Goal: Complete application form

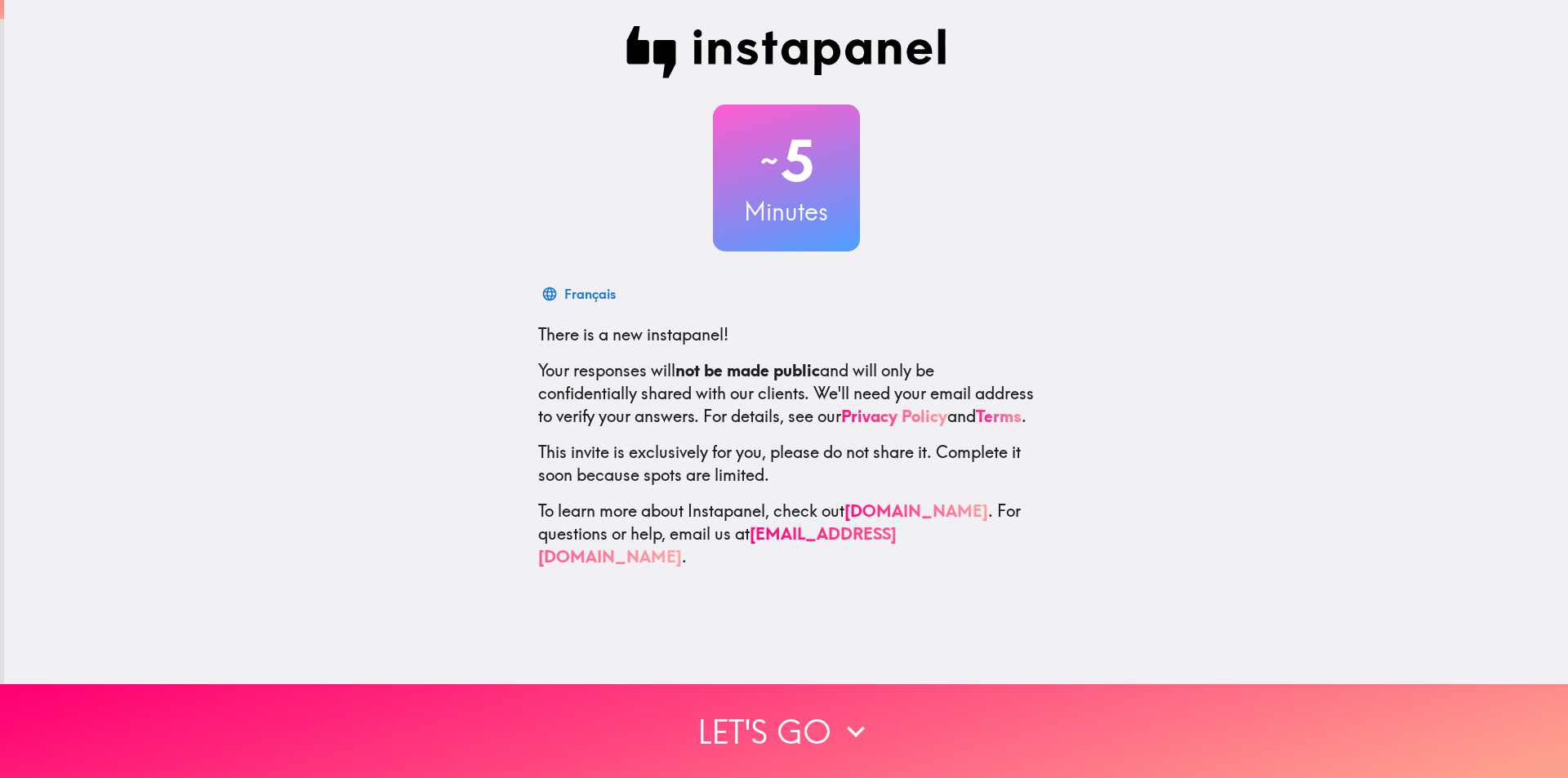
click at [811, 235] on div "~ 5 Minutes" at bounding box center [786, 178] width 147 height 147
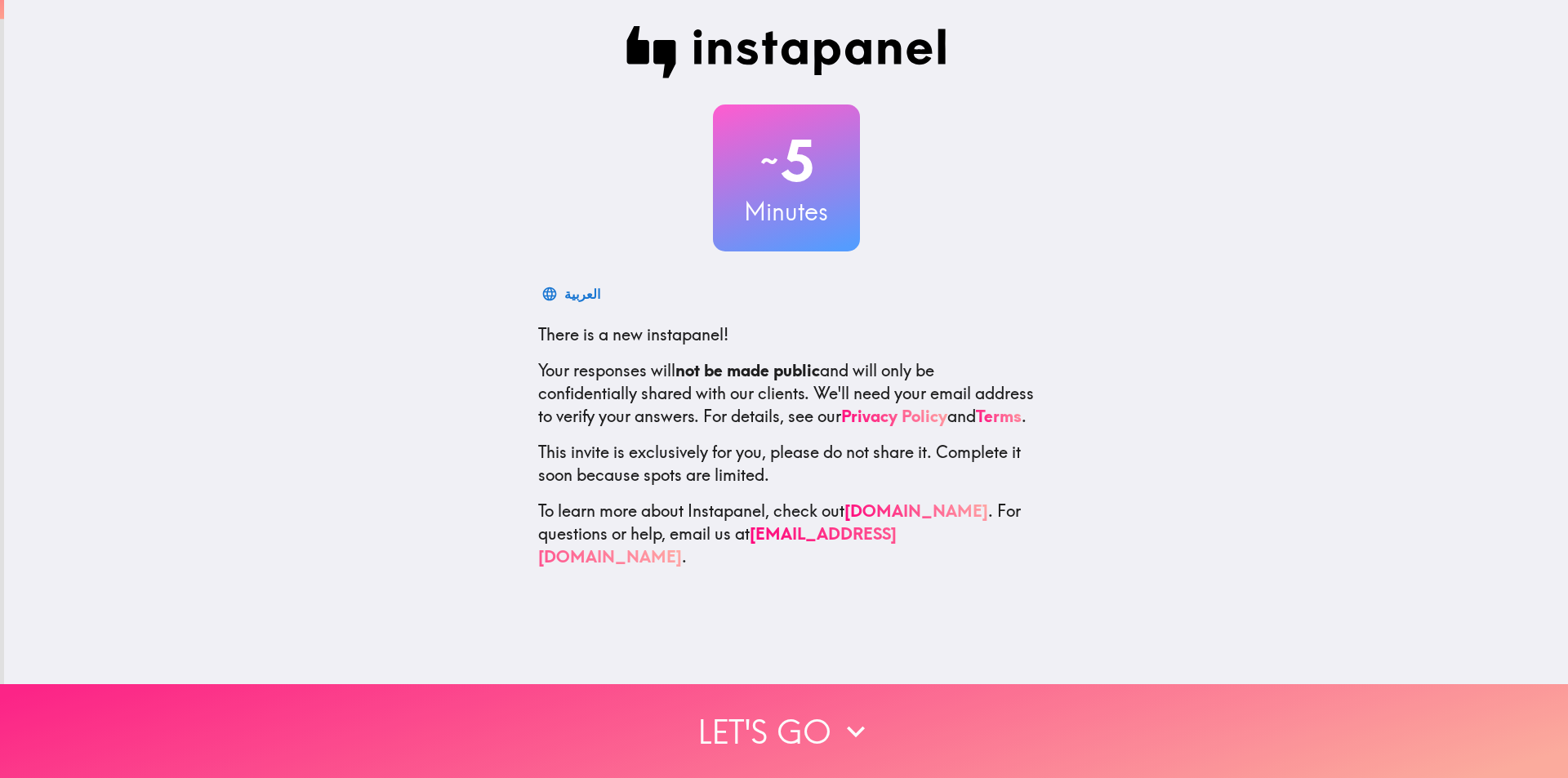
click at [917, 722] on button "Let's go" at bounding box center [784, 731] width 1568 height 94
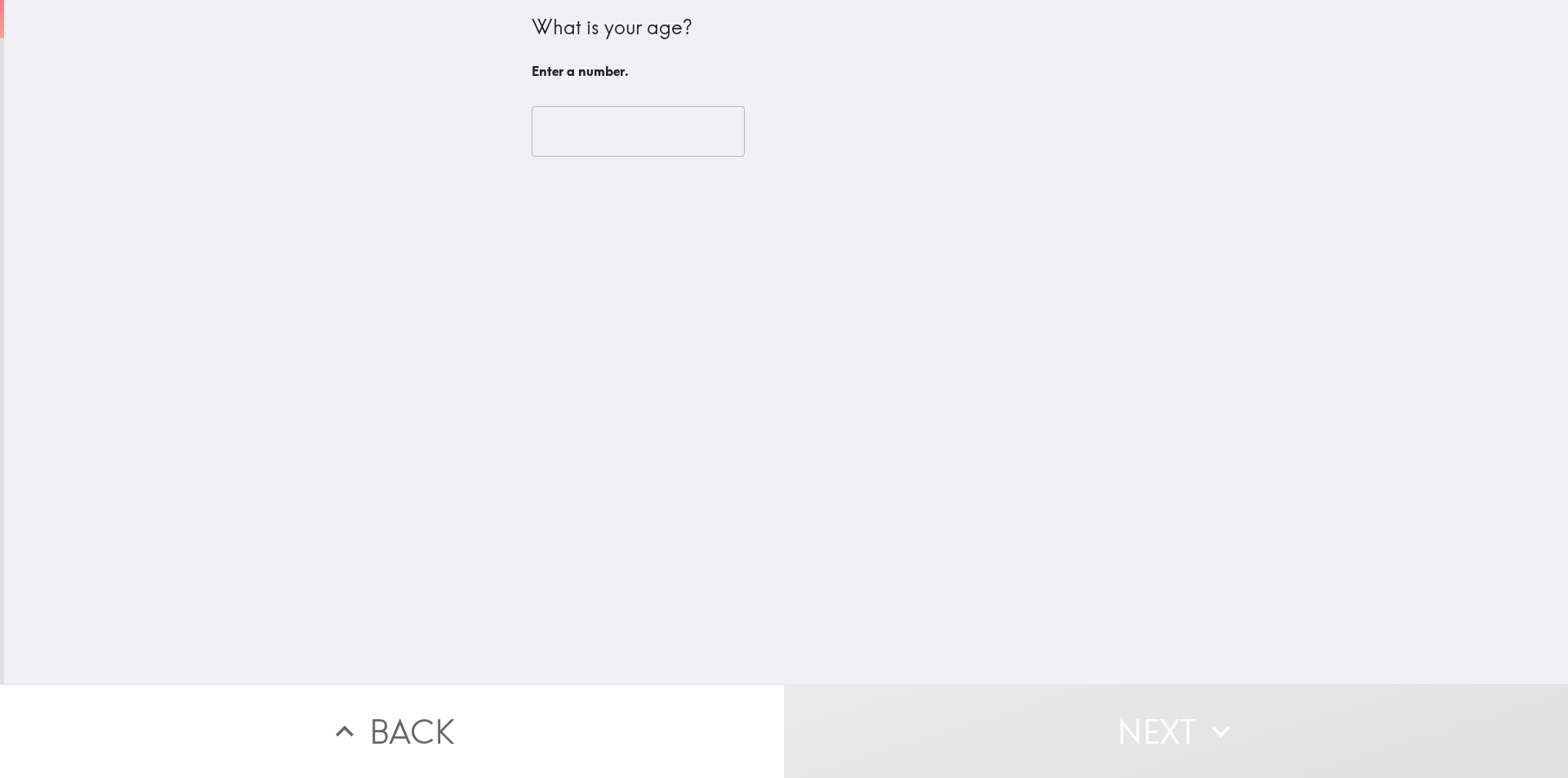
click at [611, 121] on input "number" at bounding box center [638, 131] width 213 height 50
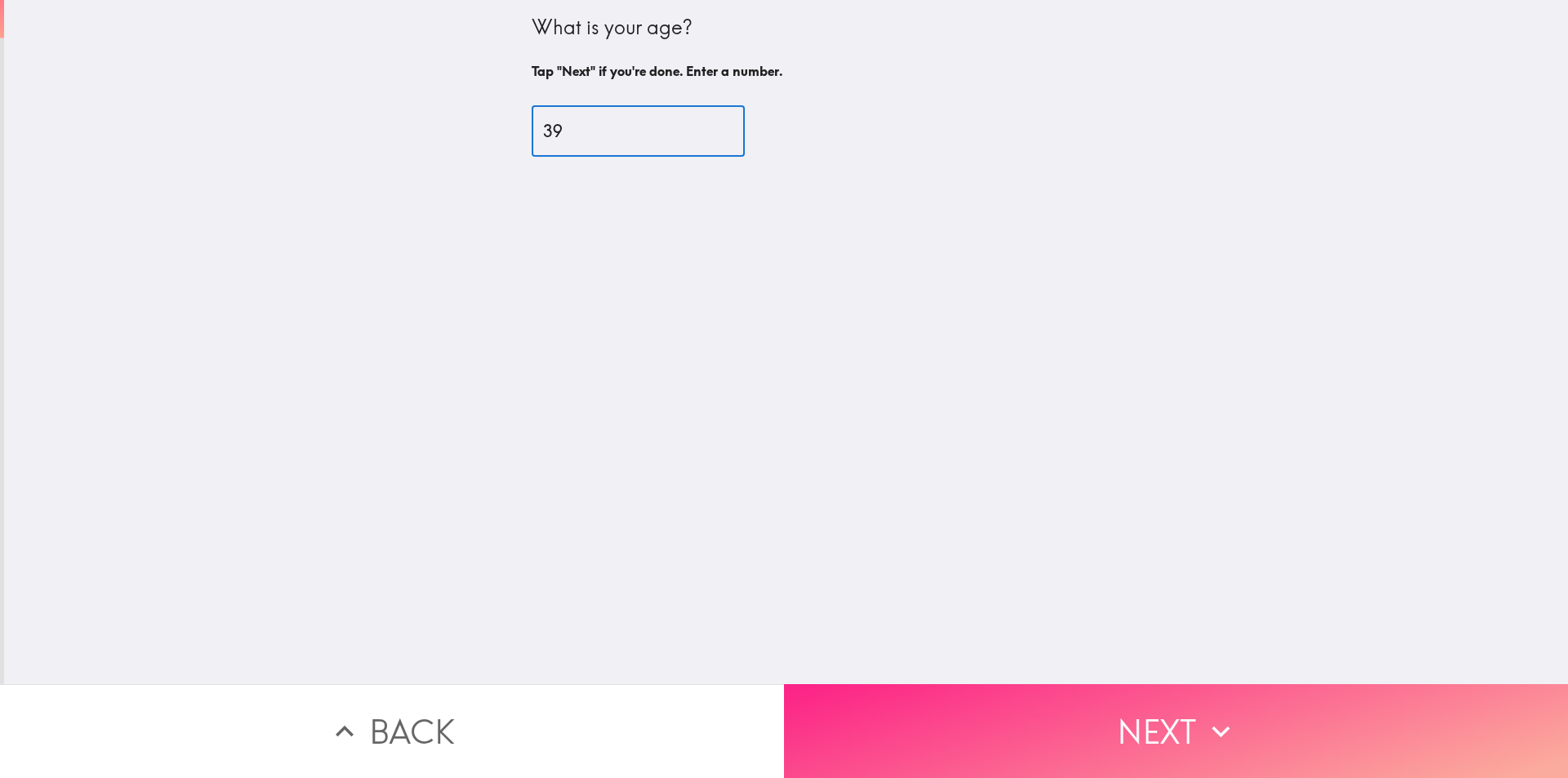
type input "39"
click at [1106, 719] on button "Next" at bounding box center [1176, 731] width 784 height 94
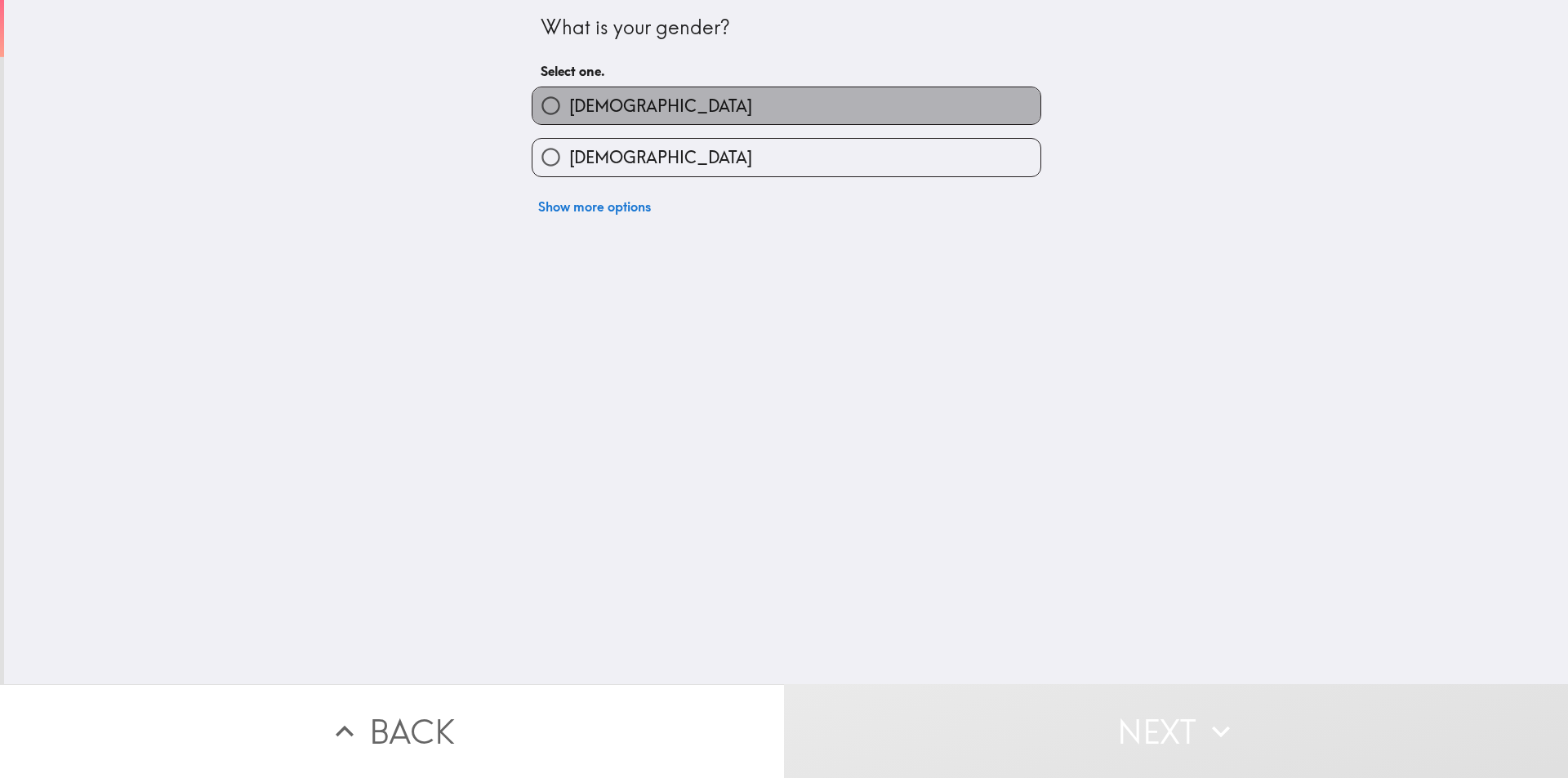
click at [678, 101] on label "[DEMOGRAPHIC_DATA]" at bounding box center [787, 105] width 508 height 37
click at [569, 101] on input "[DEMOGRAPHIC_DATA]" at bounding box center [551, 105] width 37 height 37
radio input "true"
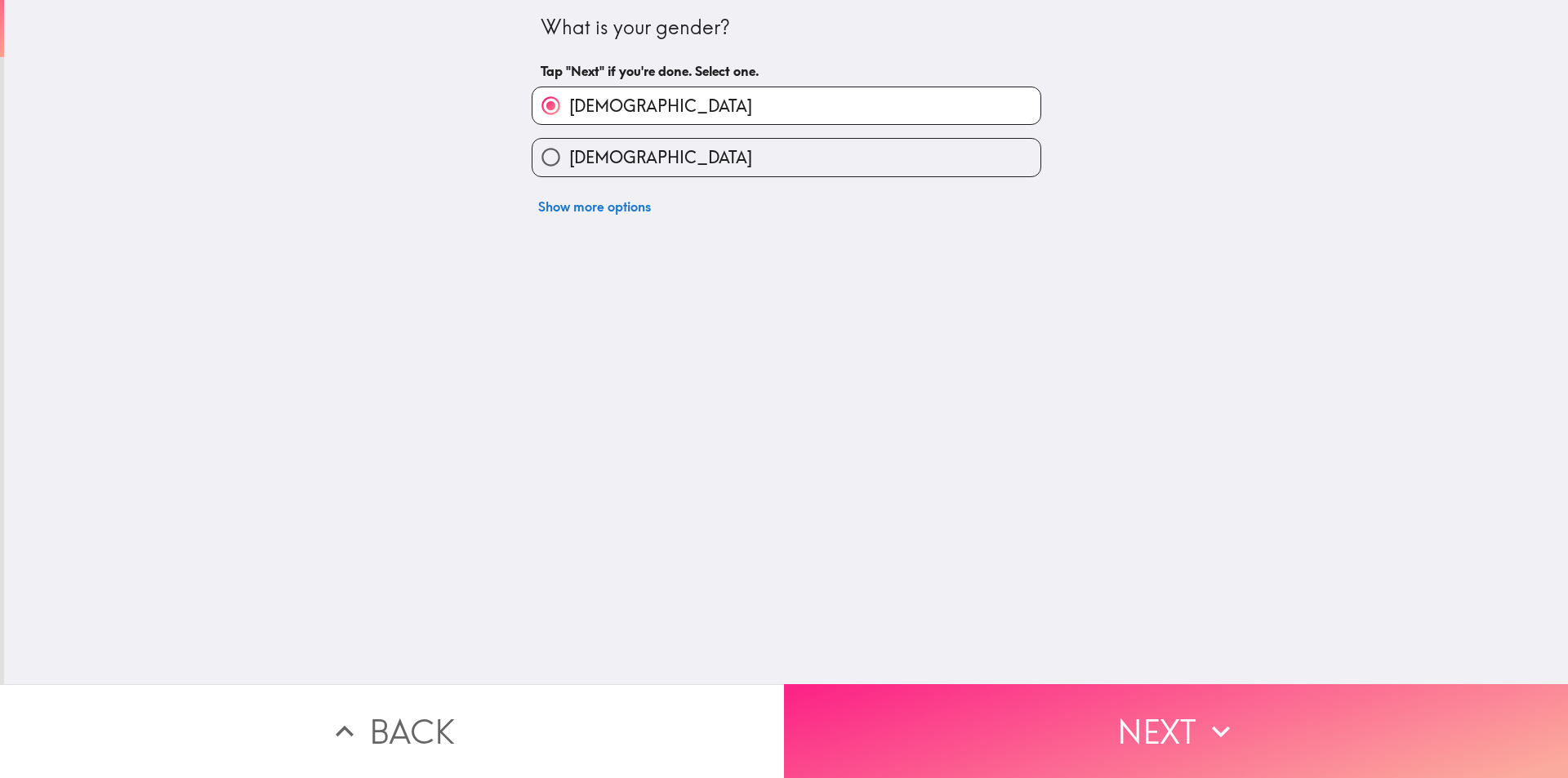
click at [1181, 730] on button "Next" at bounding box center [1176, 731] width 784 height 94
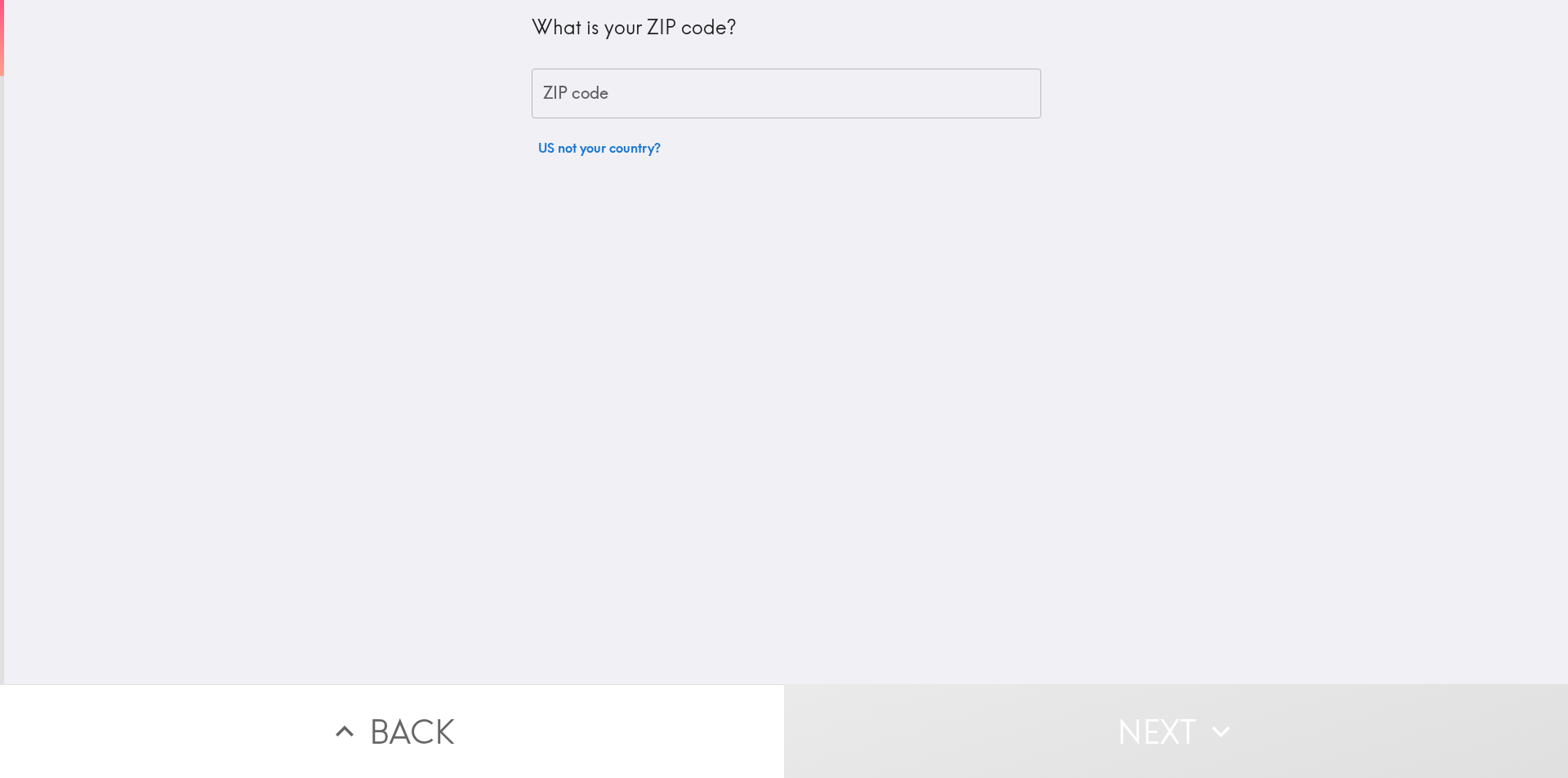
click at [755, 76] on input "ZIP code" at bounding box center [786, 94] width 509 height 50
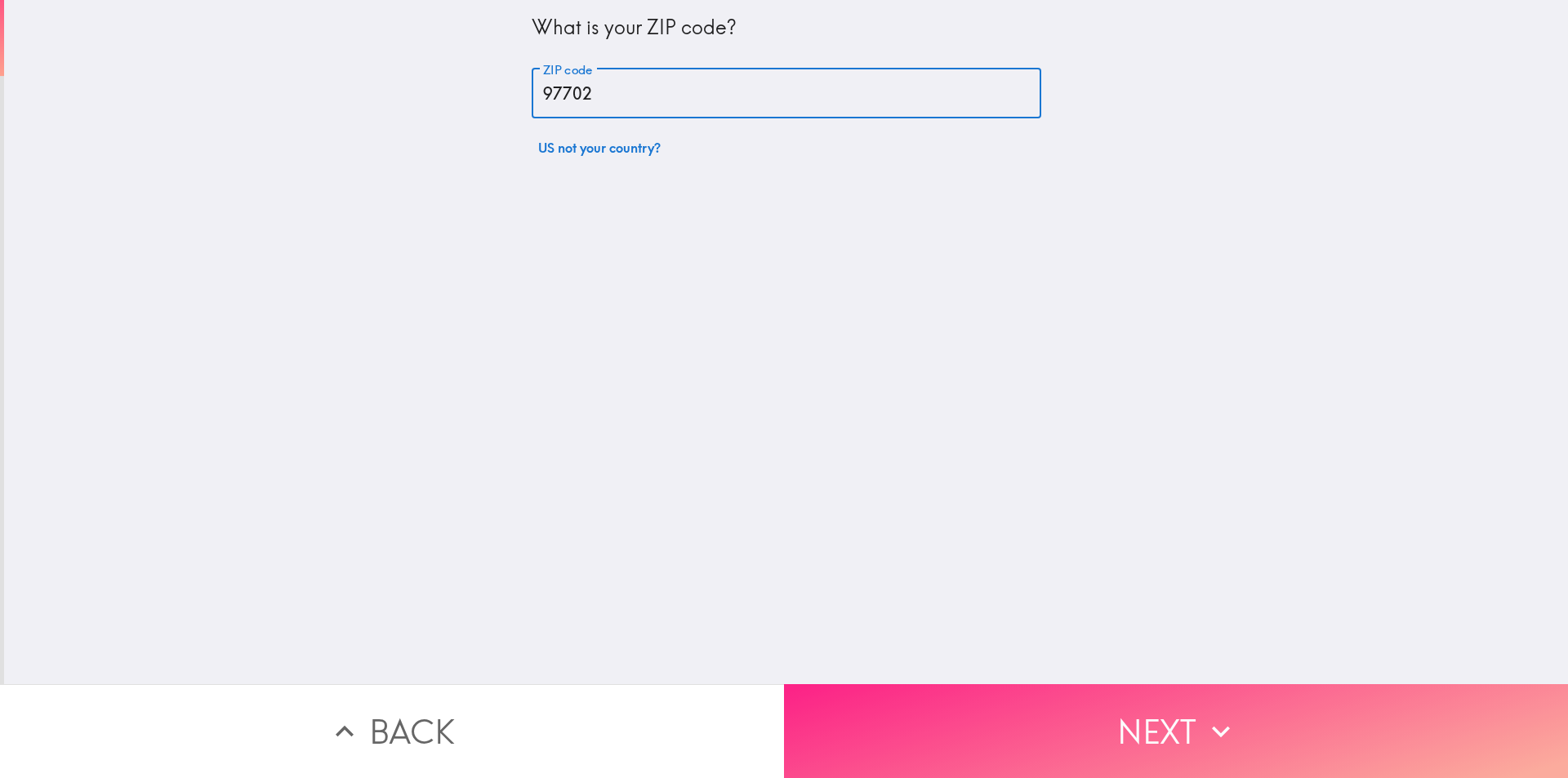
type input "97702"
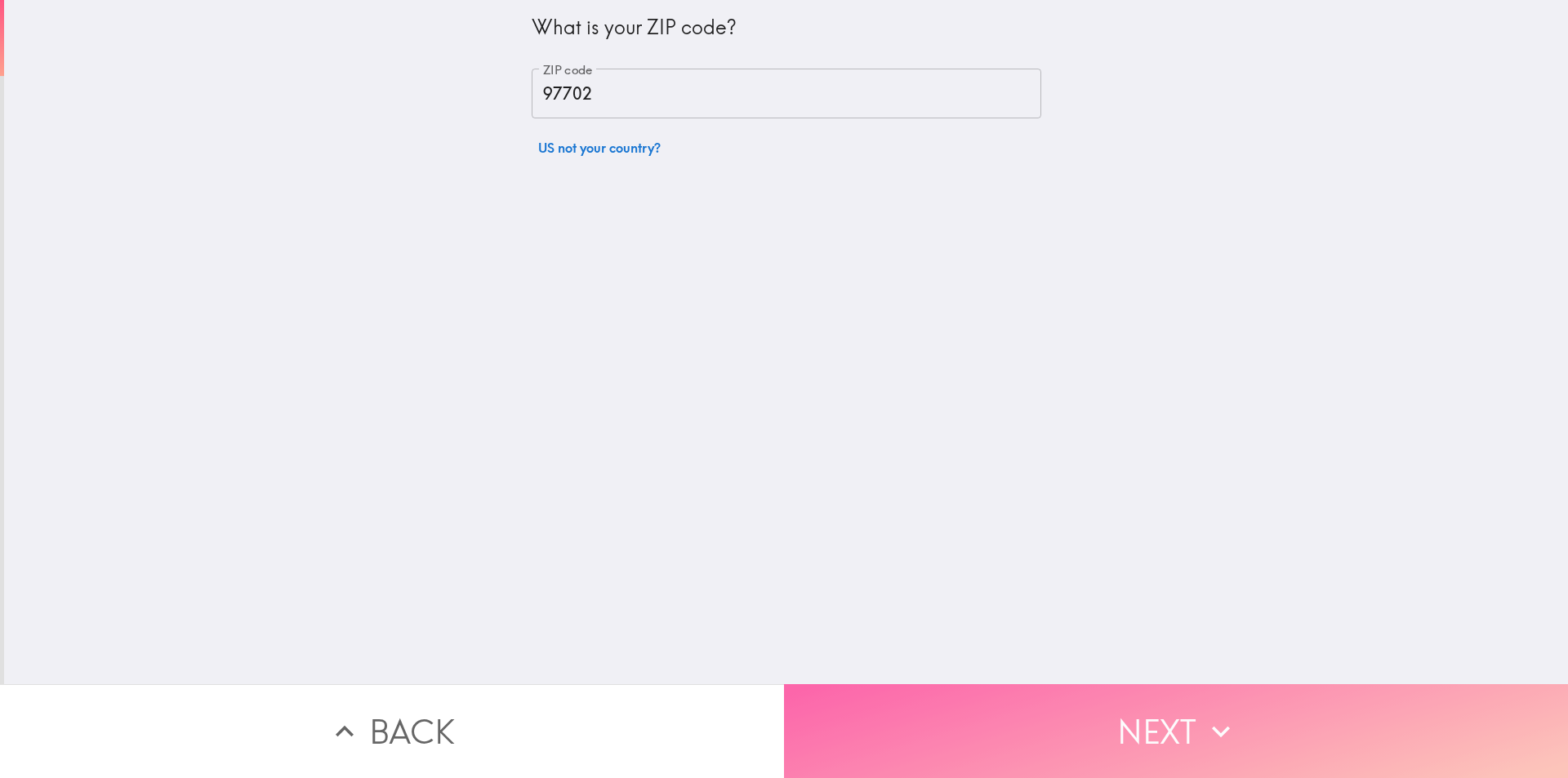
click at [1341, 717] on button "Next" at bounding box center [1176, 731] width 784 height 94
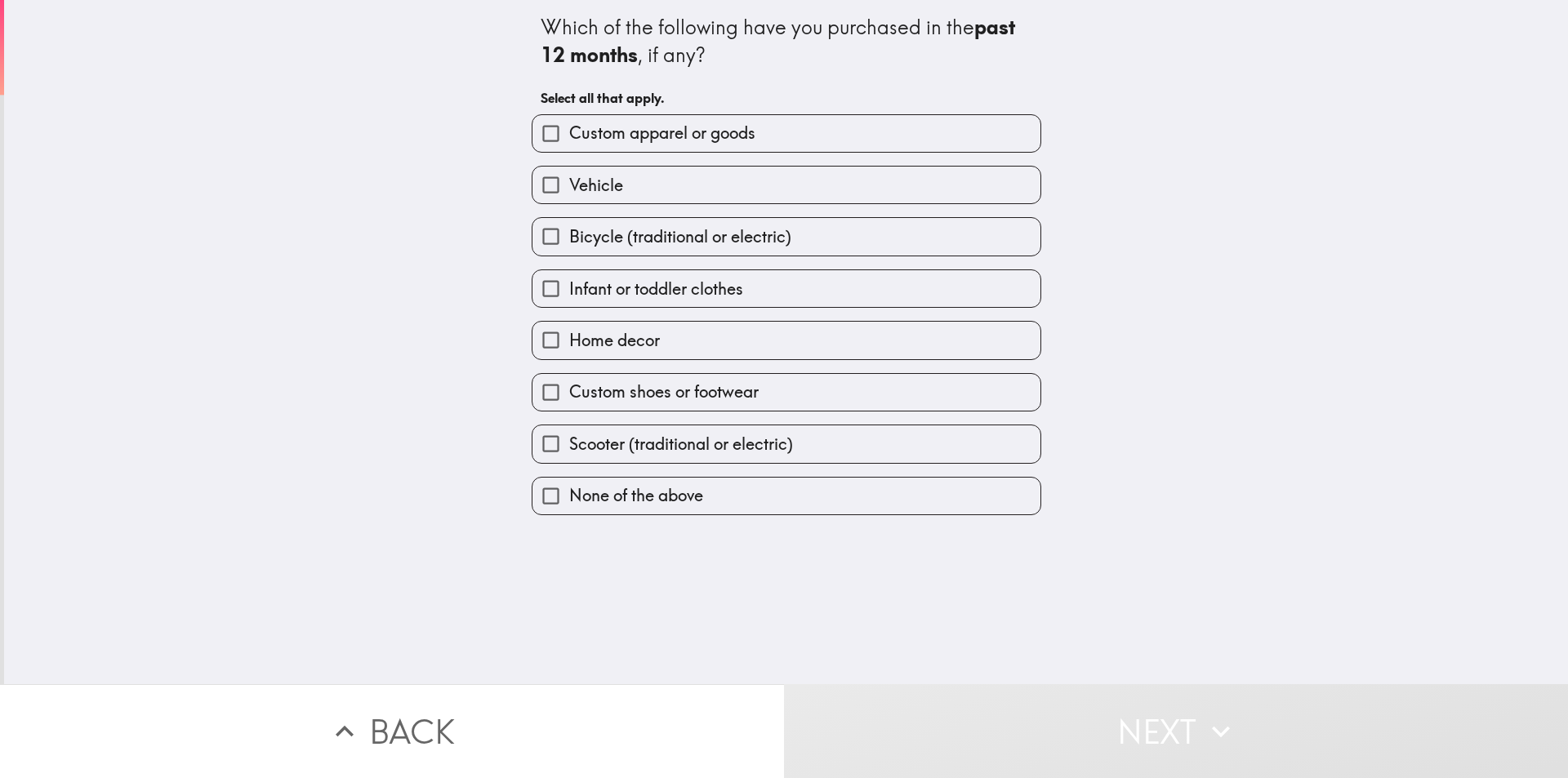
click at [787, 138] on label "Custom apparel or goods" at bounding box center [787, 133] width 508 height 37
click at [569, 138] on input "Custom apparel or goods" at bounding box center [551, 133] width 37 height 37
checkbox input "true"
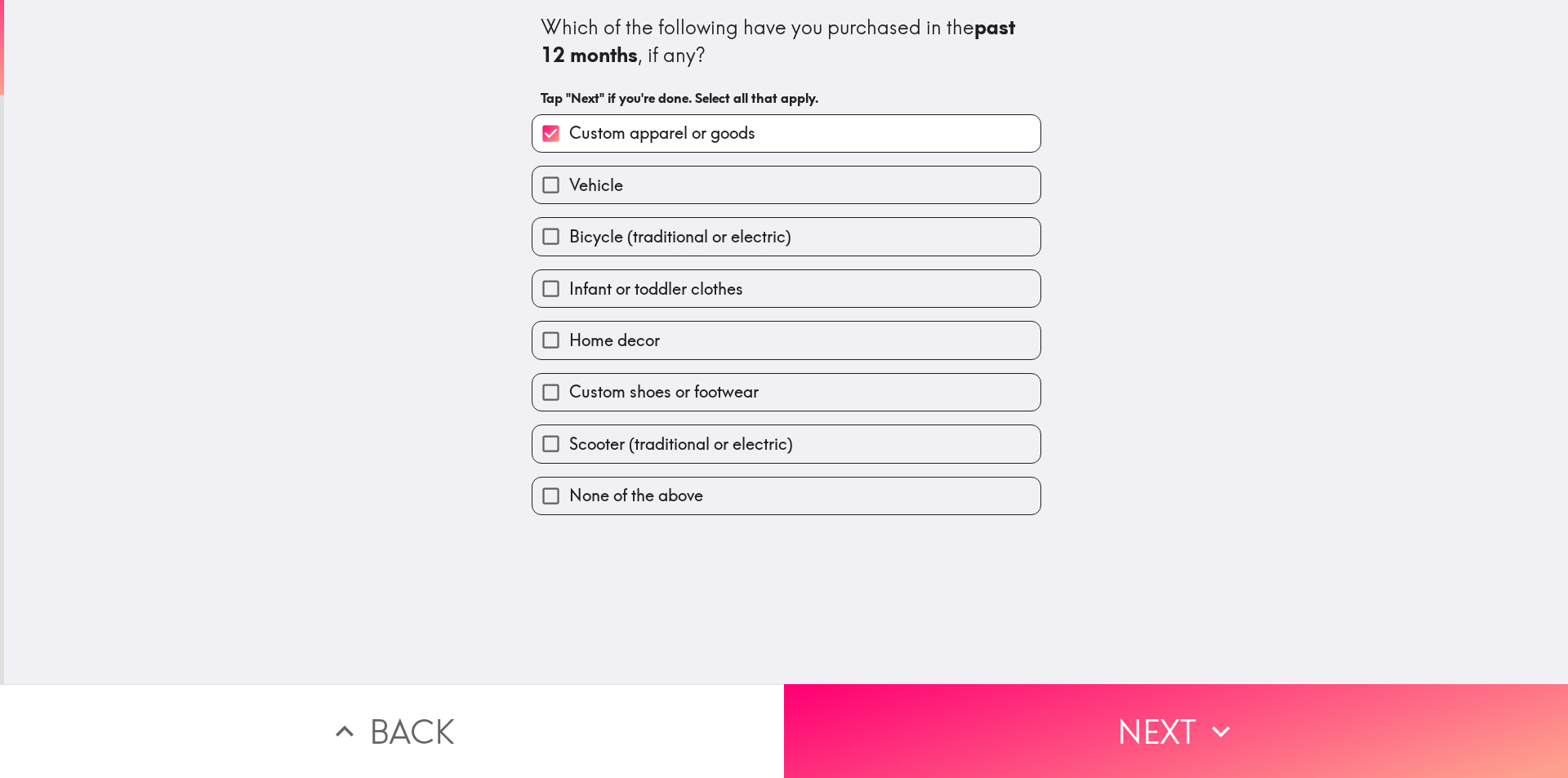
click at [681, 199] on label "Vehicle" at bounding box center [787, 184] width 508 height 37
click at [569, 199] on input "Vehicle" at bounding box center [551, 184] width 37 height 37
checkbox input "true"
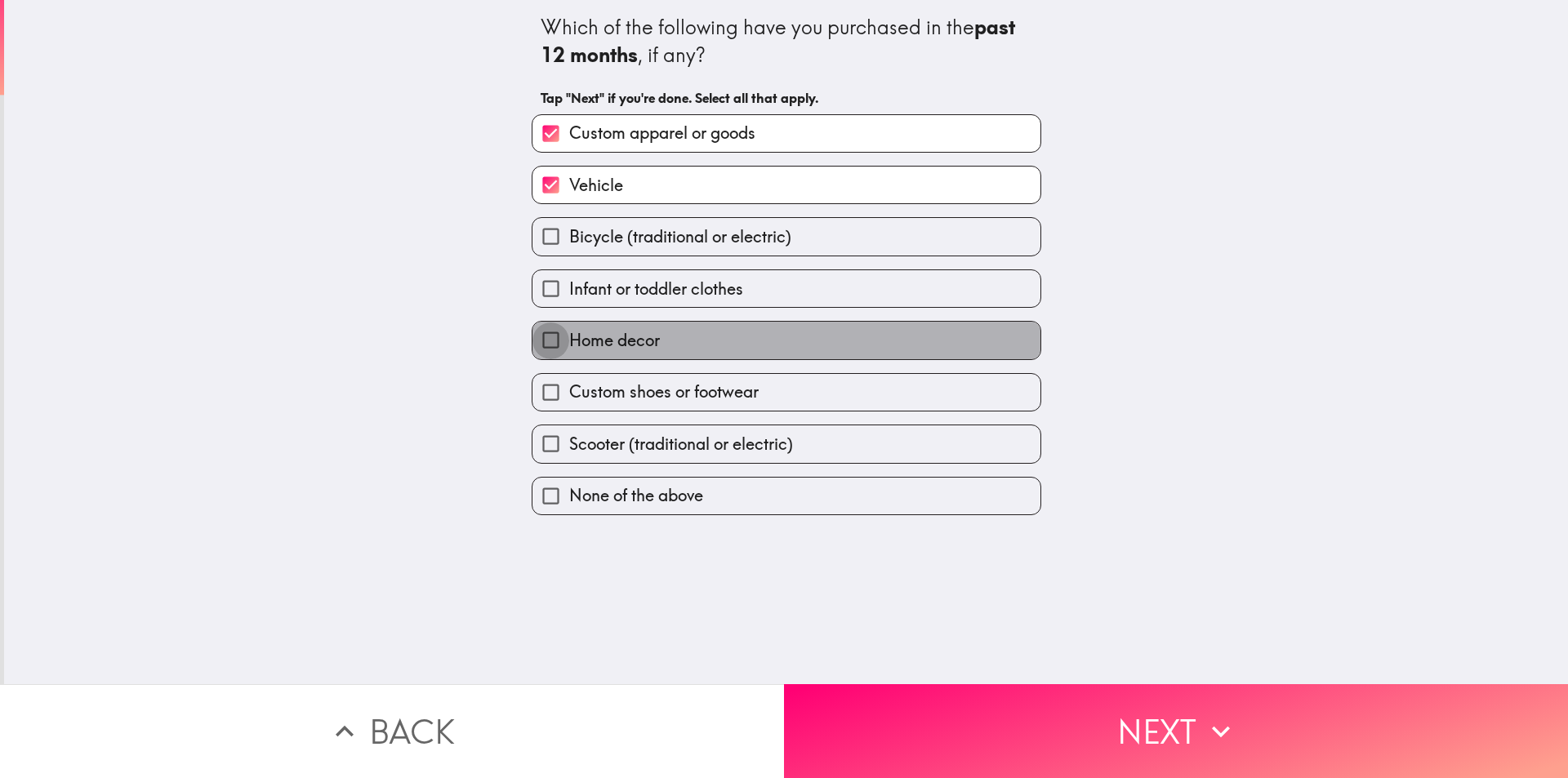
click at [543, 338] on input "Home decor" at bounding box center [551, 340] width 37 height 37
checkbox input "true"
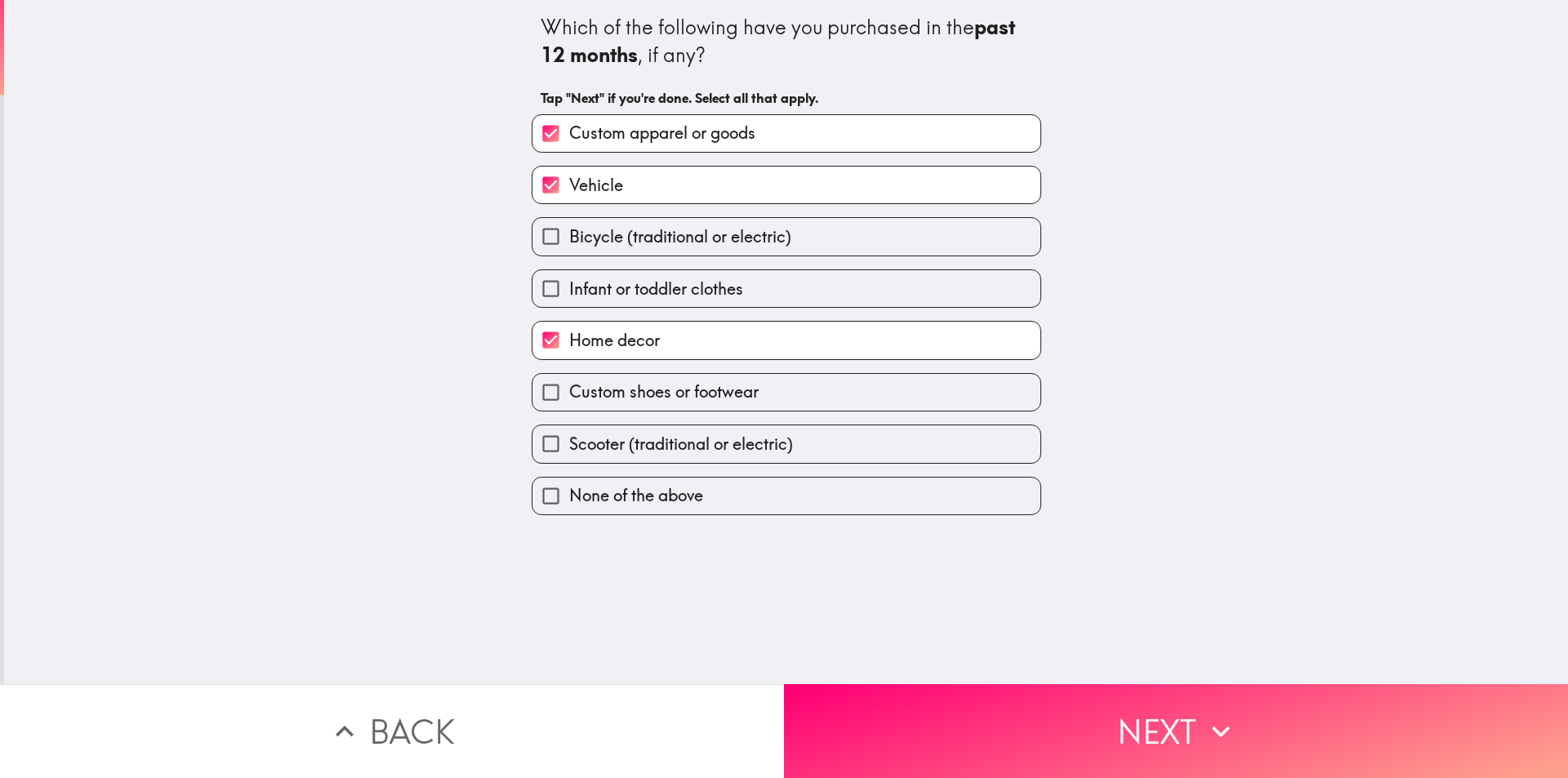
click at [616, 291] on span "Infant or toddler clothes" at bounding box center [656, 289] width 174 height 23
click at [569, 291] on input "Infant or toddler clothes" at bounding box center [551, 289] width 37 height 37
checkbox input "true"
click at [681, 403] on span "Custom shoes or footwear" at bounding box center [664, 392] width 190 height 23
click at [569, 403] on input "Custom shoes or footwear" at bounding box center [551, 392] width 37 height 37
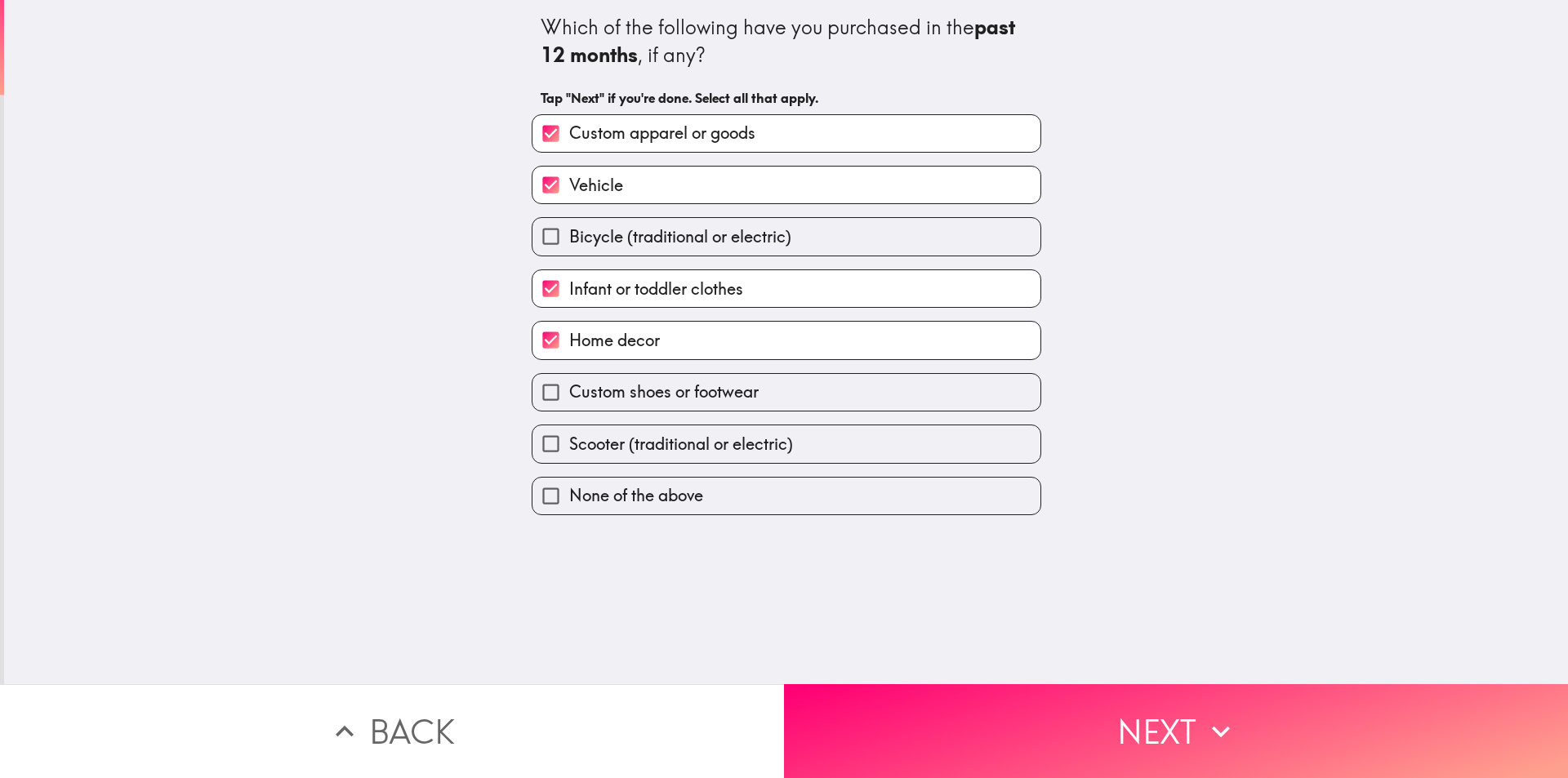
checkbox input "true"
click at [1081, 722] on button "Next" at bounding box center [1176, 731] width 784 height 94
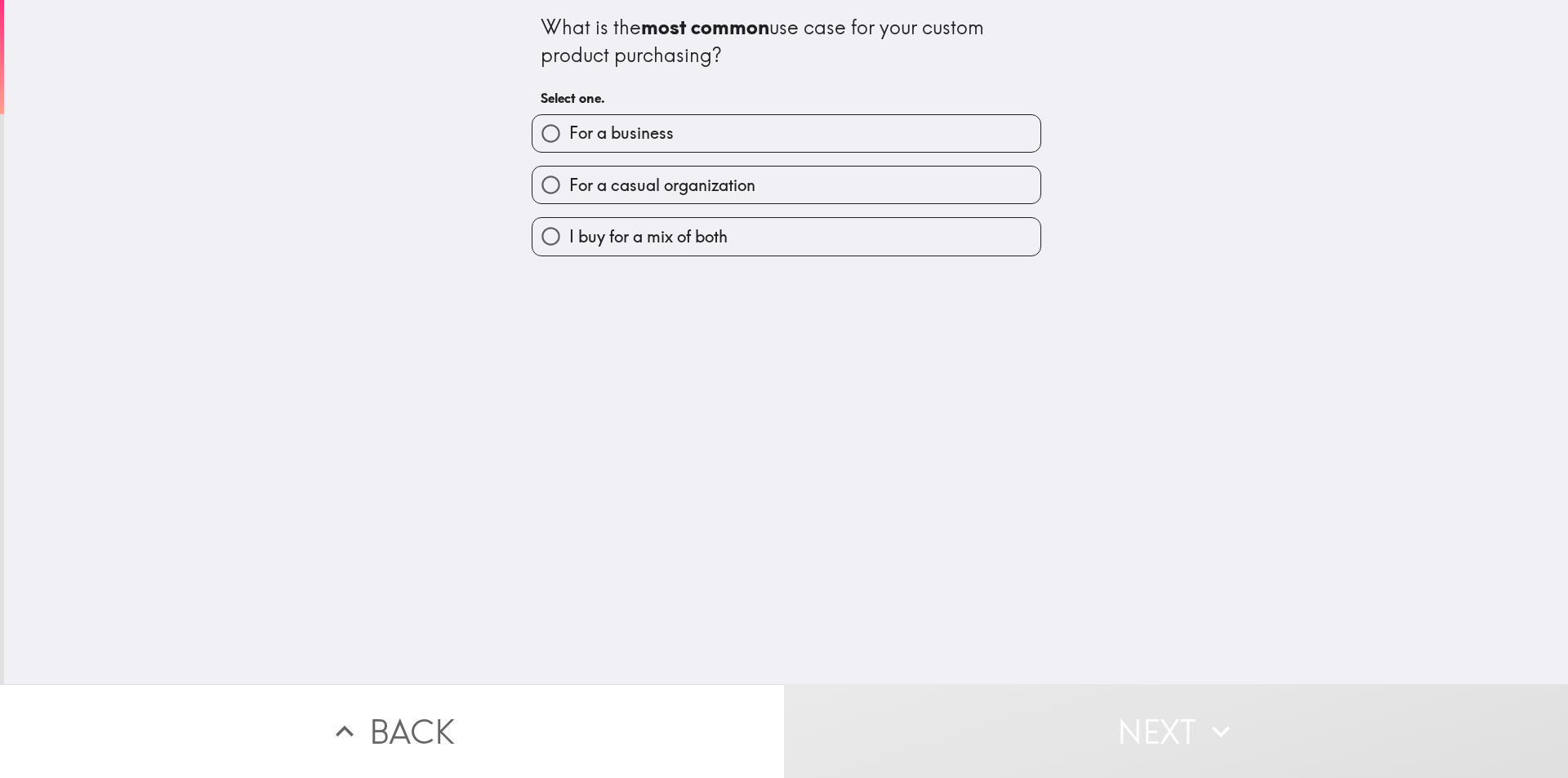
click at [827, 136] on label "For a business" at bounding box center [787, 133] width 508 height 37
click at [569, 136] on input "For a business" at bounding box center [551, 133] width 37 height 37
radio input "true"
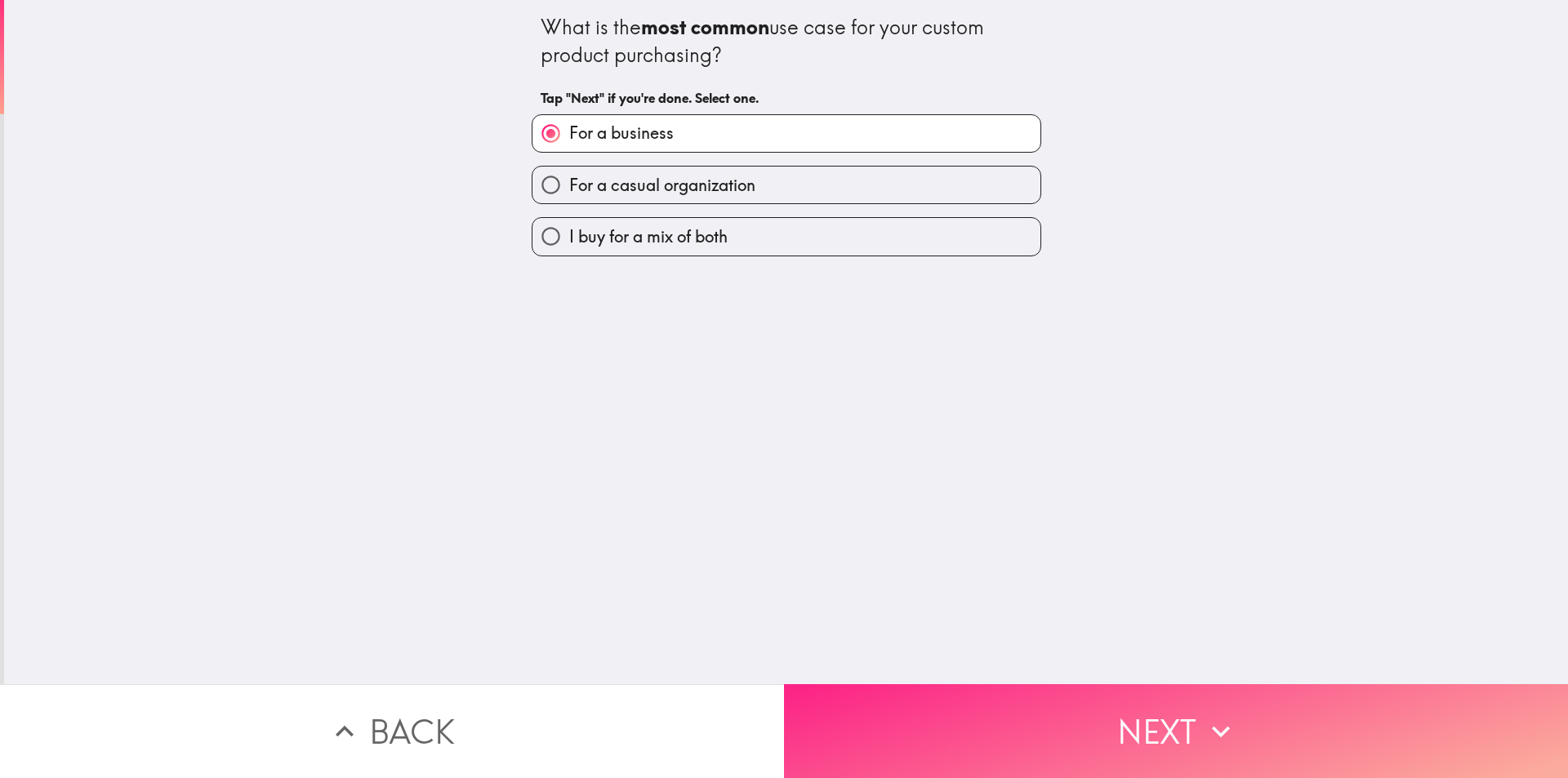
click at [1060, 741] on button "Next" at bounding box center [1176, 731] width 784 height 94
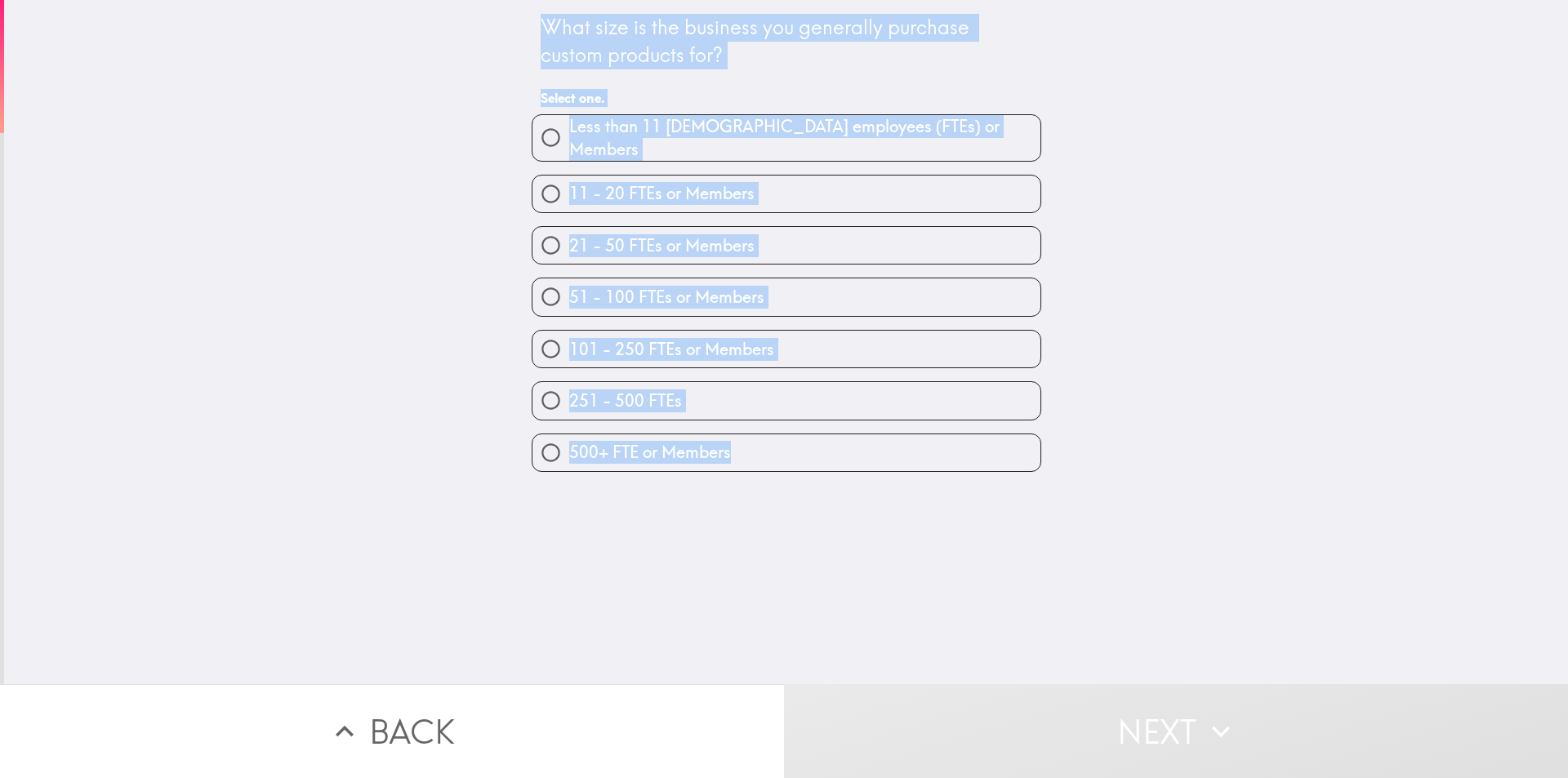
drag, startPoint x: 528, startPoint y: 13, endPoint x: 801, endPoint y: 486, distance: 546.1
click at [801, 486] on div "What size is the business you generally purchase custom products for? Select on…" at bounding box center [786, 342] width 1565 height 684
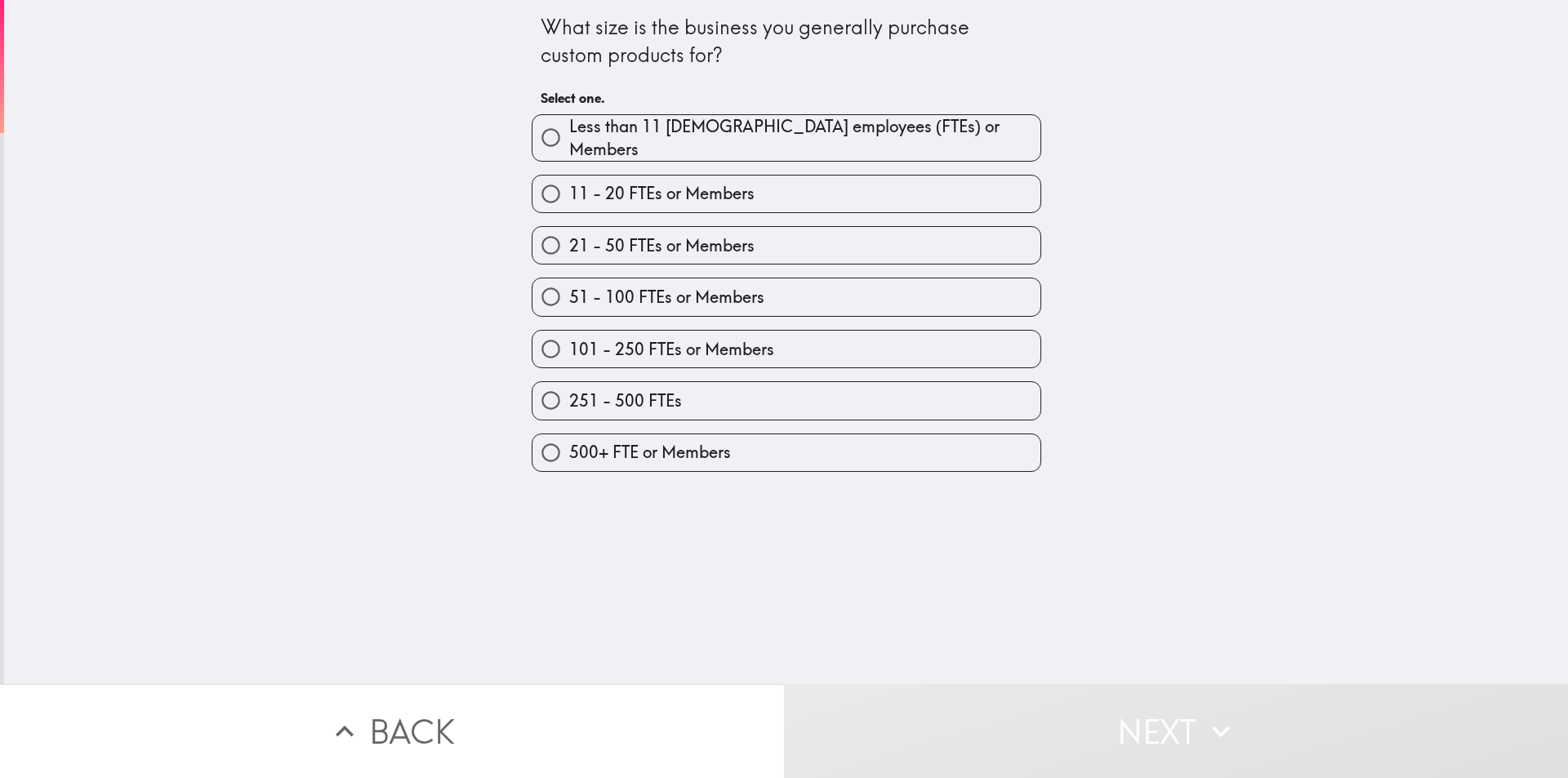
click at [790, 134] on span "button" at bounding box center [787, 137] width 508 height 46
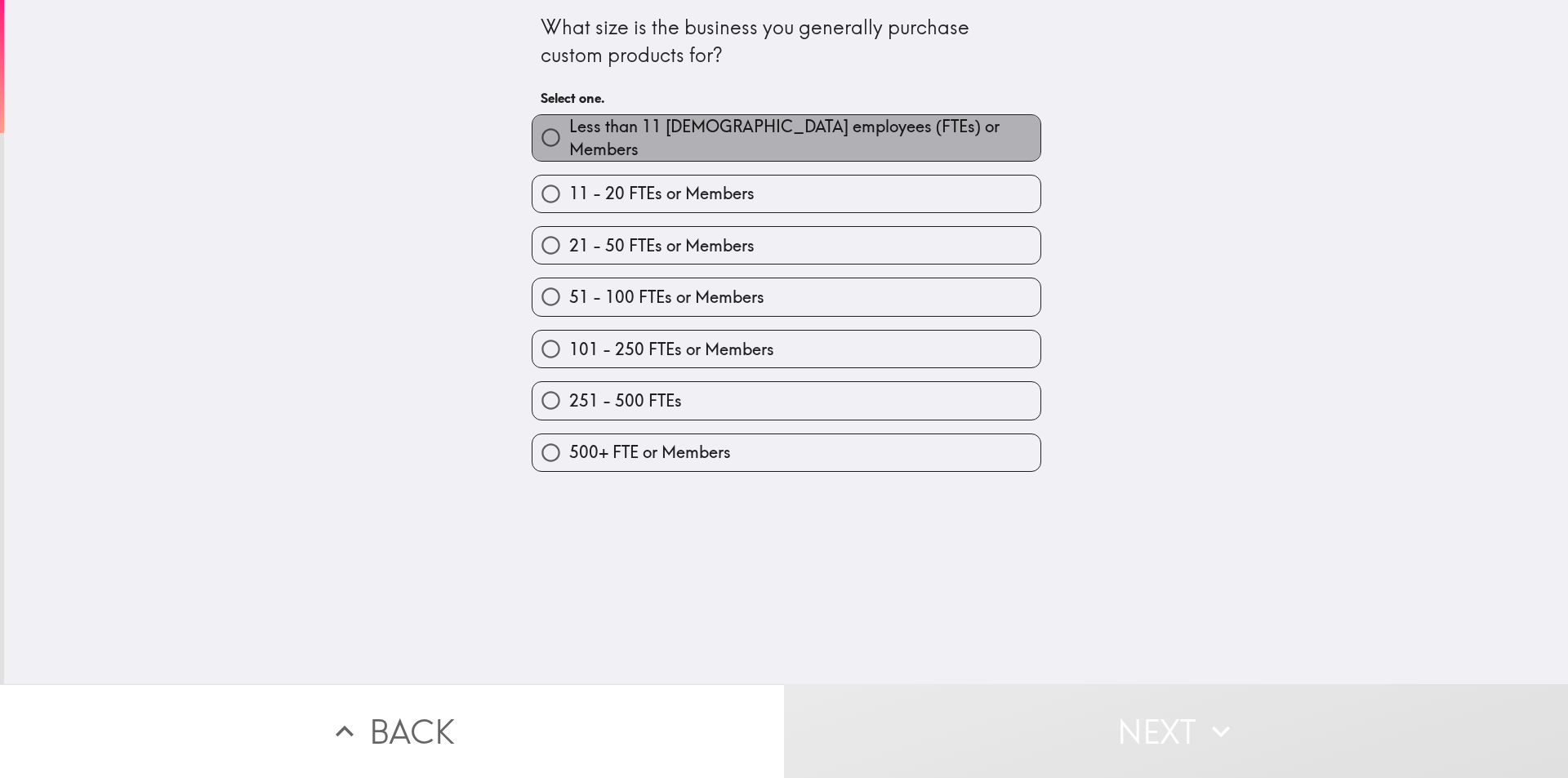
click at [640, 137] on span "Less than 11 [DEMOGRAPHIC_DATA] employees (FTEs) or Members" at bounding box center [804, 137] width 471 height 46
click at [569, 137] on input "Less than 11 [DEMOGRAPHIC_DATA] employees (FTEs) or Members" at bounding box center [551, 137] width 37 height 37
radio input "true"
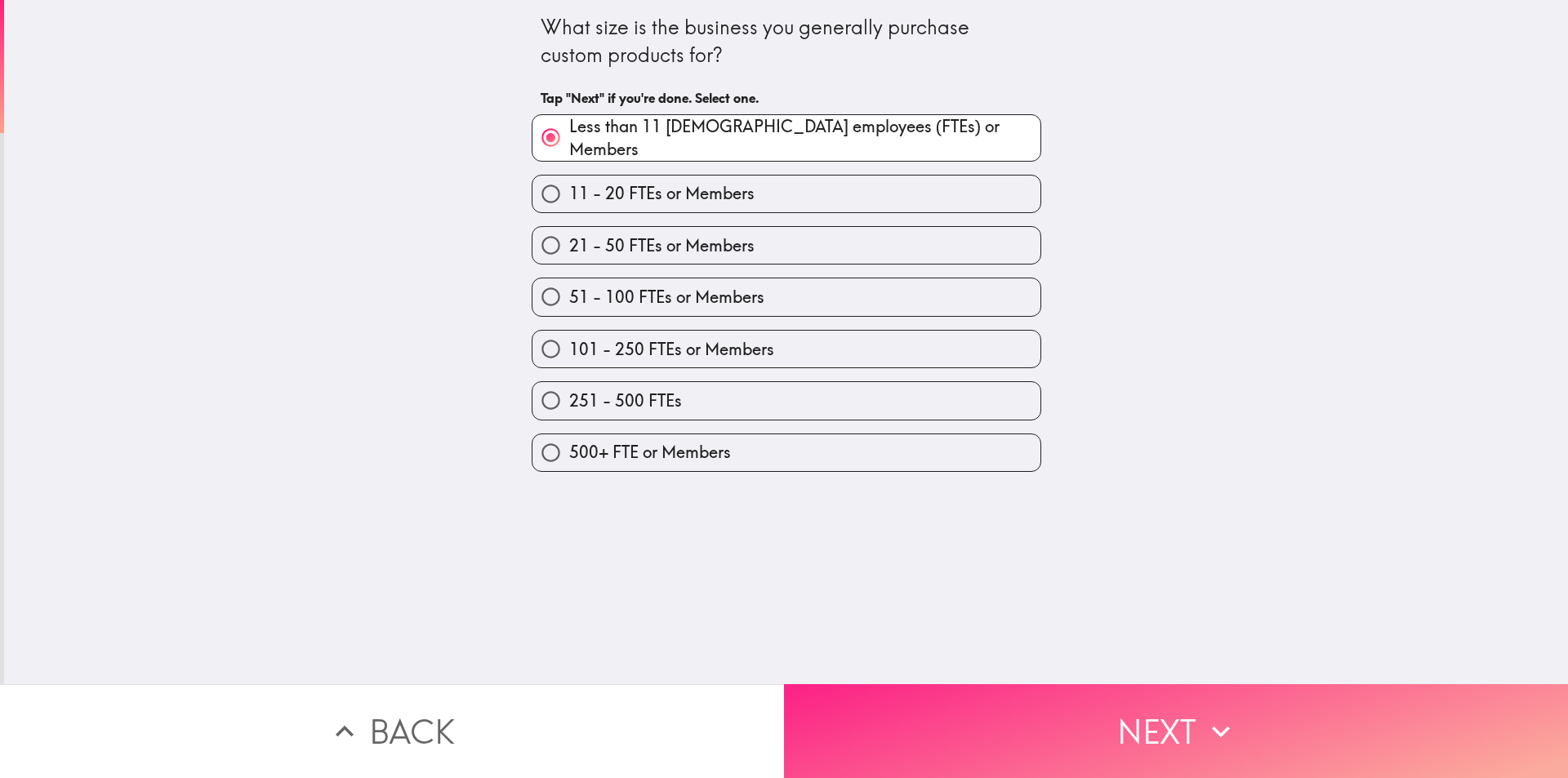
click at [1011, 731] on button "Next" at bounding box center [1176, 731] width 784 height 94
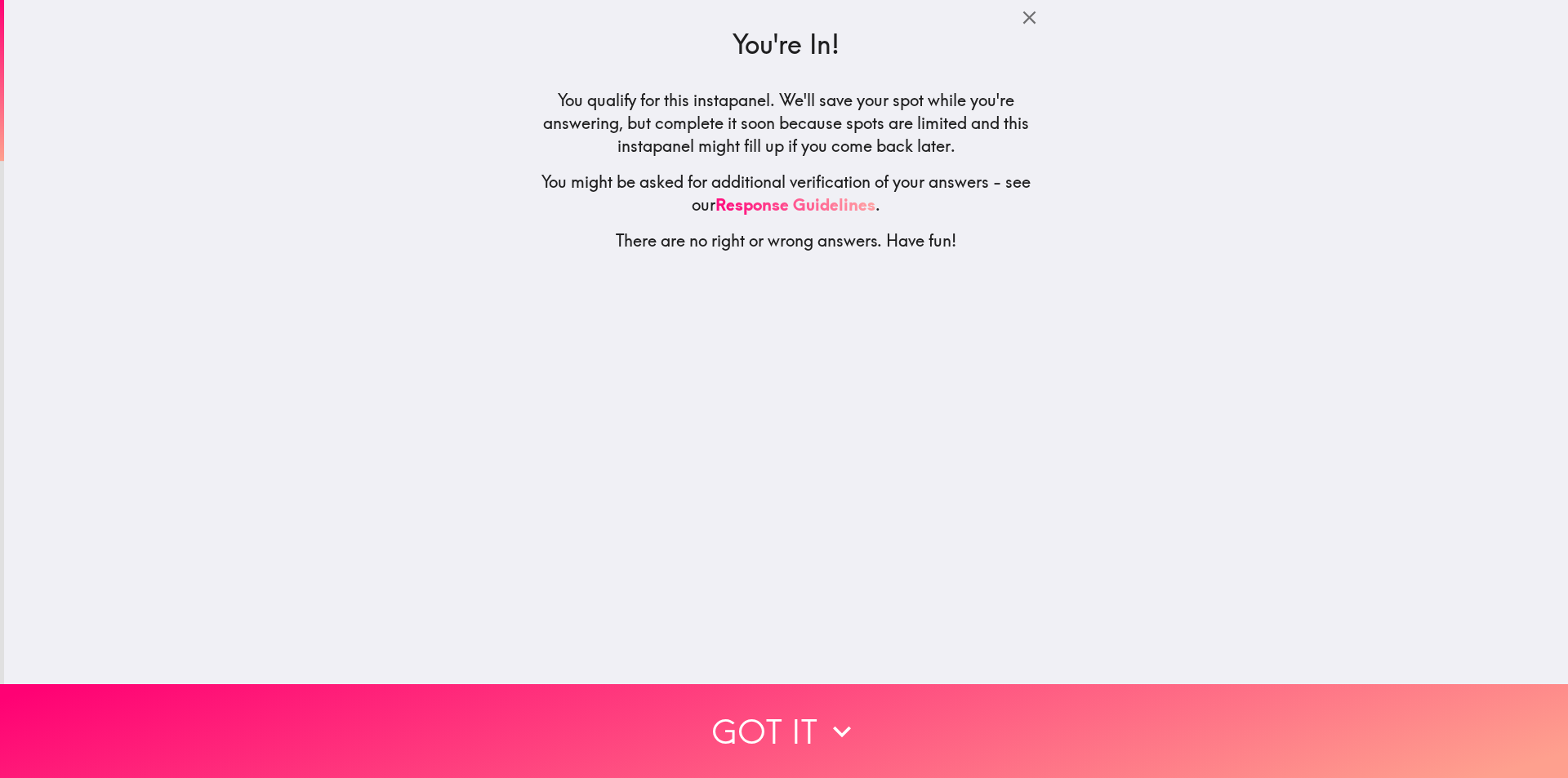
click at [822, 191] on h5 "You might be asked for additional verification of your answers - see our Respon…" at bounding box center [786, 193] width 509 height 46
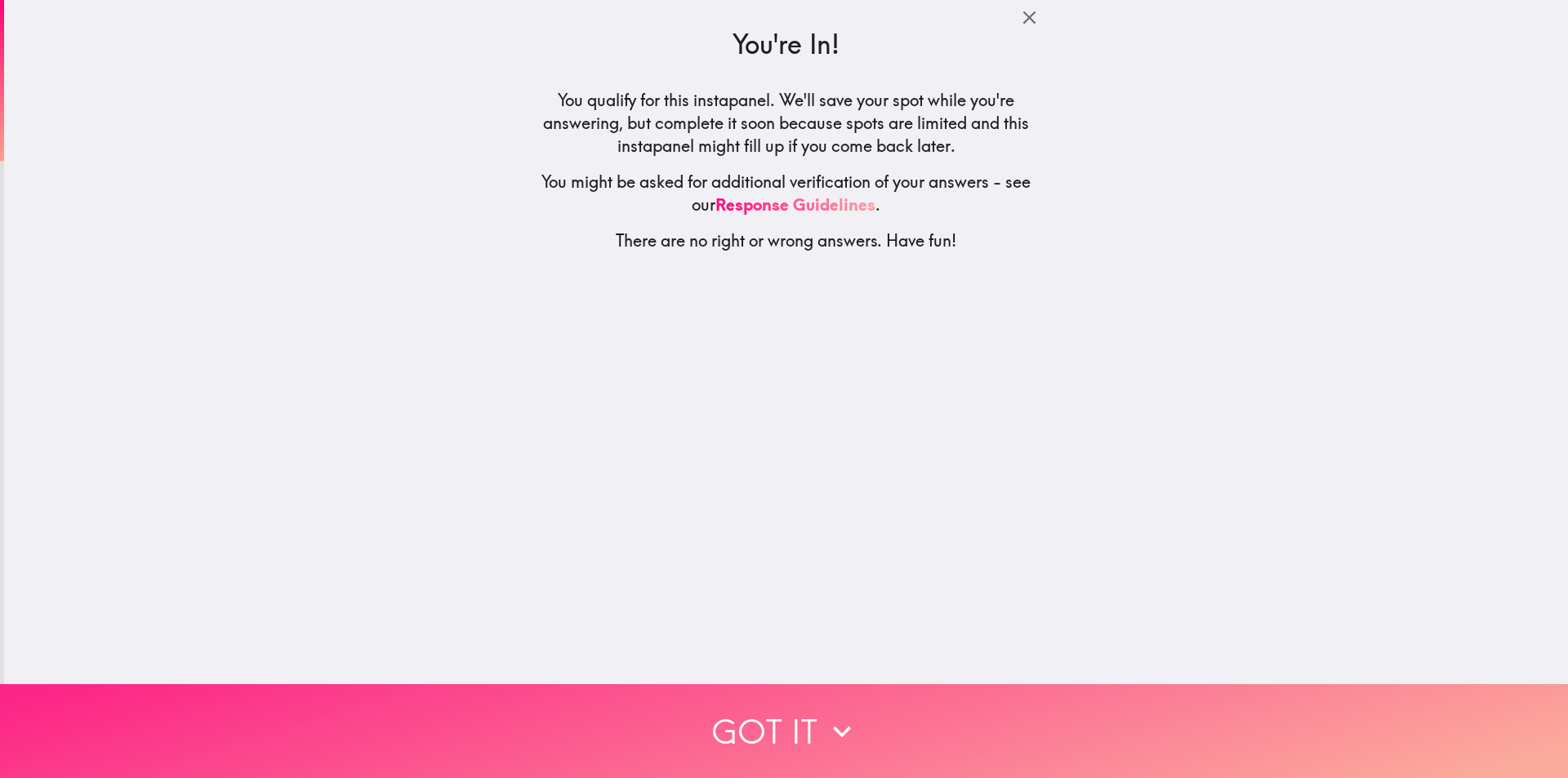
click at [900, 718] on button "Got it" at bounding box center [784, 731] width 1568 height 94
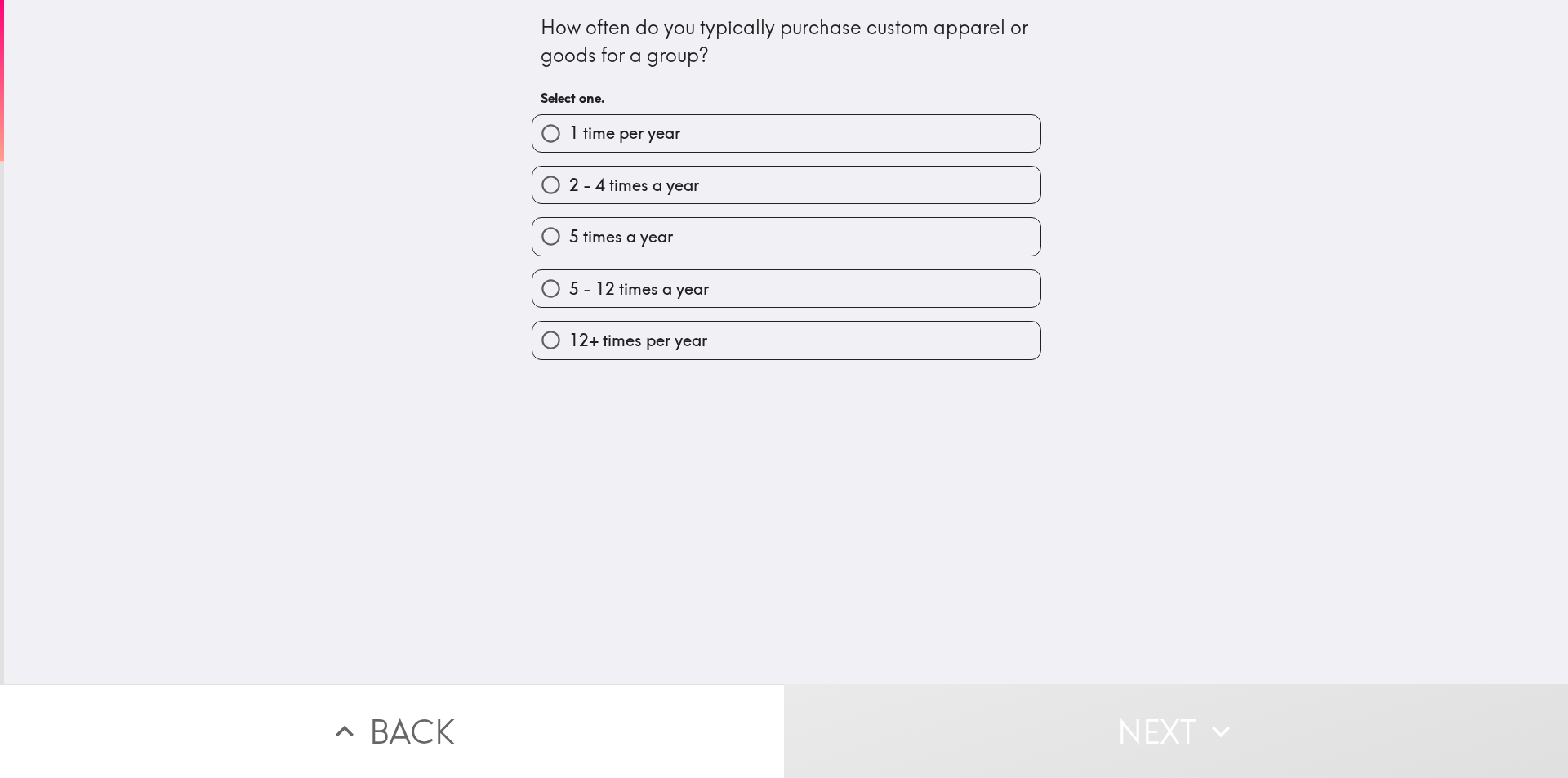
click at [622, 335] on span "12+ times per year" at bounding box center [638, 340] width 138 height 23
click at [569, 335] on input "12+ times per year" at bounding box center [551, 340] width 37 height 37
radio input "true"
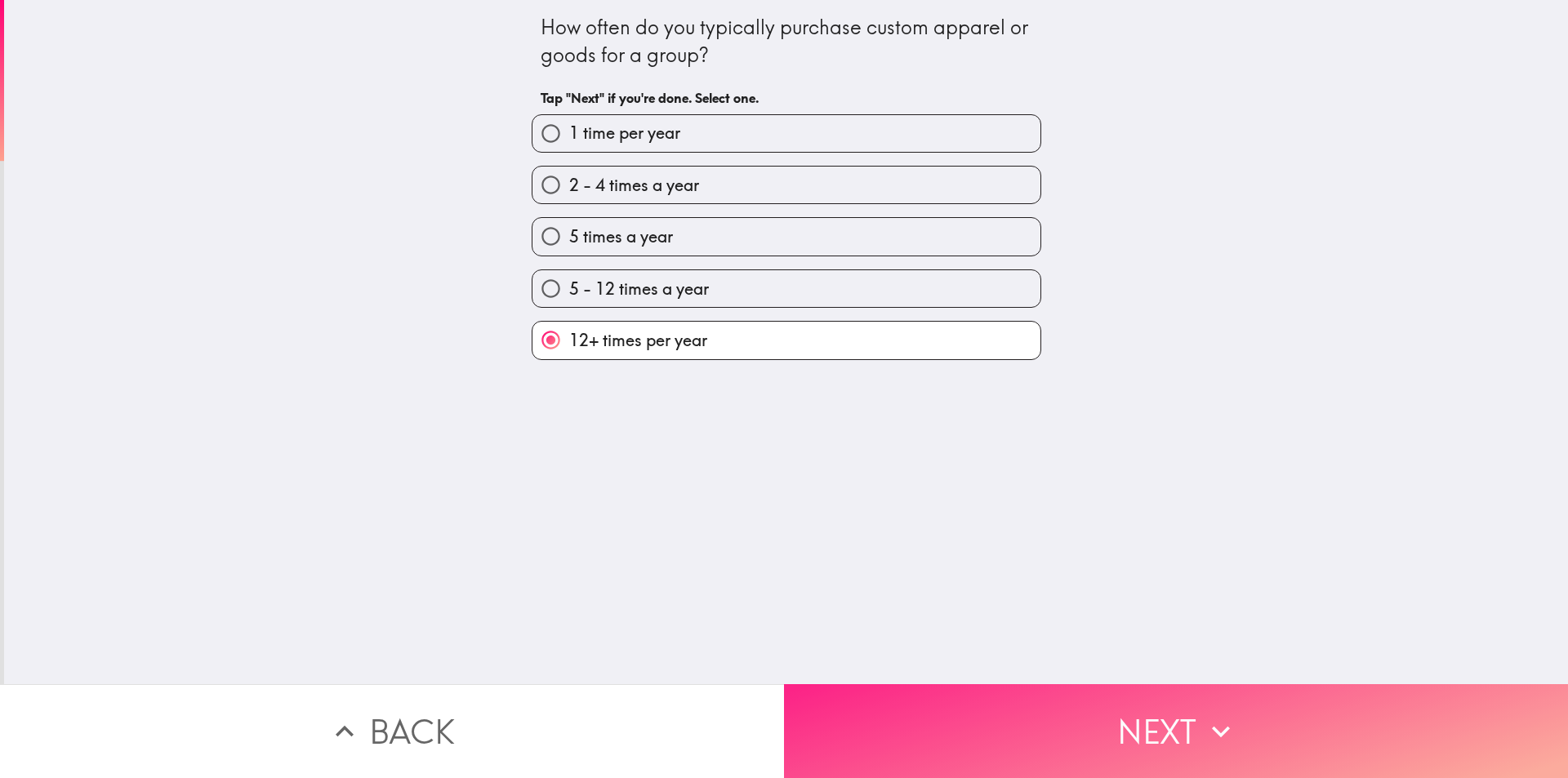
drag, startPoint x: 1141, startPoint y: 726, endPoint x: 1132, endPoint y: 728, distance: 9.2
click at [1135, 726] on button "Next" at bounding box center [1176, 731] width 784 height 94
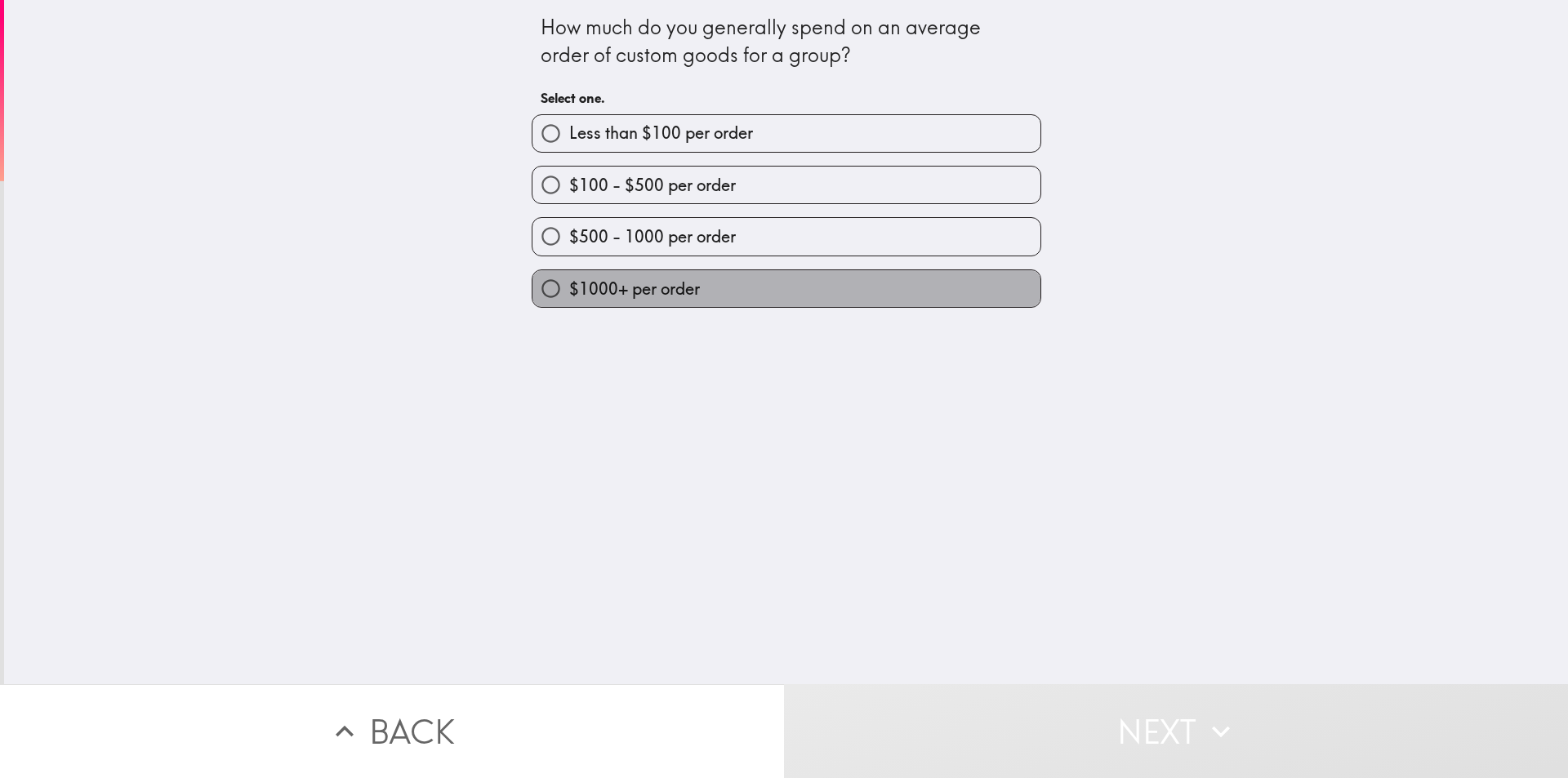
drag, startPoint x: 585, startPoint y: 283, endPoint x: 730, endPoint y: 378, distance: 173.3
click at [585, 284] on span "$1000+ per order" at bounding box center [635, 289] width 131 height 23
click at [569, 284] on input "$1000+ per order" at bounding box center [551, 289] width 37 height 37
radio input "true"
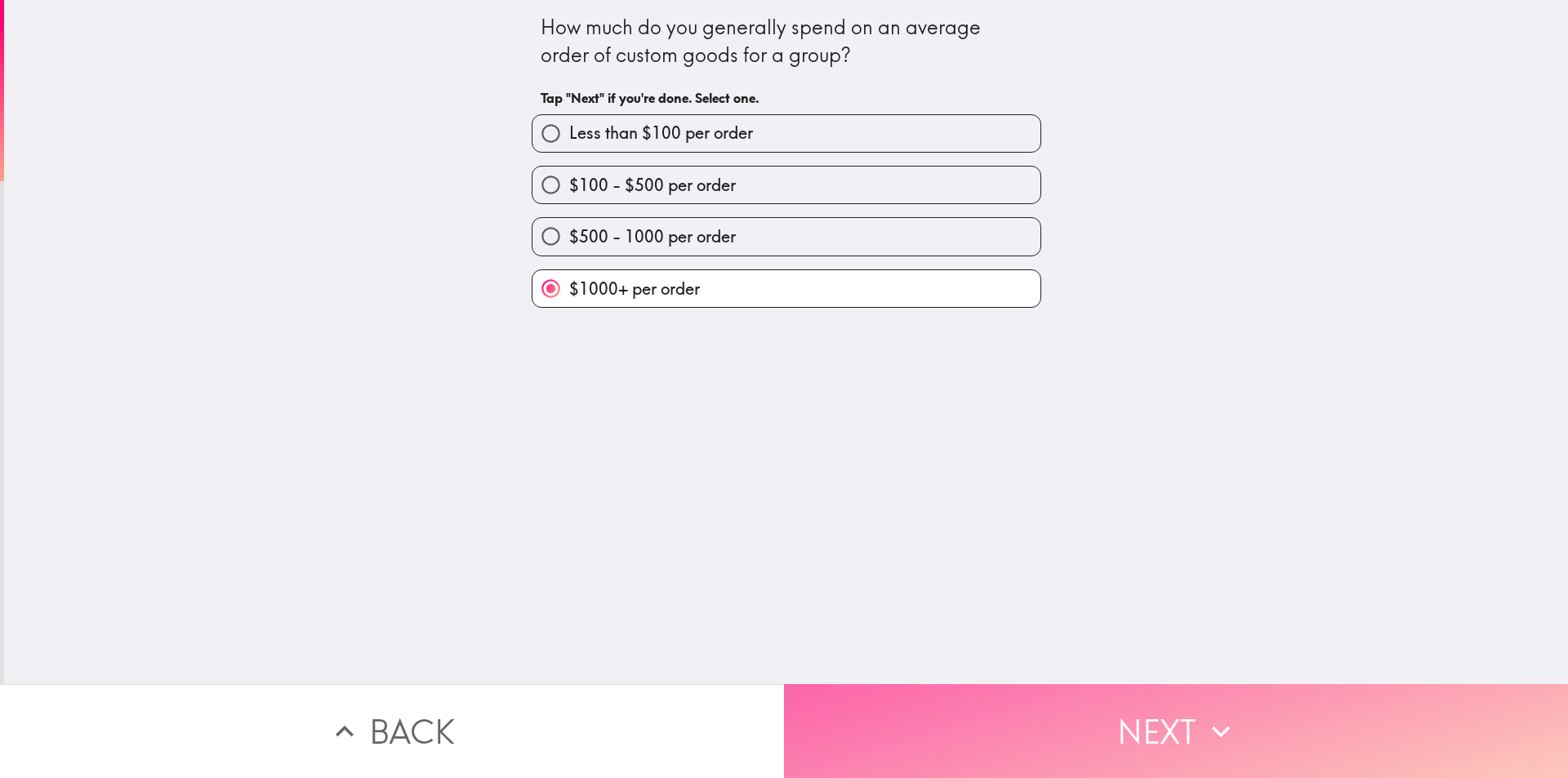
click at [1070, 728] on button "Next" at bounding box center [1176, 731] width 784 height 94
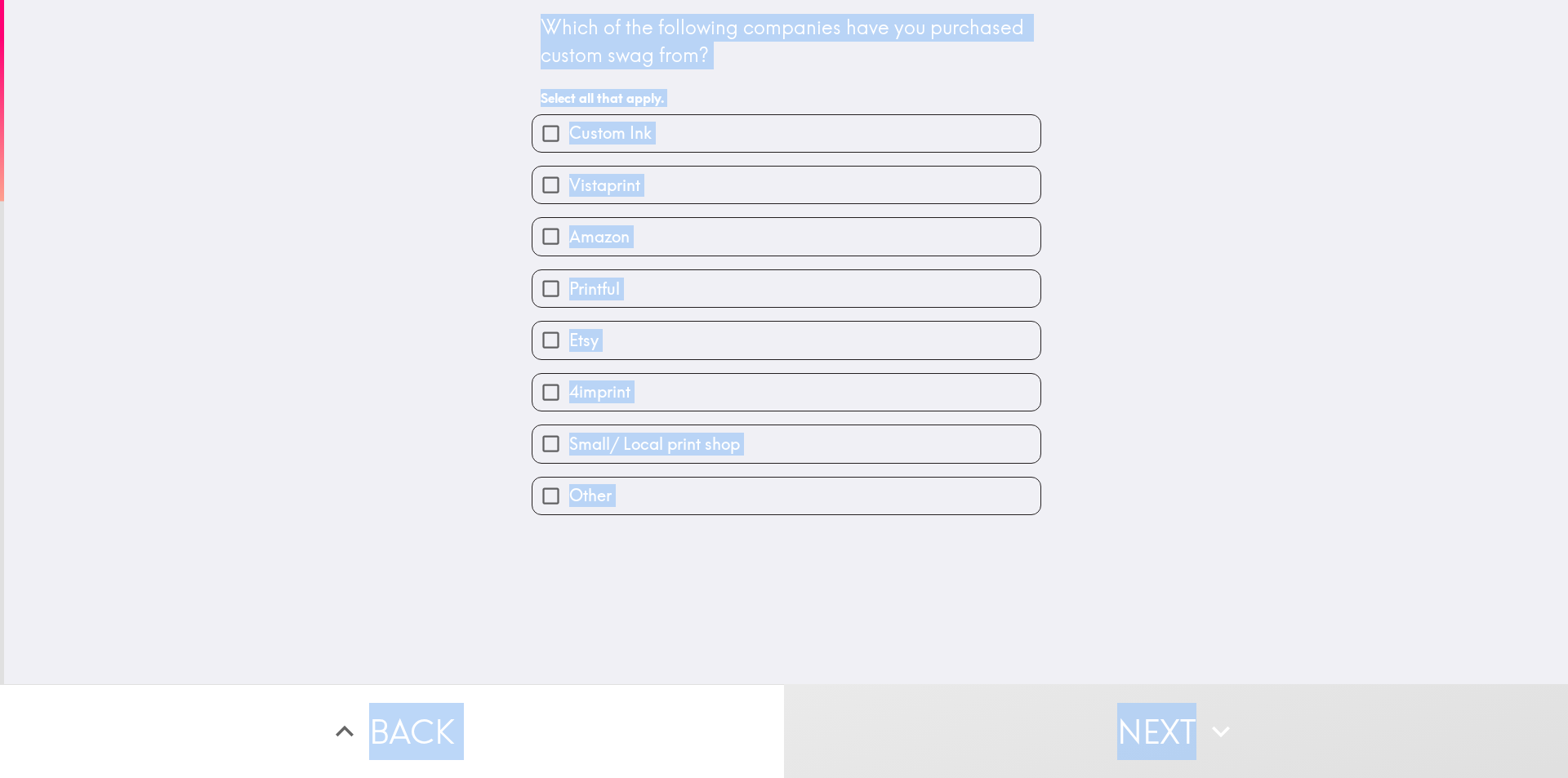
drag, startPoint x: 481, startPoint y: 3, endPoint x: 851, endPoint y: 570, distance: 677.0
click at [912, 681] on div "Which of the following companies have you purchased custom swag from? Select al…" at bounding box center [784, 389] width 1568 height 778
click at [349, 285] on div "Which of the following companies have you purchased custom swag from? Select al…" at bounding box center [786, 342] width 1565 height 684
drag, startPoint x: 522, startPoint y: 37, endPoint x: 644, endPoint y: 415, distance: 397.2
click at [654, 485] on div "Which of the following companies have you purchased custom swag from? Select al…" at bounding box center [786, 258] width 522 height 515
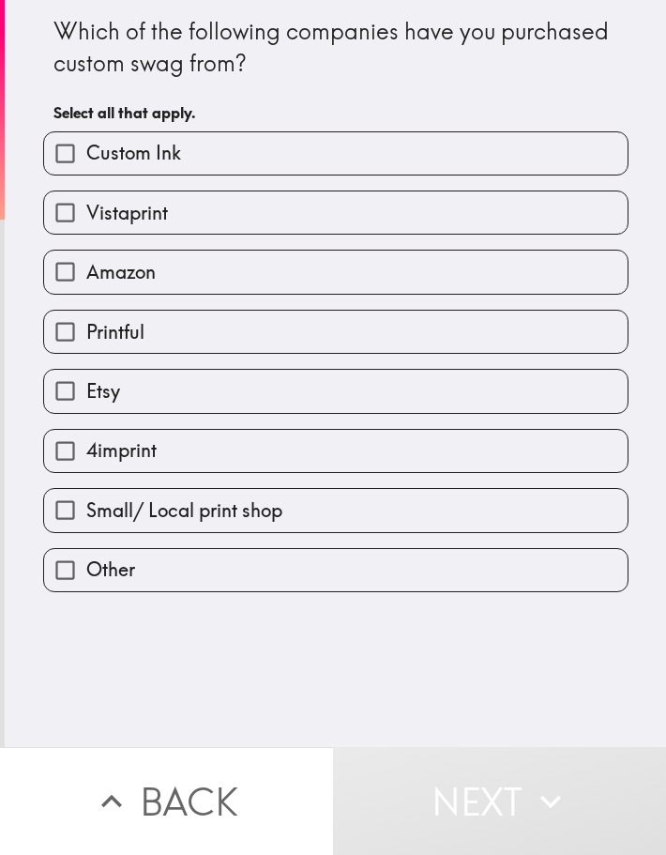
click at [194, 149] on label "Custom Ink" at bounding box center [336, 153] width 584 height 42
click at [86, 149] on input "Custom Ink" at bounding box center [65, 153] width 42 height 42
checkbox input "true"
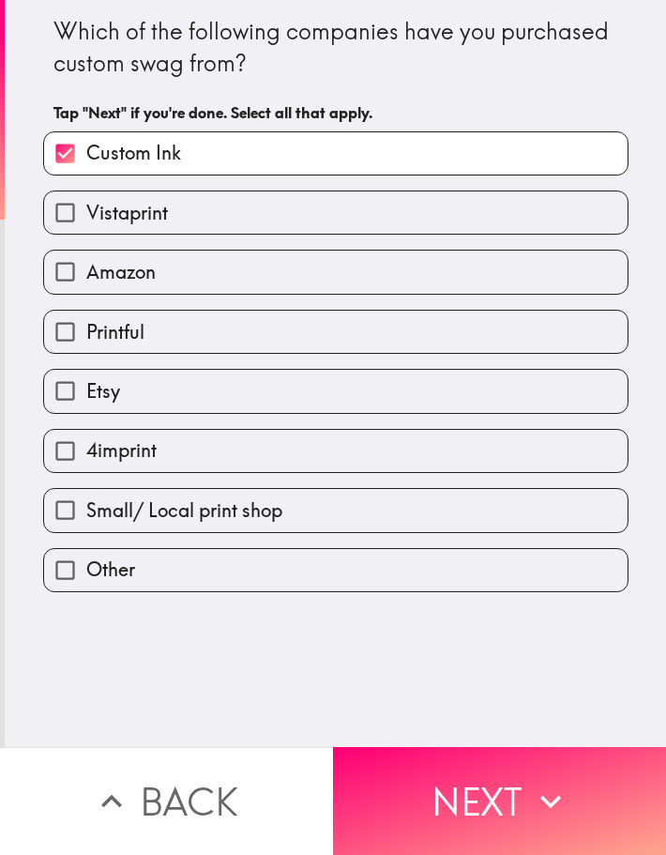
click at [193, 189] on div "Vistaprint" at bounding box center [328, 204] width 600 height 59
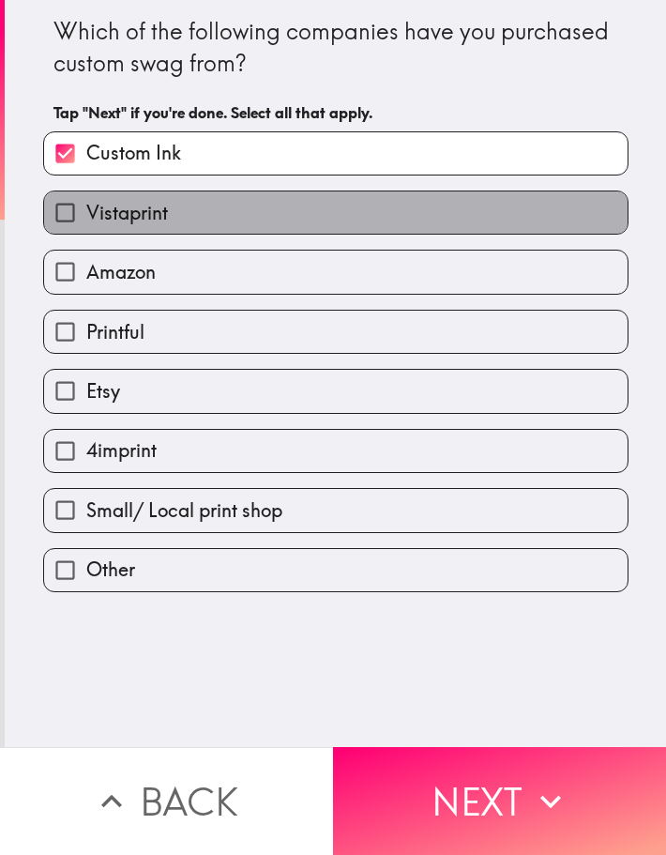
click at [190, 223] on label "Vistaprint" at bounding box center [336, 212] width 584 height 42
click at [86, 223] on input "Vistaprint" at bounding box center [65, 212] width 42 height 42
checkbox input "true"
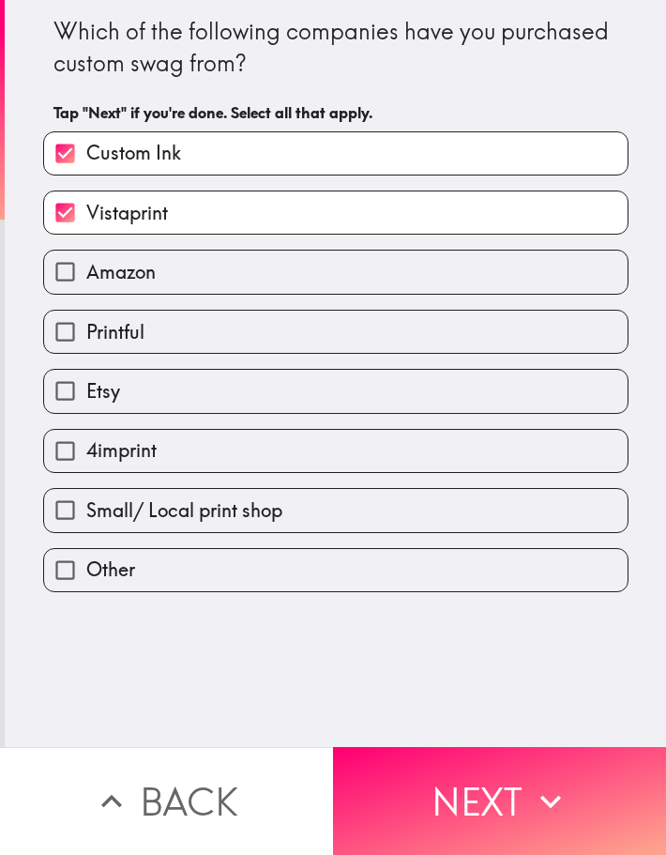
click at [175, 258] on label "Amazon" at bounding box center [336, 271] width 584 height 42
click at [86, 258] on input "Amazon" at bounding box center [65, 271] width 42 height 42
checkbox input "true"
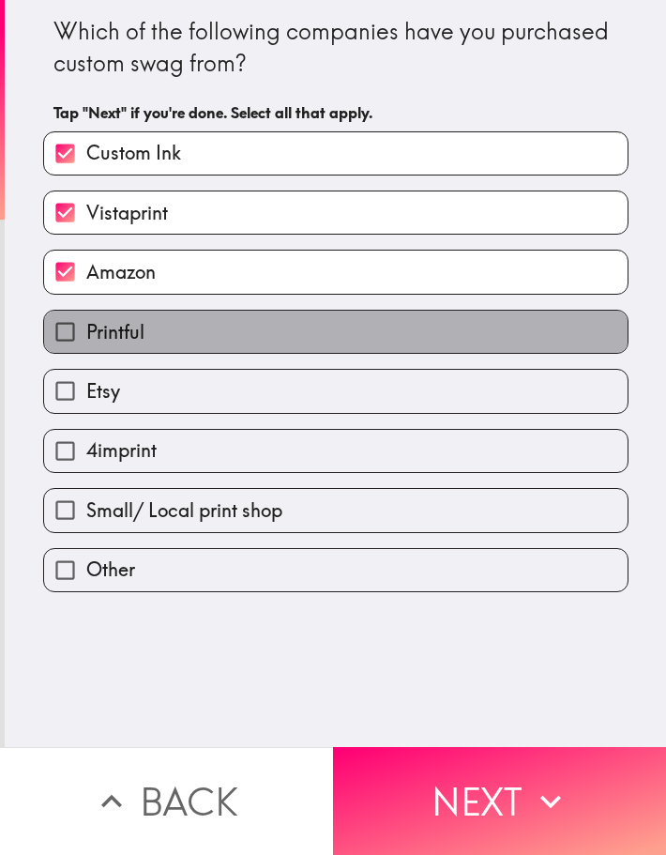
click at [152, 327] on label "Printful" at bounding box center [336, 332] width 584 height 42
click at [86, 327] on input "Printful" at bounding box center [65, 332] width 42 height 42
checkbox input "true"
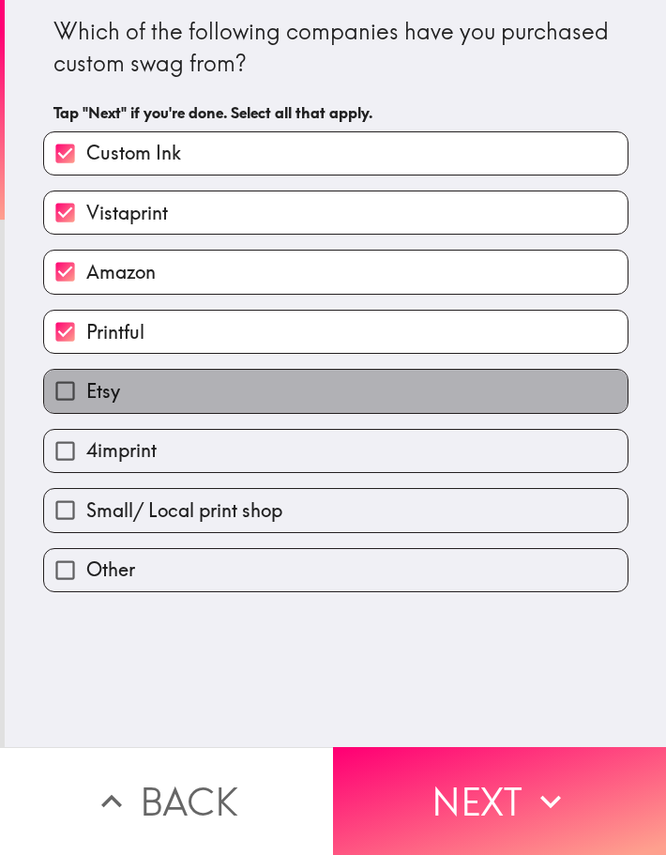
drag, startPoint x: 147, startPoint y: 400, endPoint x: 147, endPoint y: 411, distance: 11.3
click at [147, 401] on label "Etsy" at bounding box center [336, 391] width 584 height 42
click at [86, 401] on input "Etsy" at bounding box center [65, 391] width 42 height 42
checkbox input "true"
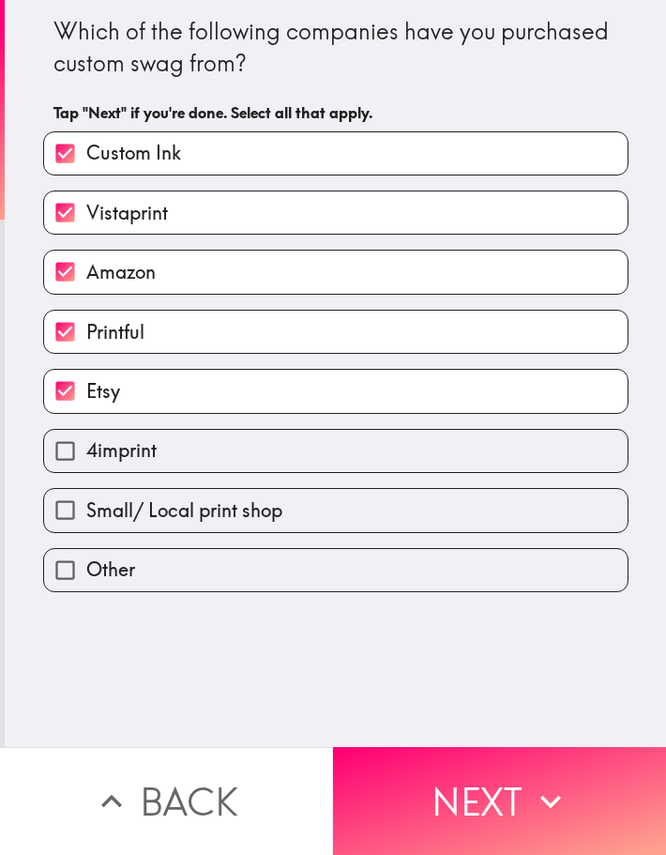
drag, startPoint x: 135, startPoint y: 456, endPoint x: 129, endPoint y: 482, distance: 26.9
click at [135, 457] on span "4imprint" at bounding box center [121, 450] width 70 height 26
click at [86, 457] on input "4imprint" at bounding box center [65, 451] width 42 height 42
checkbox input "true"
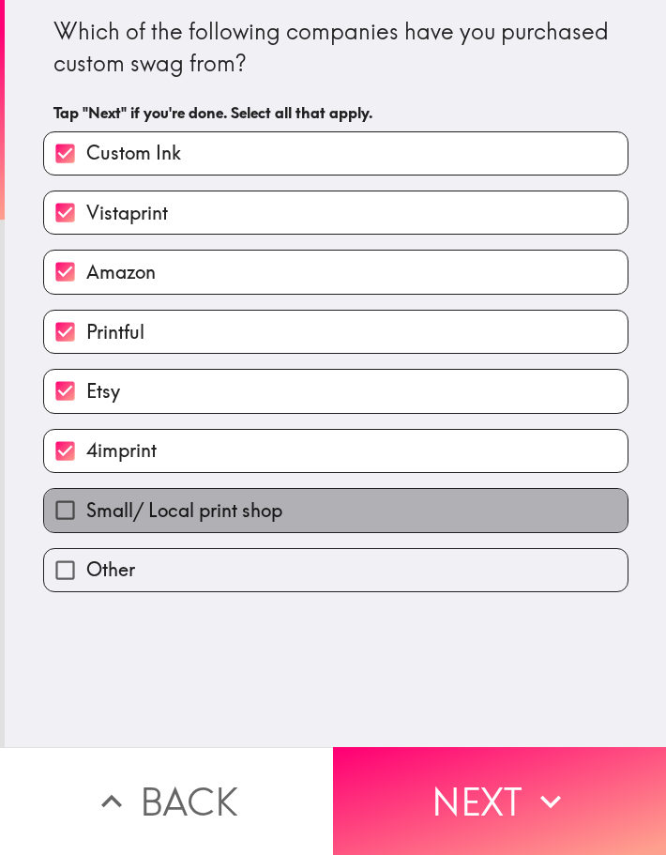
click at [121, 514] on span "Small/ Local print shop" at bounding box center [184, 510] width 196 height 26
click at [86, 514] on input "Small/ Local print shop" at bounding box center [65, 510] width 42 height 42
checkbox input "true"
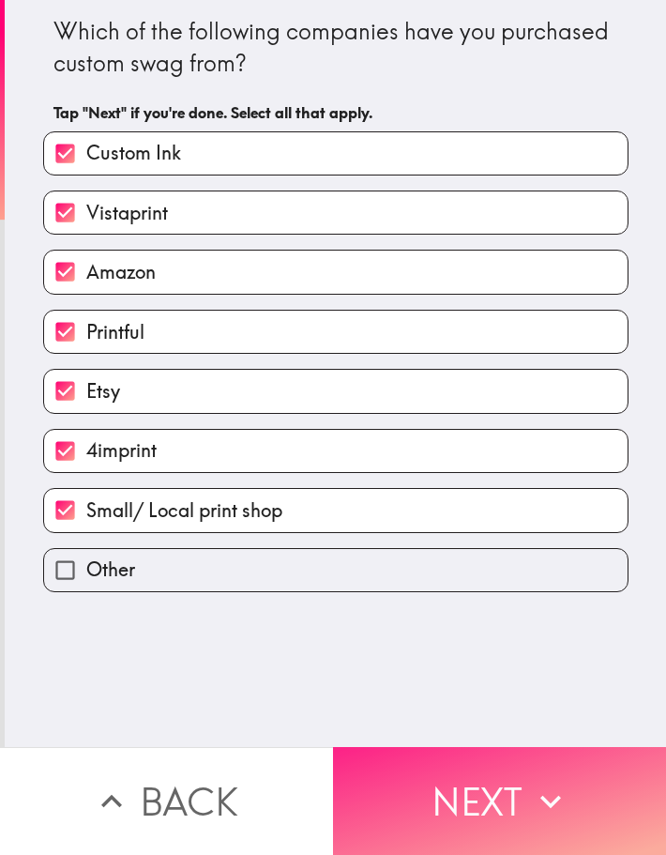
click at [429, 797] on button "Next" at bounding box center [499, 801] width 333 height 108
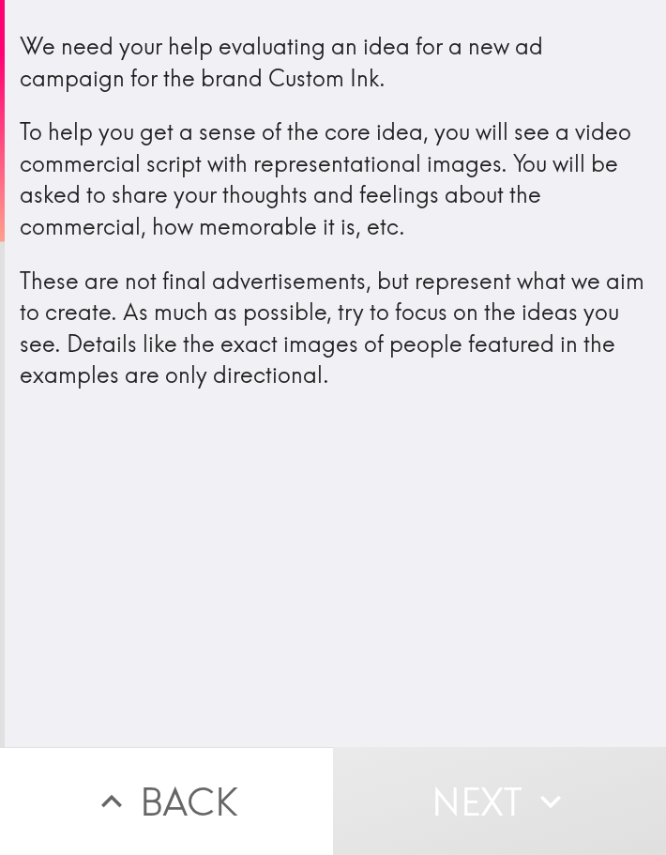
click at [402, 218] on p "To help you get a sense of the core idea, you will see a video commercial scrip…" at bounding box center [335, 179] width 631 height 126
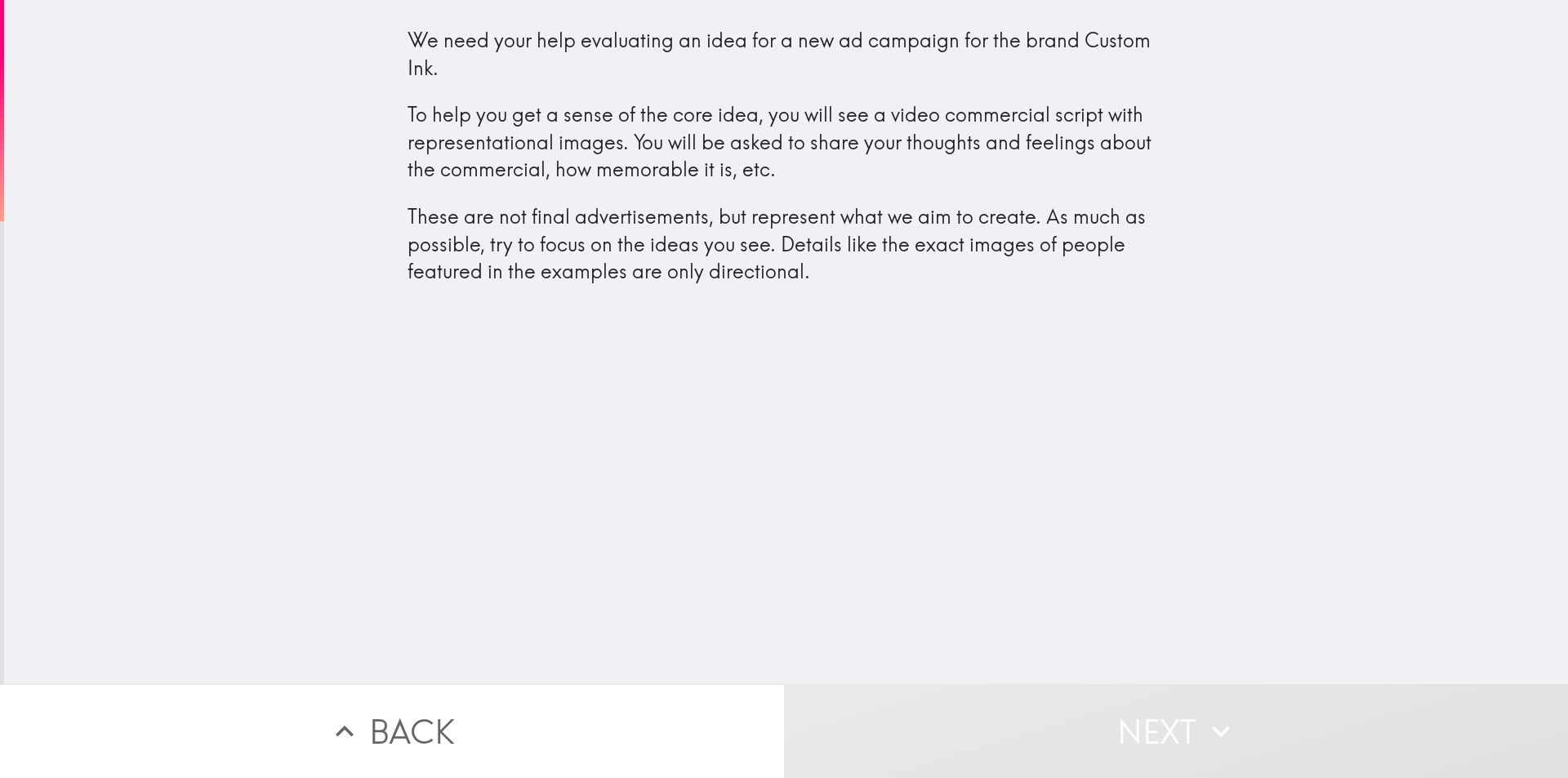
click at [603, 266] on p "These are not final advertisements, but represent what we aim to create. As muc…" at bounding box center [786, 245] width 758 height 83
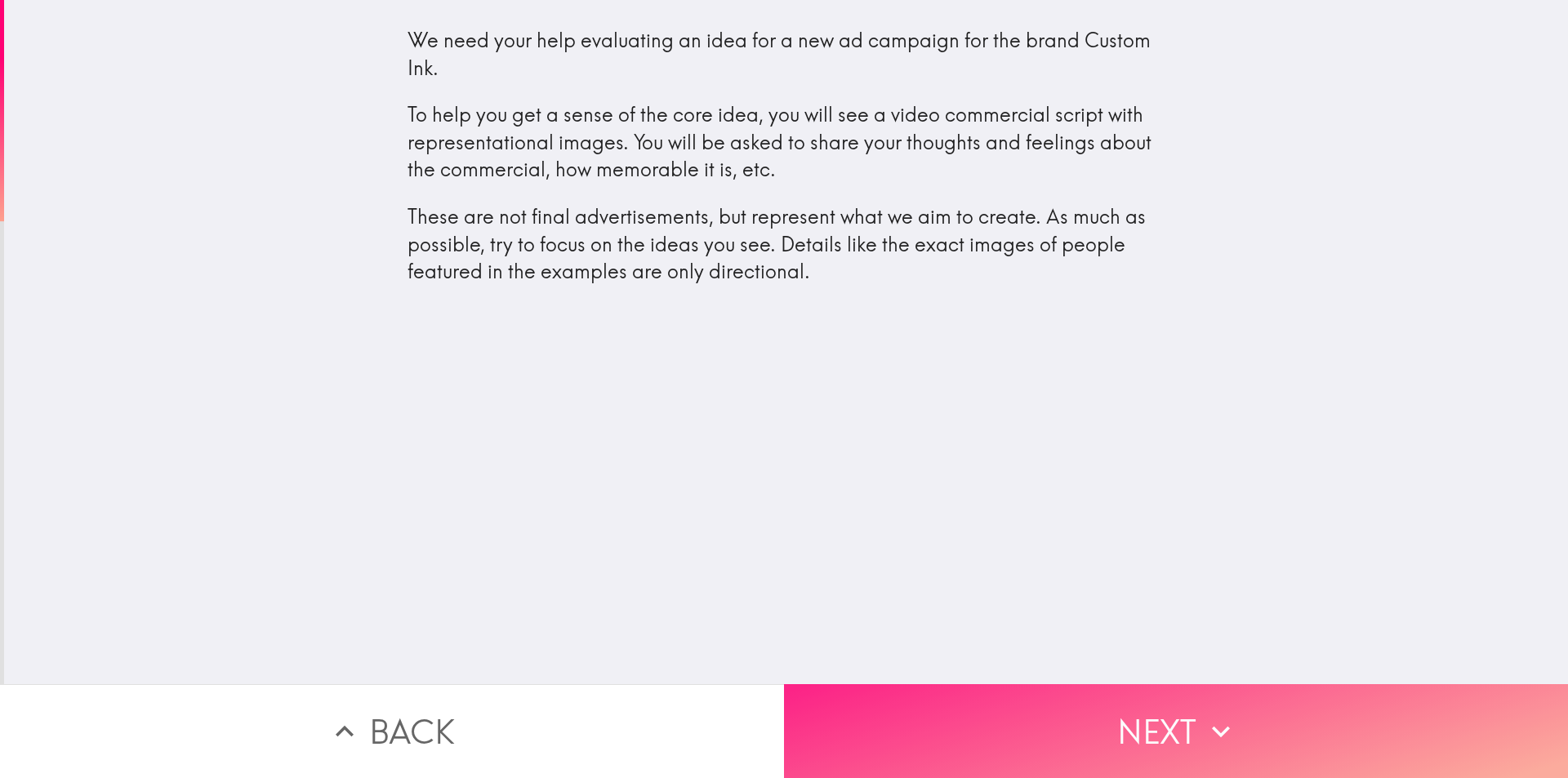
click at [1199, 741] on button "Next" at bounding box center [1176, 731] width 784 height 94
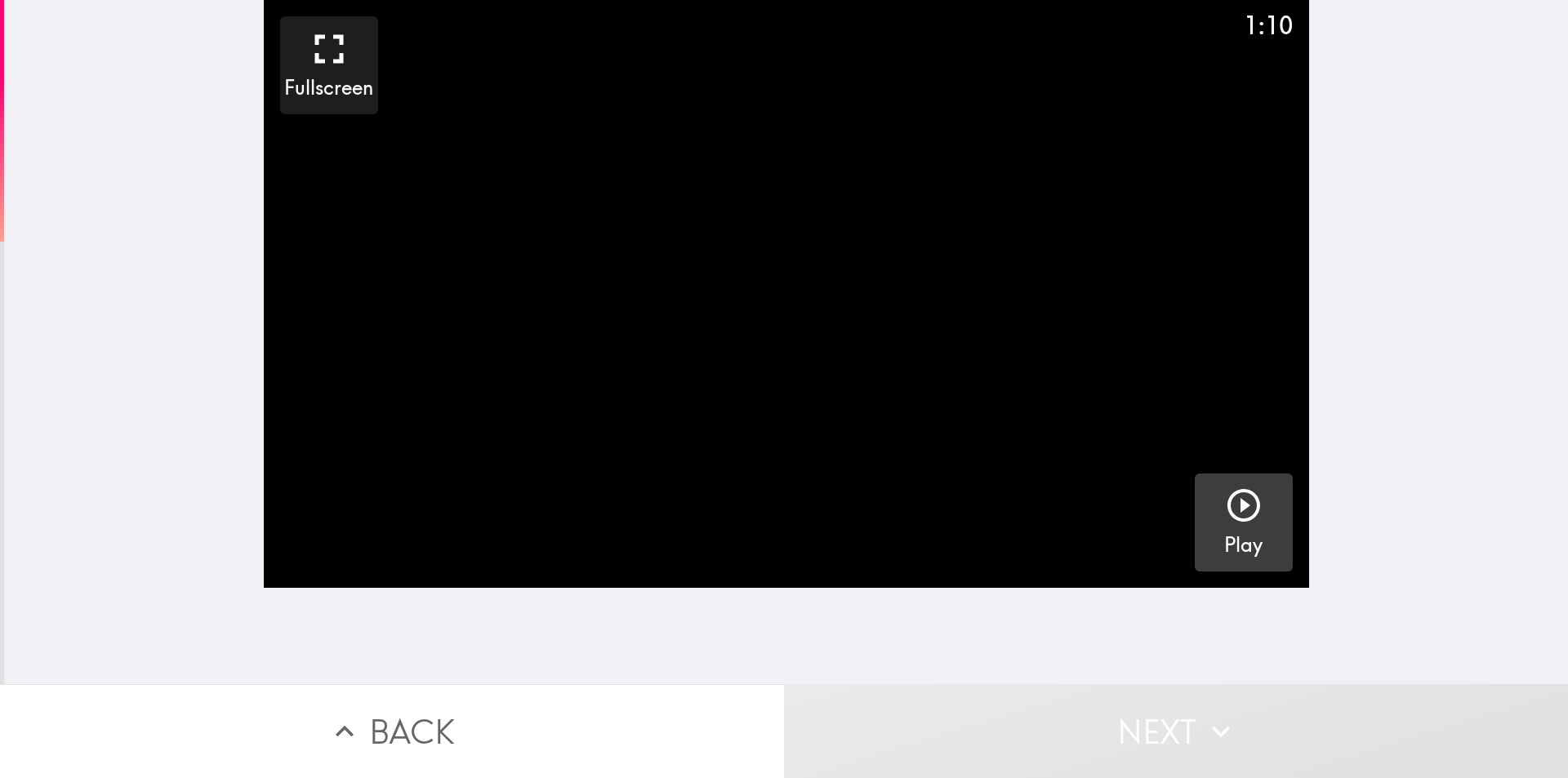
click at [1226, 532] on h5 "Play" at bounding box center [1243, 546] width 38 height 28
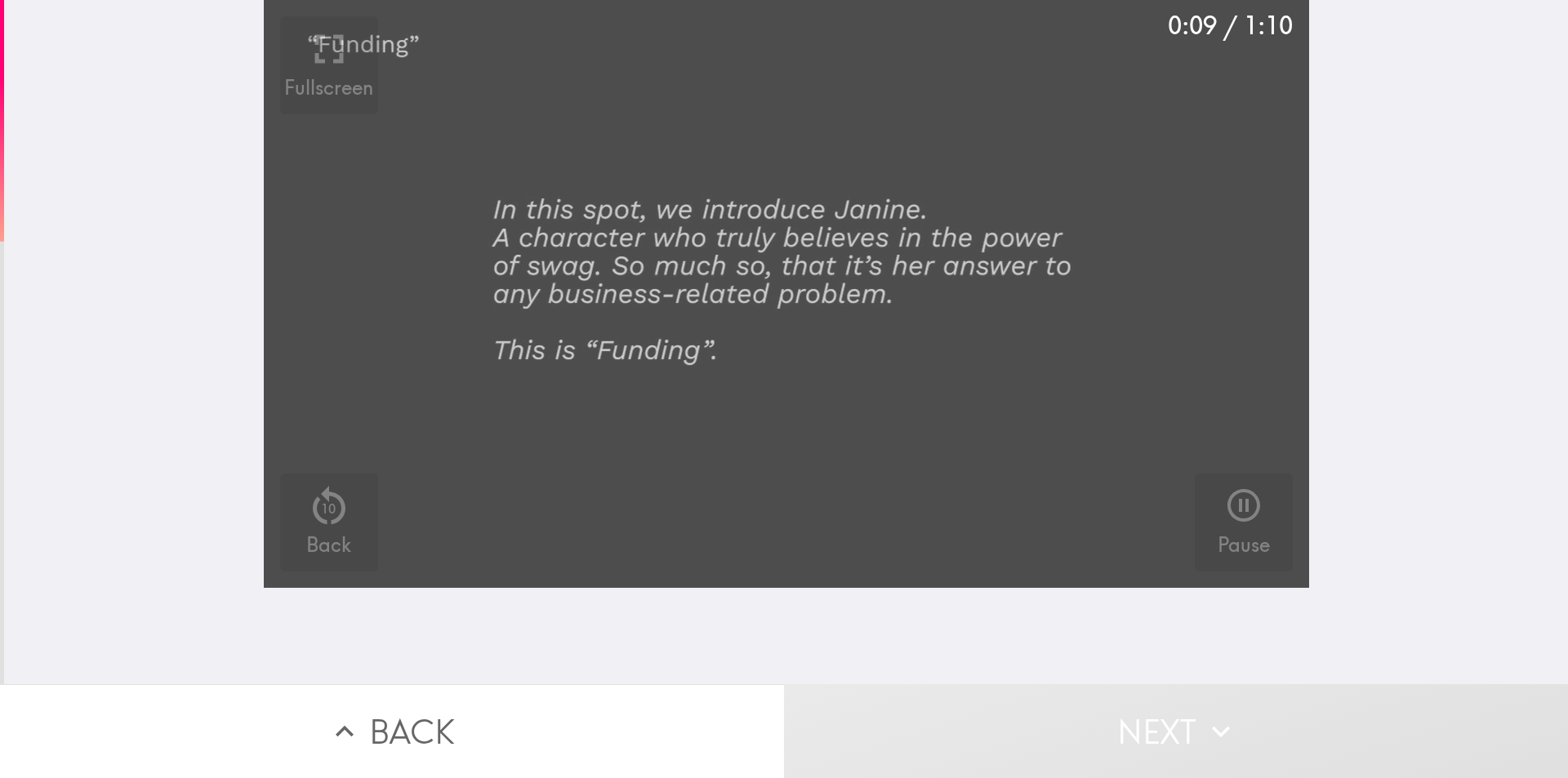
click at [702, 228] on video "button" at bounding box center [786, 294] width 1046 height 588
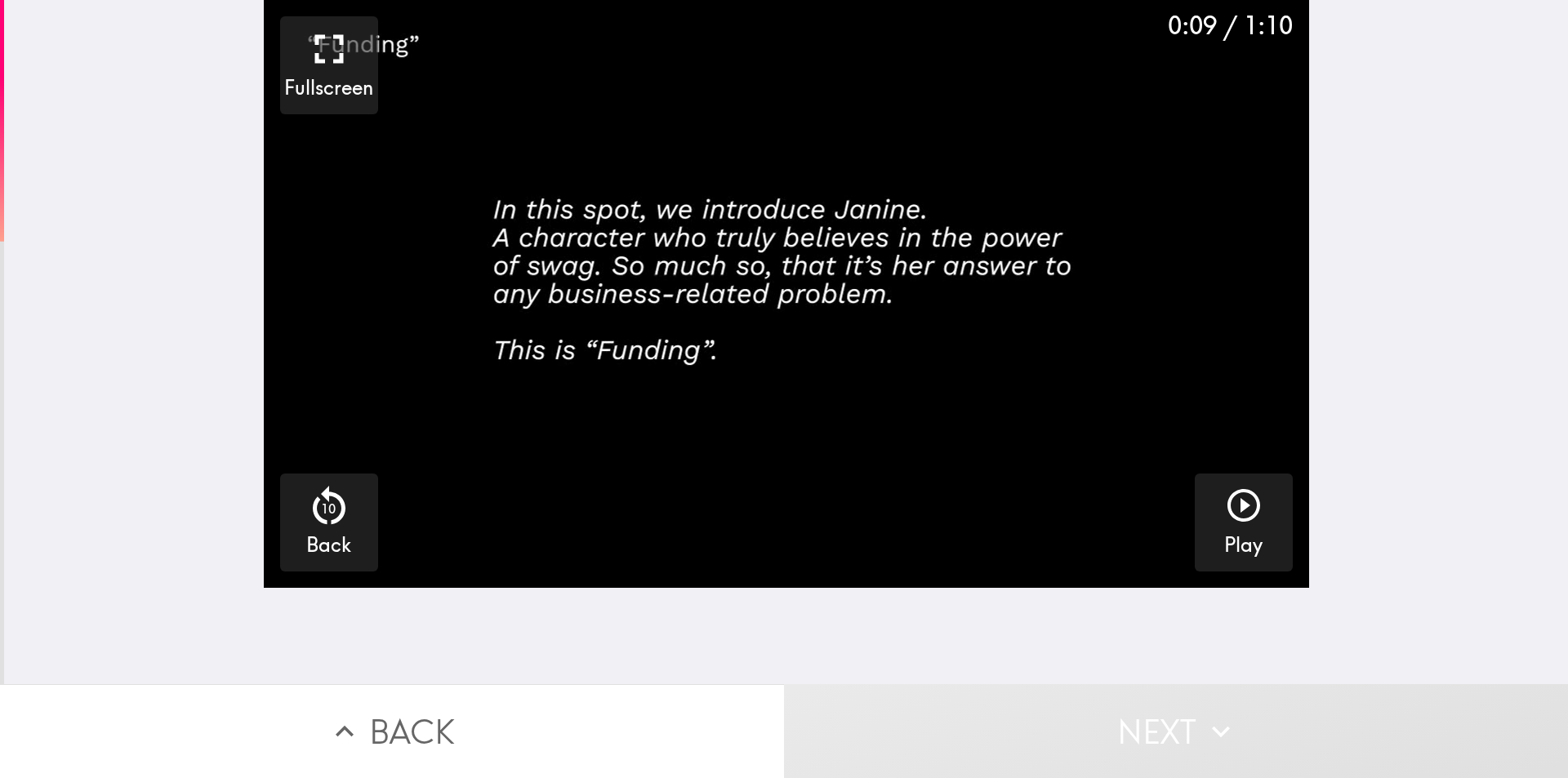
click at [742, 237] on video "button" at bounding box center [786, 294] width 1046 height 588
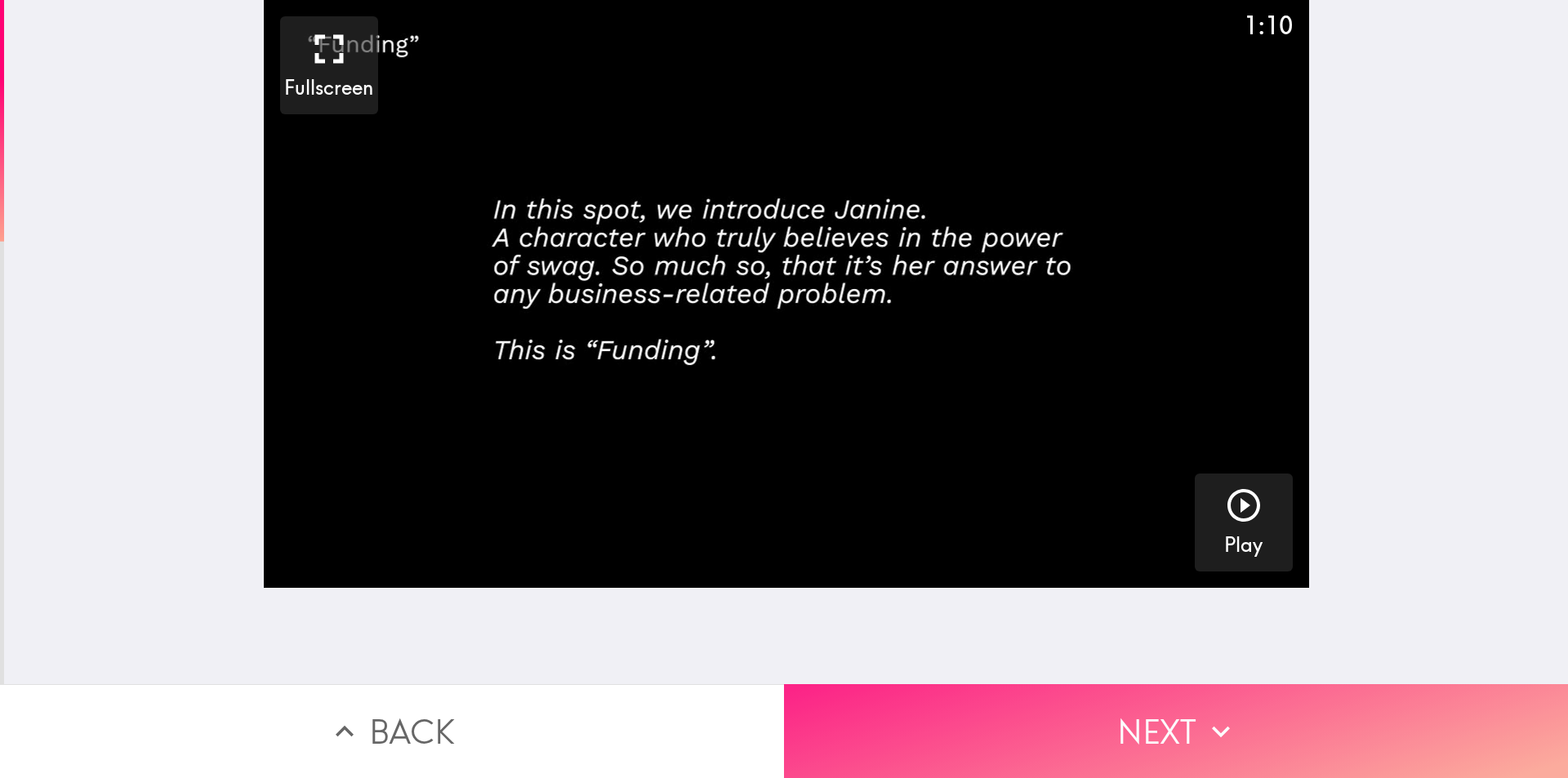
click at [1173, 729] on button "Next" at bounding box center [1176, 731] width 784 height 94
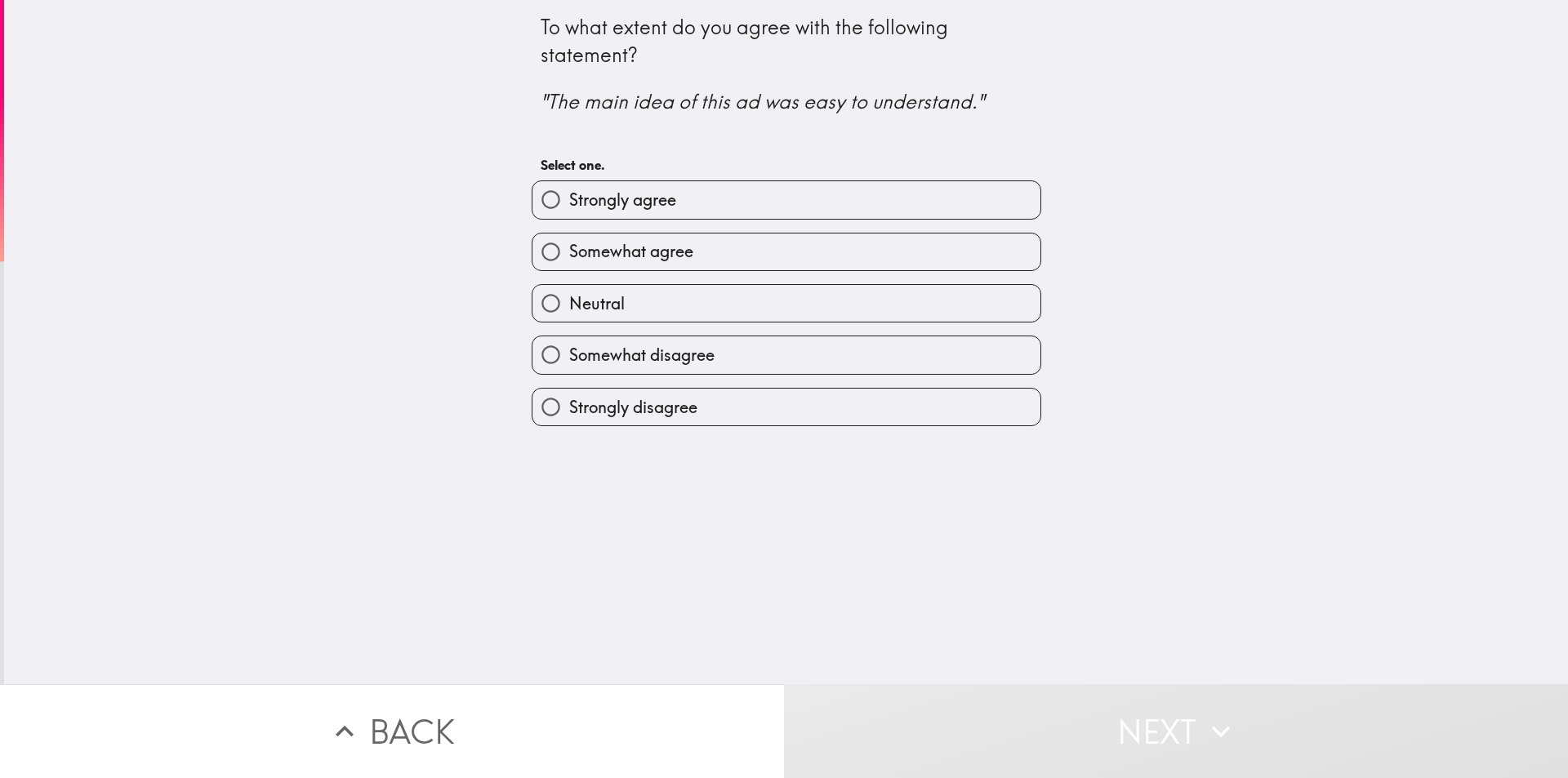
click at [688, 193] on label "Strongly agree" at bounding box center [787, 199] width 508 height 37
click at [569, 193] on input "Strongly agree" at bounding box center [551, 199] width 37 height 37
radio input "true"
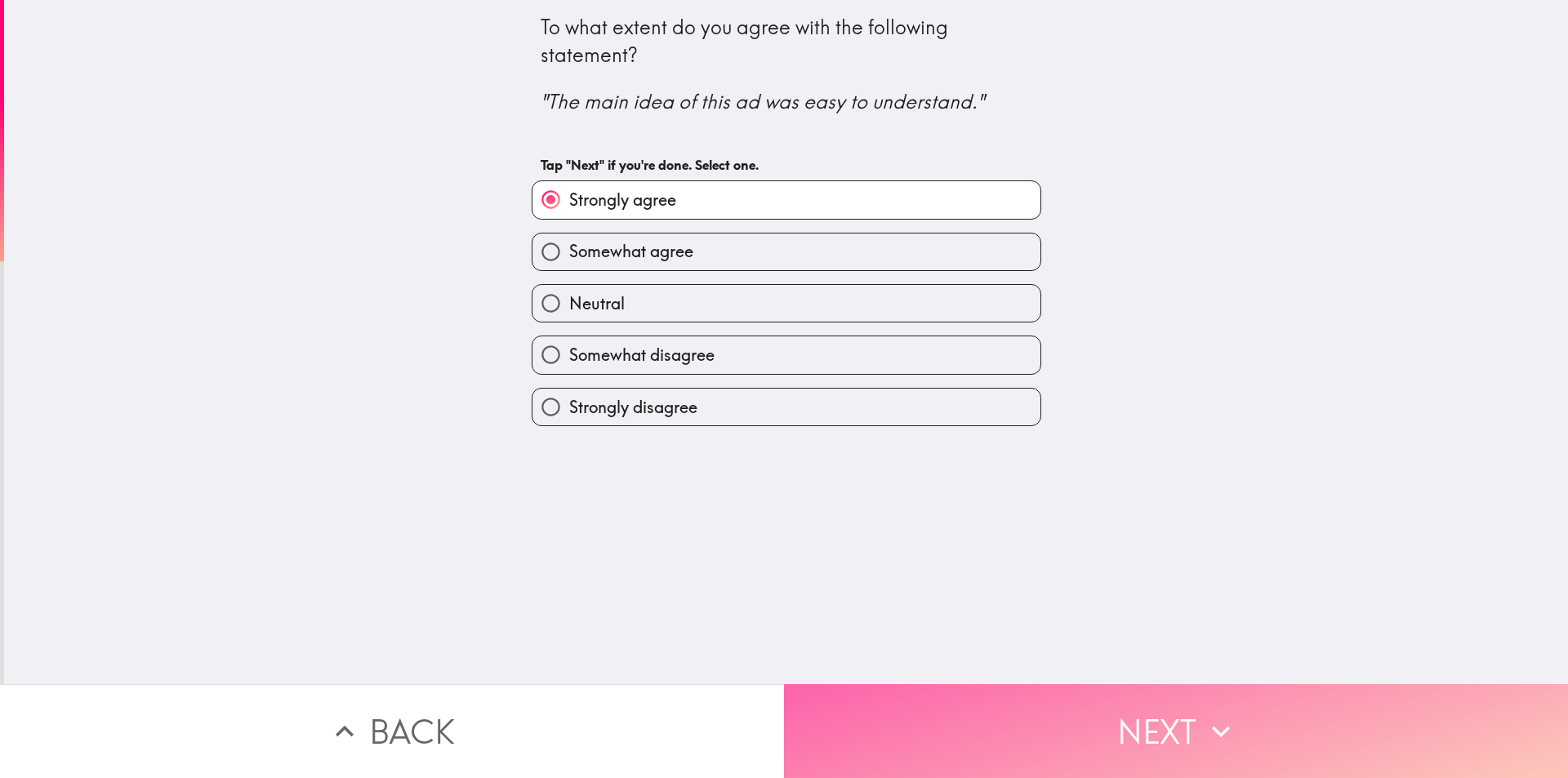
click at [1061, 708] on button "Next" at bounding box center [1176, 731] width 784 height 94
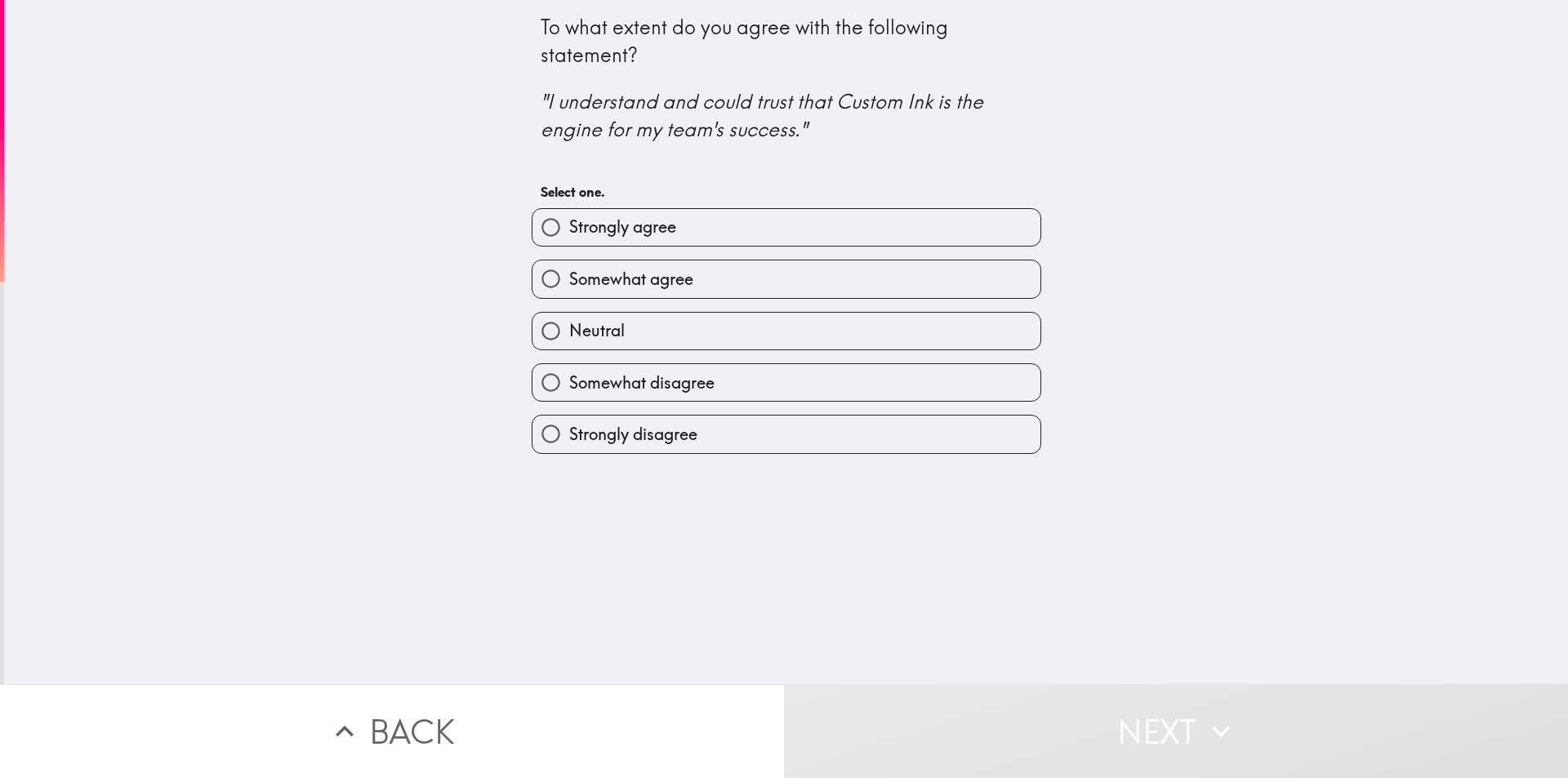
click at [744, 218] on label "Strongly agree" at bounding box center [787, 227] width 508 height 37
click at [569, 218] on input "Strongly agree" at bounding box center [551, 227] width 37 height 37
radio input "true"
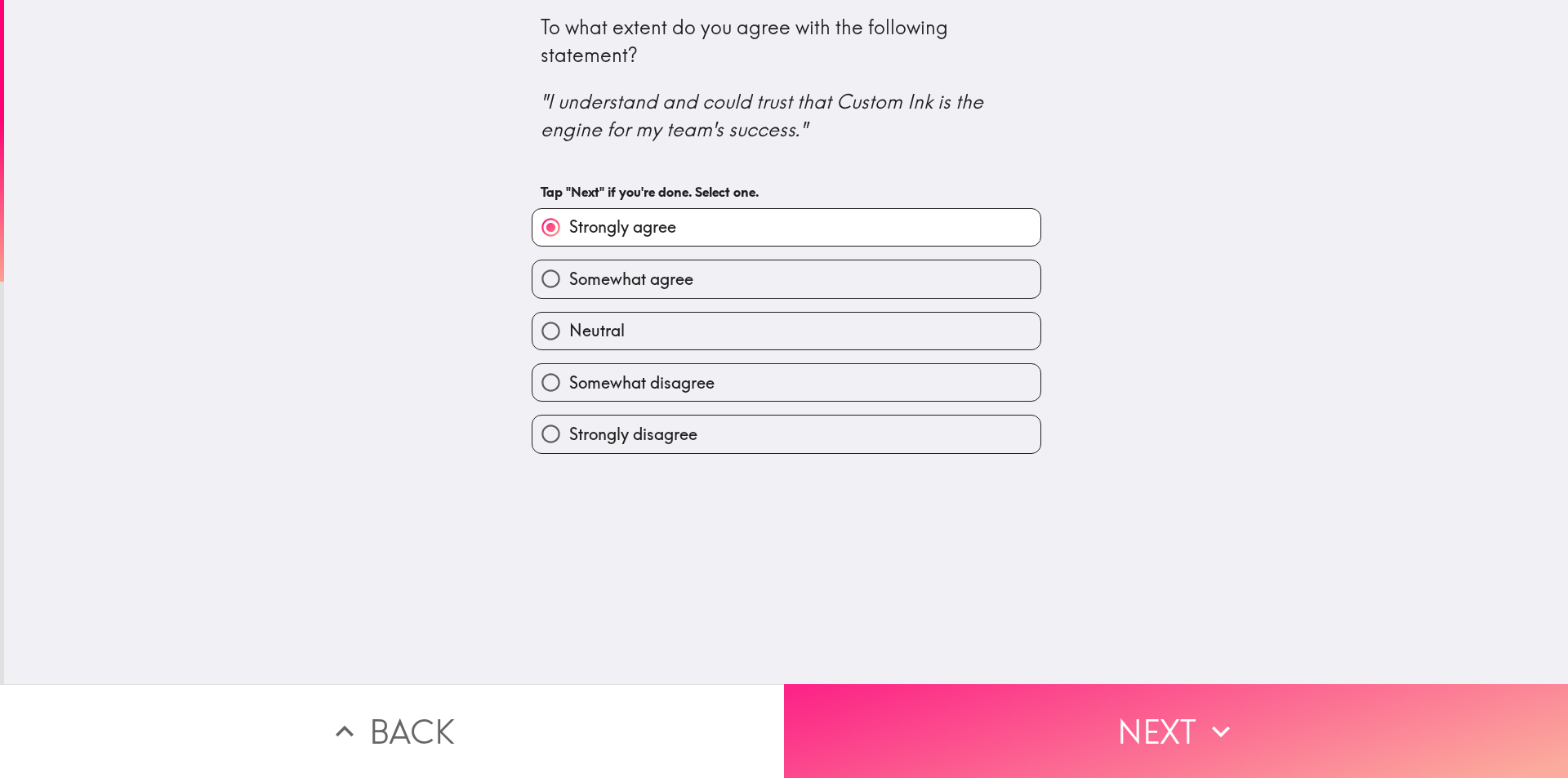
click at [1192, 726] on button "Next" at bounding box center [1176, 731] width 784 height 94
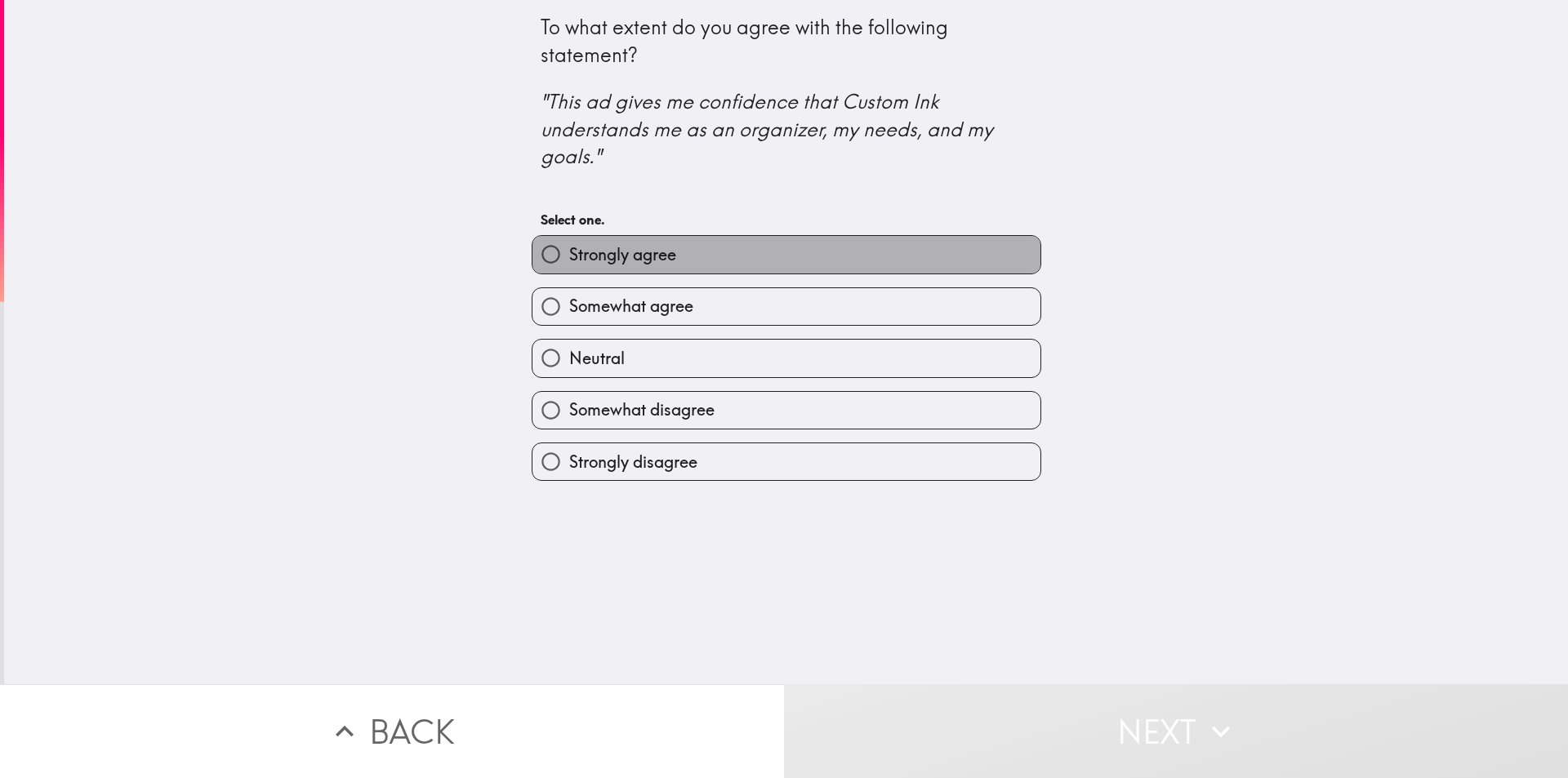
click at [639, 250] on span "Strongly agree" at bounding box center [622, 255] width 107 height 23
click at [569, 250] on input "Strongly agree" at bounding box center [551, 254] width 37 height 37
radio input "true"
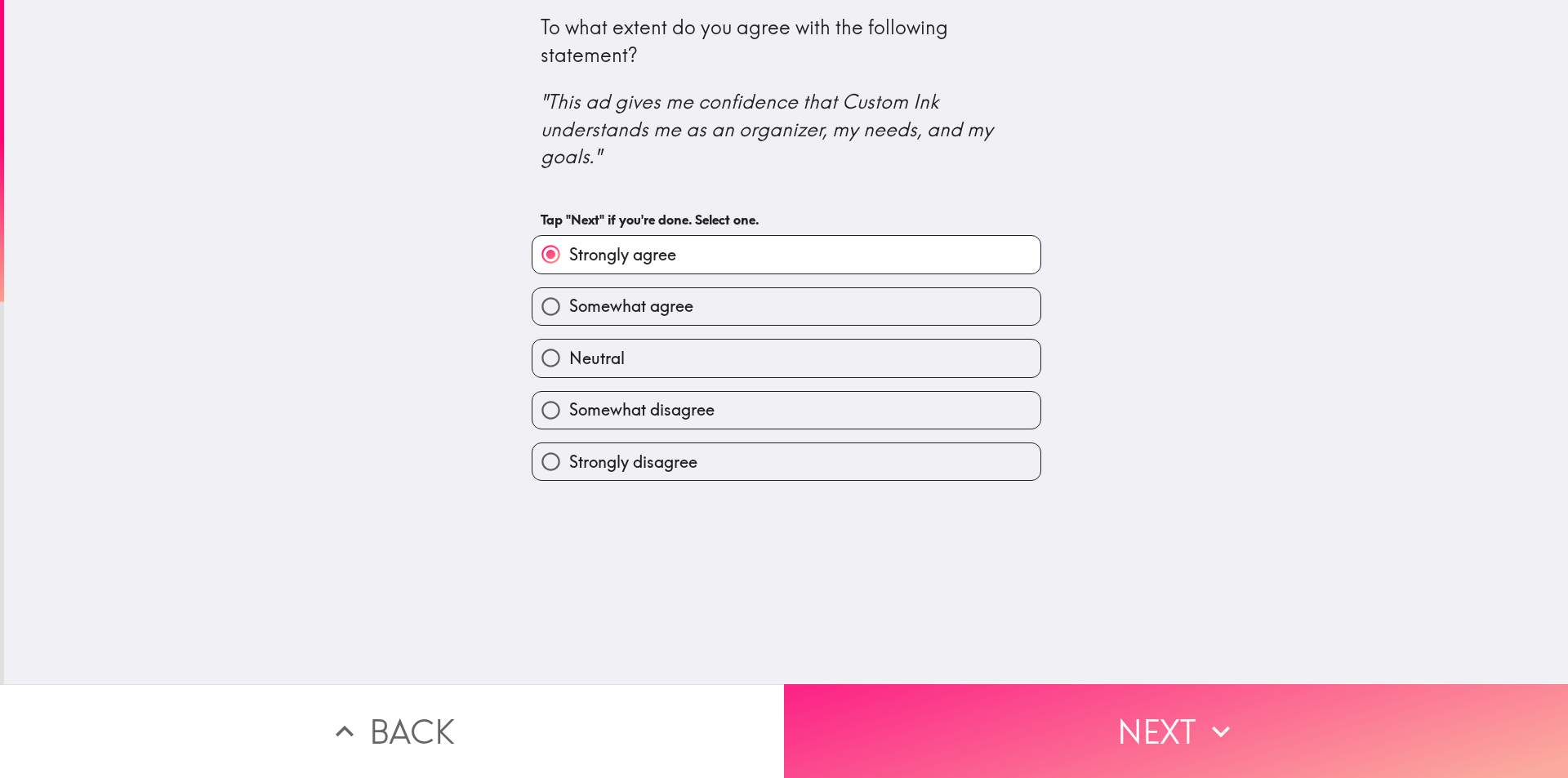
click at [1165, 719] on button "Next" at bounding box center [1176, 731] width 784 height 94
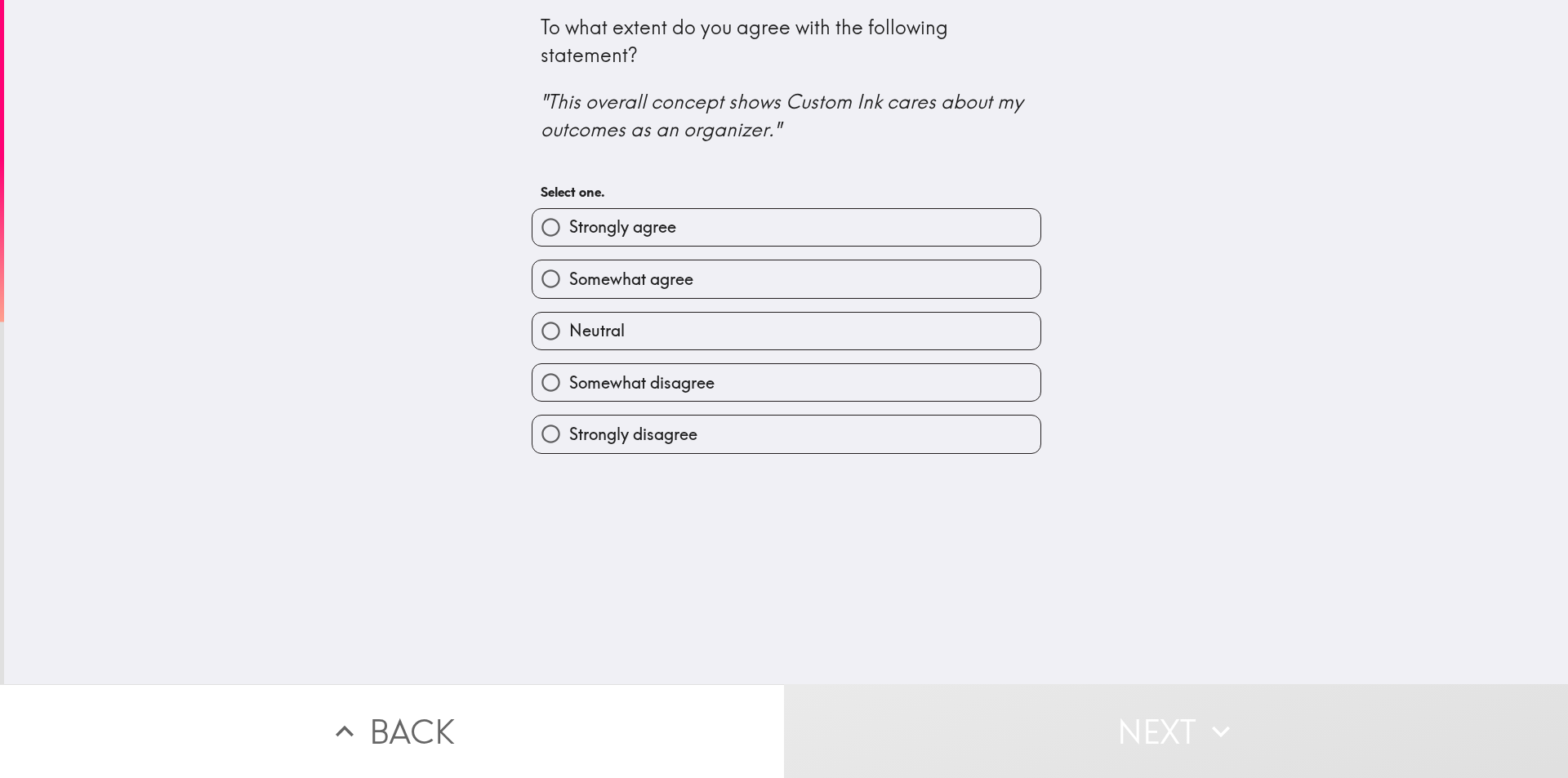
click at [656, 221] on span "Strongly agree" at bounding box center [622, 227] width 107 height 23
click at [569, 221] on input "Strongly agree" at bounding box center [551, 227] width 37 height 37
radio input "true"
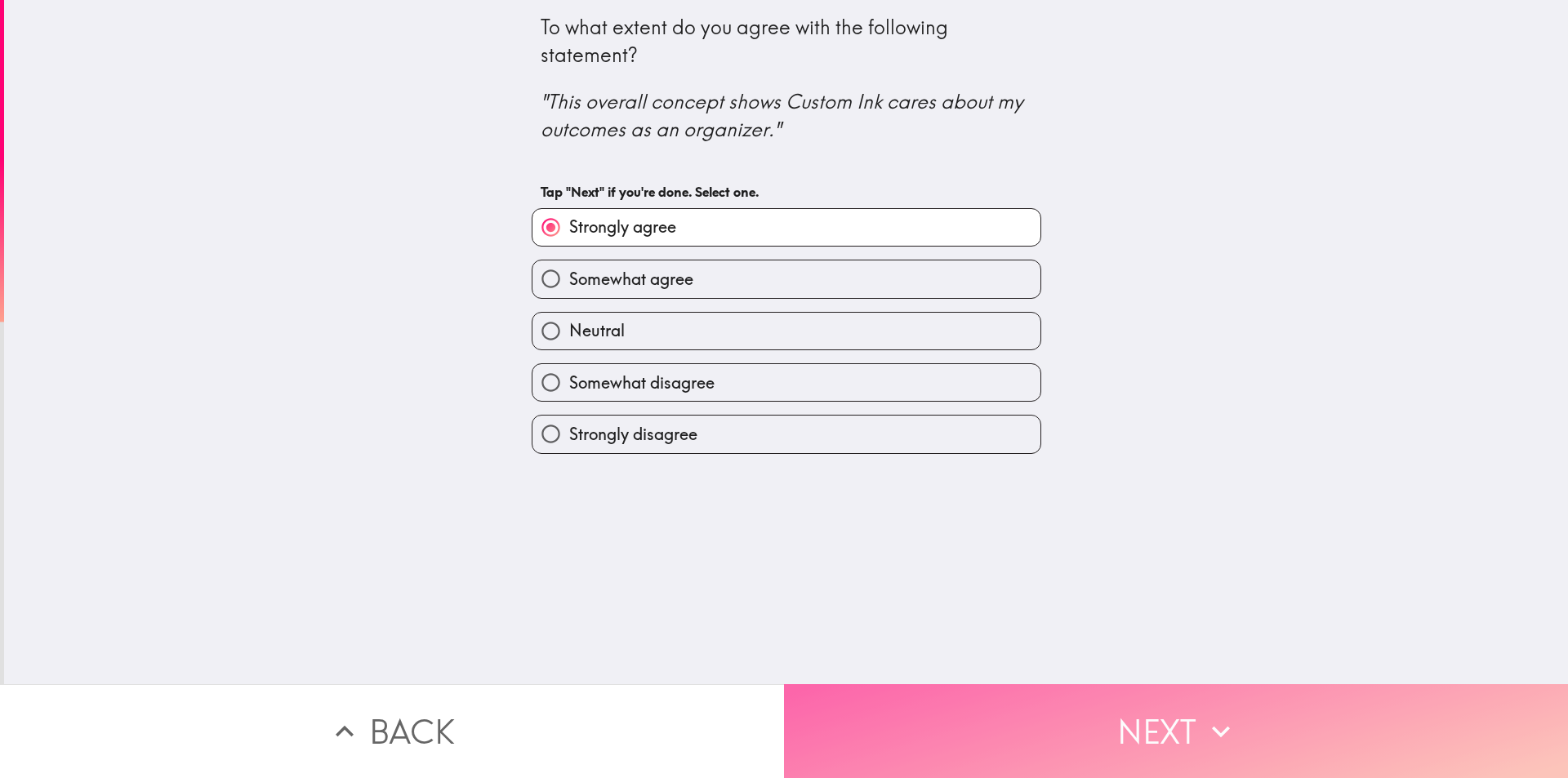
click at [1009, 706] on button "Next" at bounding box center [1176, 731] width 784 height 94
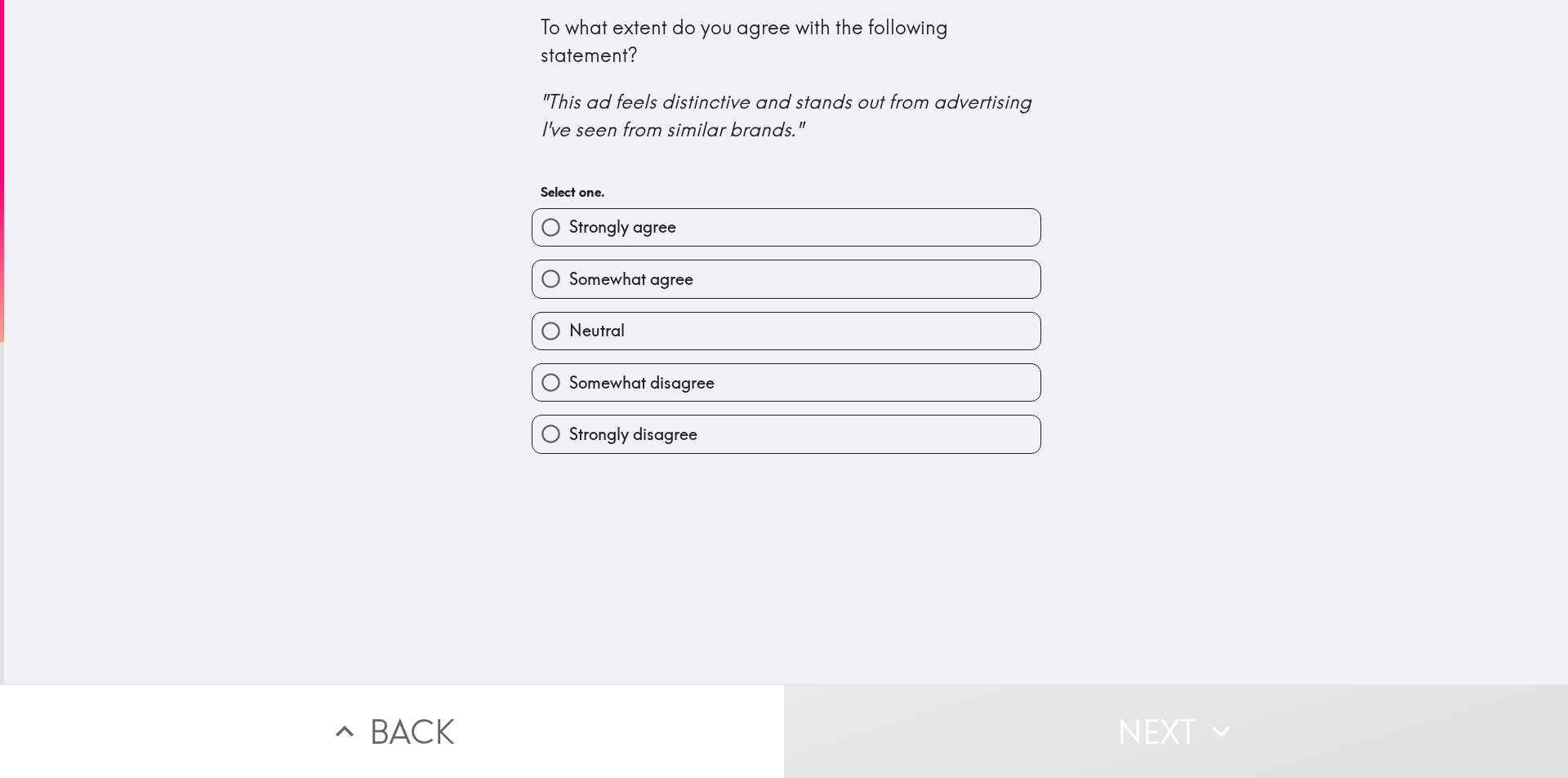
click at [781, 224] on label "Strongly agree" at bounding box center [787, 227] width 508 height 37
click at [569, 224] on input "Strongly agree" at bounding box center [551, 227] width 37 height 37
radio input "true"
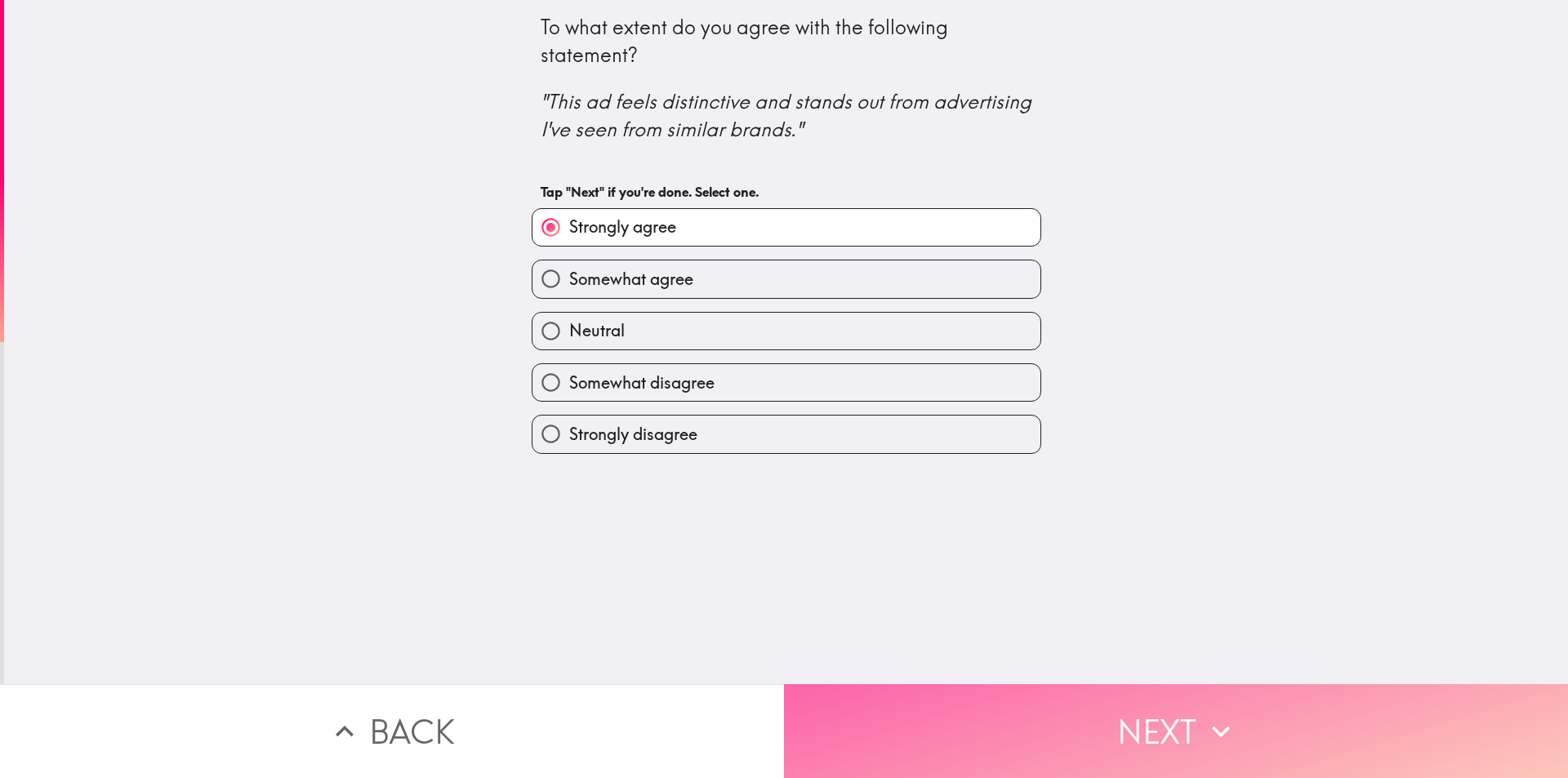
click at [1090, 723] on button "Next" at bounding box center [1176, 731] width 784 height 94
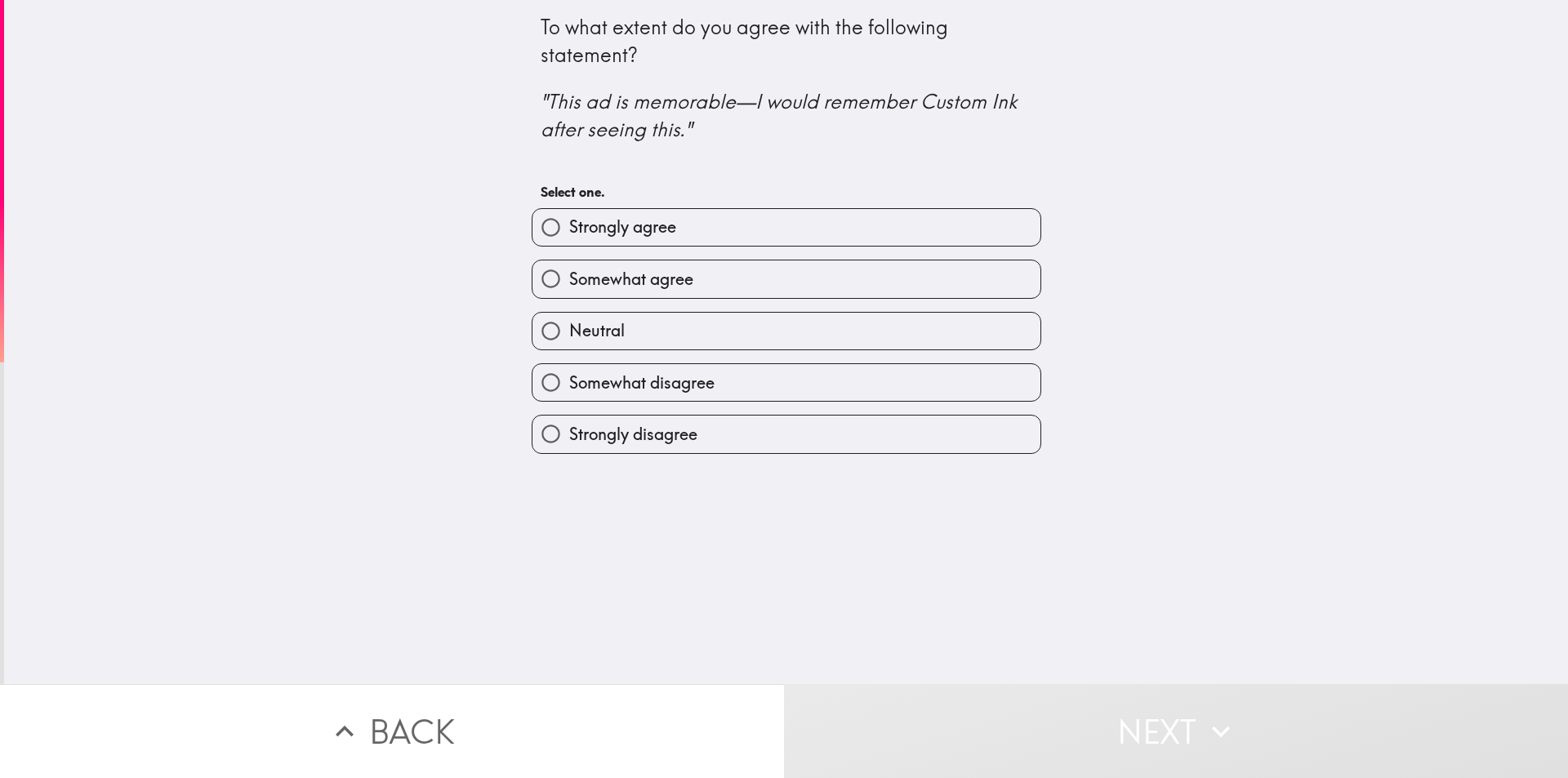
click at [663, 221] on span "Strongly agree" at bounding box center [622, 227] width 107 height 23
click at [569, 221] on input "Strongly agree" at bounding box center [551, 227] width 37 height 37
radio input "true"
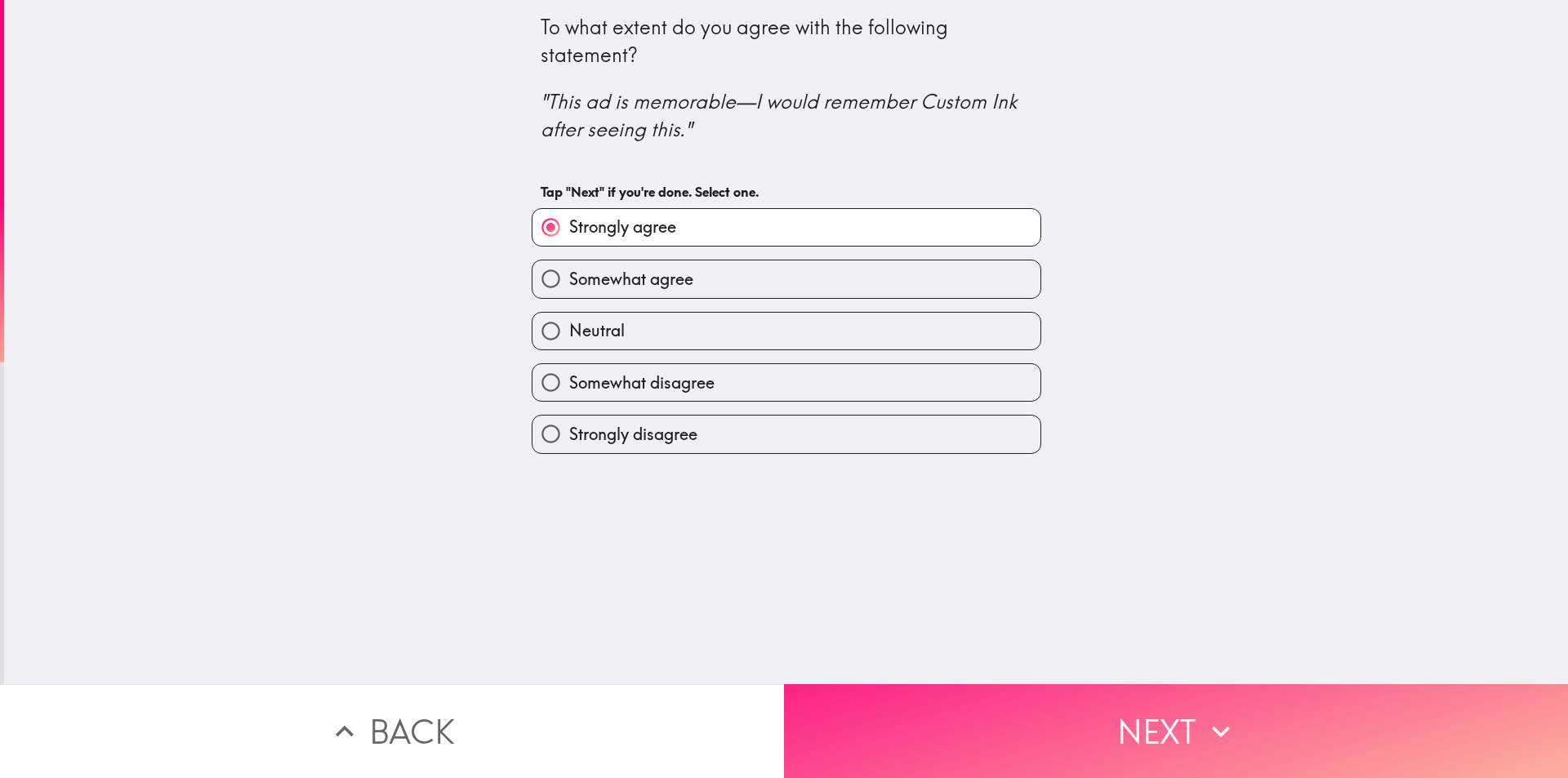
click at [988, 693] on button "Next" at bounding box center [1176, 731] width 784 height 94
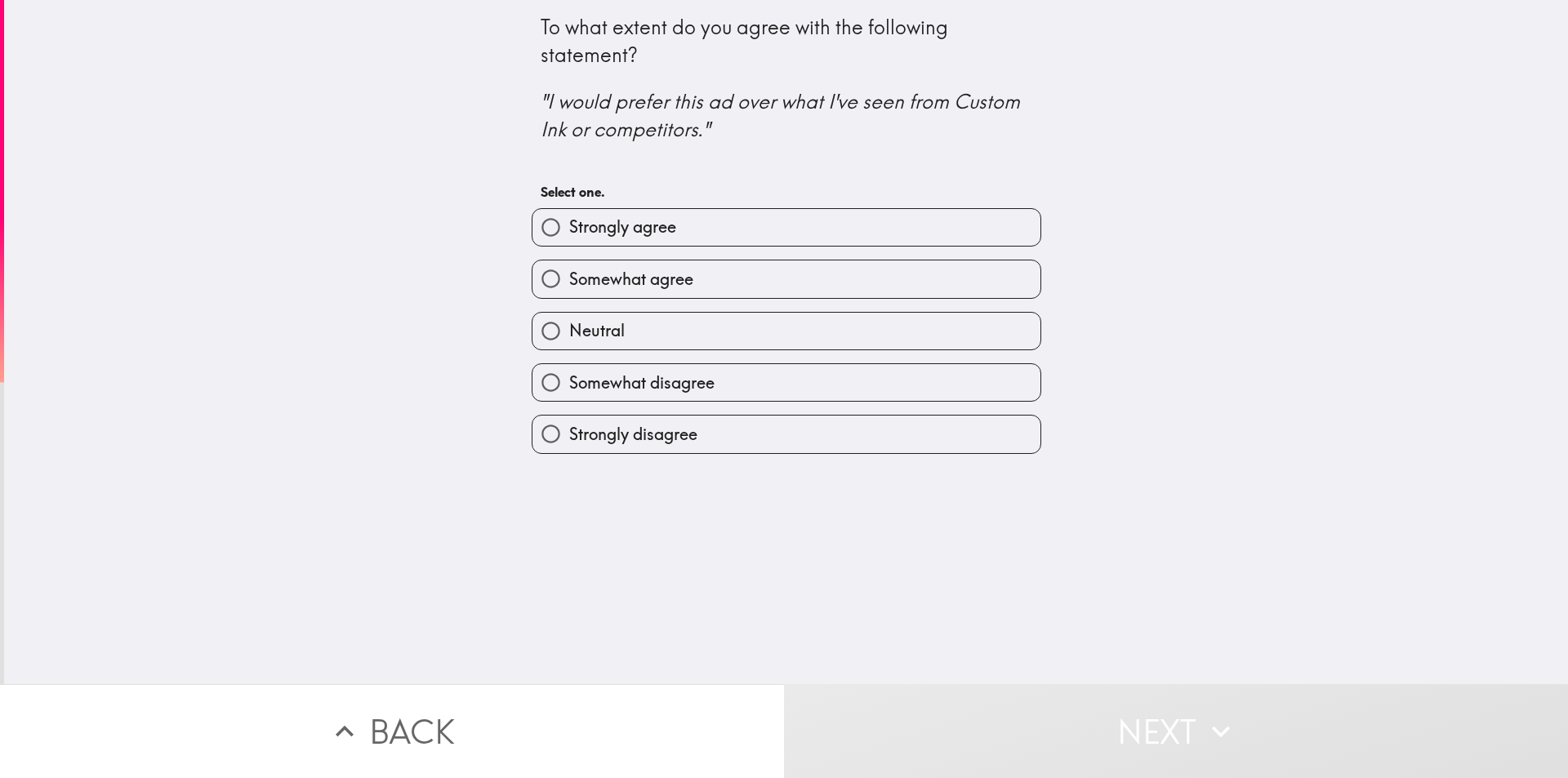
click at [657, 223] on span "Strongly agree" at bounding box center [622, 227] width 107 height 23
click at [569, 223] on input "Strongly agree" at bounding box center [551, 227] width 37 height 37
radio input "true"
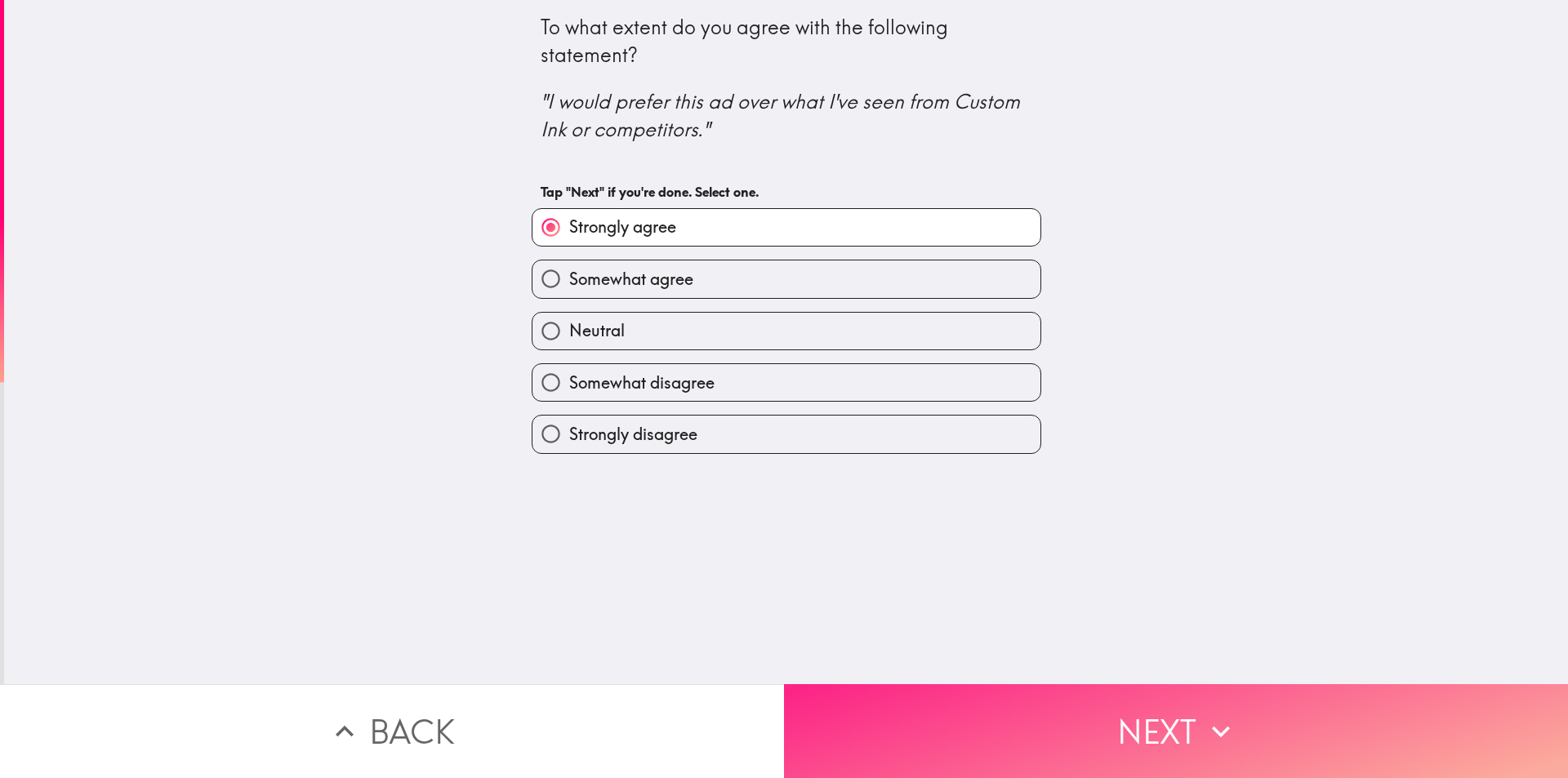
click at [1027, 711] on button "Next" at bounding box center [1176, 731] width 784 height 94
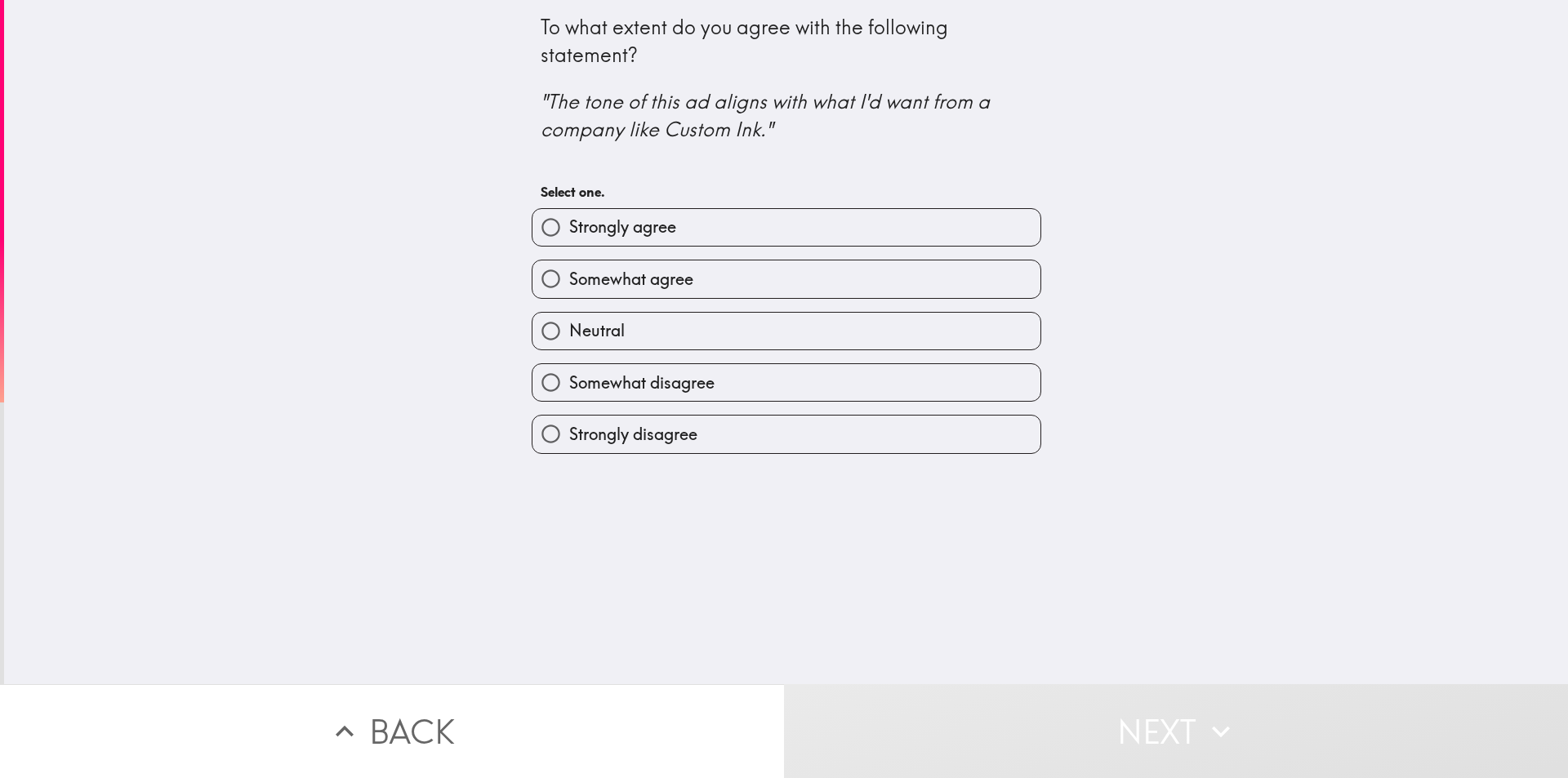
click at [640, 238] on span "Strongly agree" at bounding box center [622, 227] width 107 height 23
click at [569, 238] on input "Strongly agree" at bounding box center [551, 227] width 37 height 37
radio input "true"
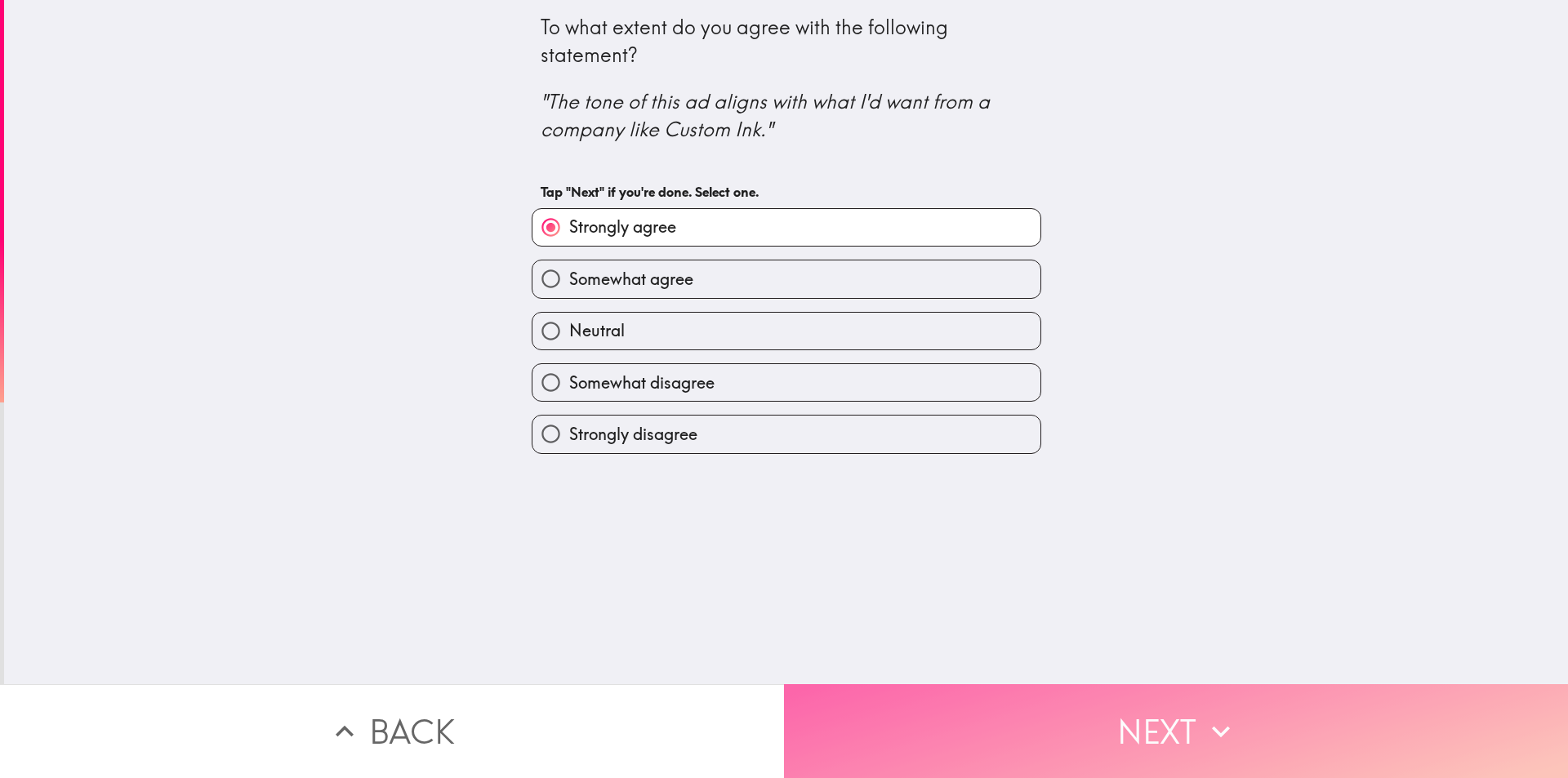
click at [1012, 696] on button "Next" at bounding box center [1176, 731] width 784 height 94
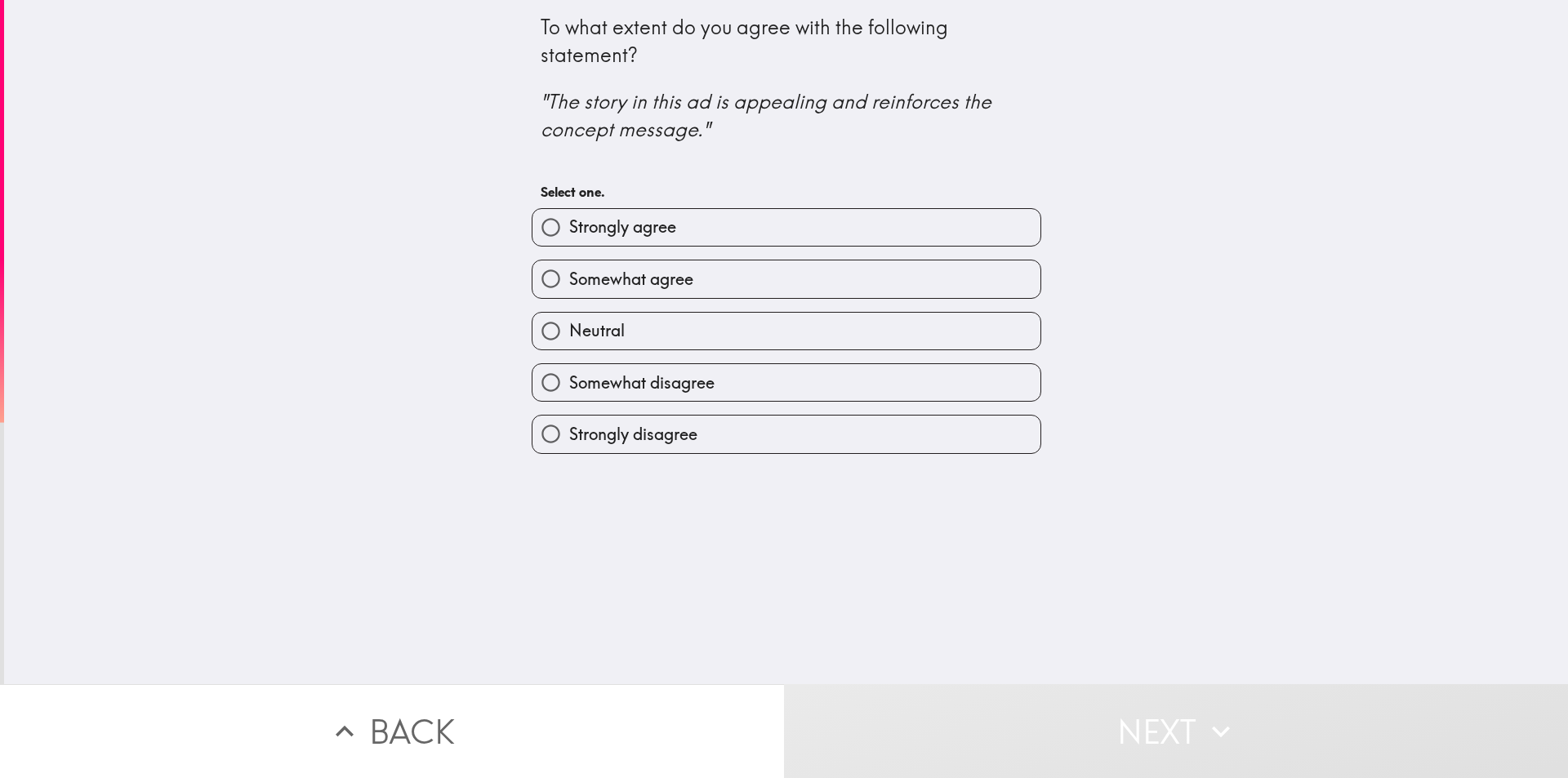
click at [634, 225] on span "Strongly agree" at bounding box center [622, 227] width 107 height 23
click at [569, 225] on input "Strongly agree" at bounding box center [551, 227] width 37 height 37
radio input "true"
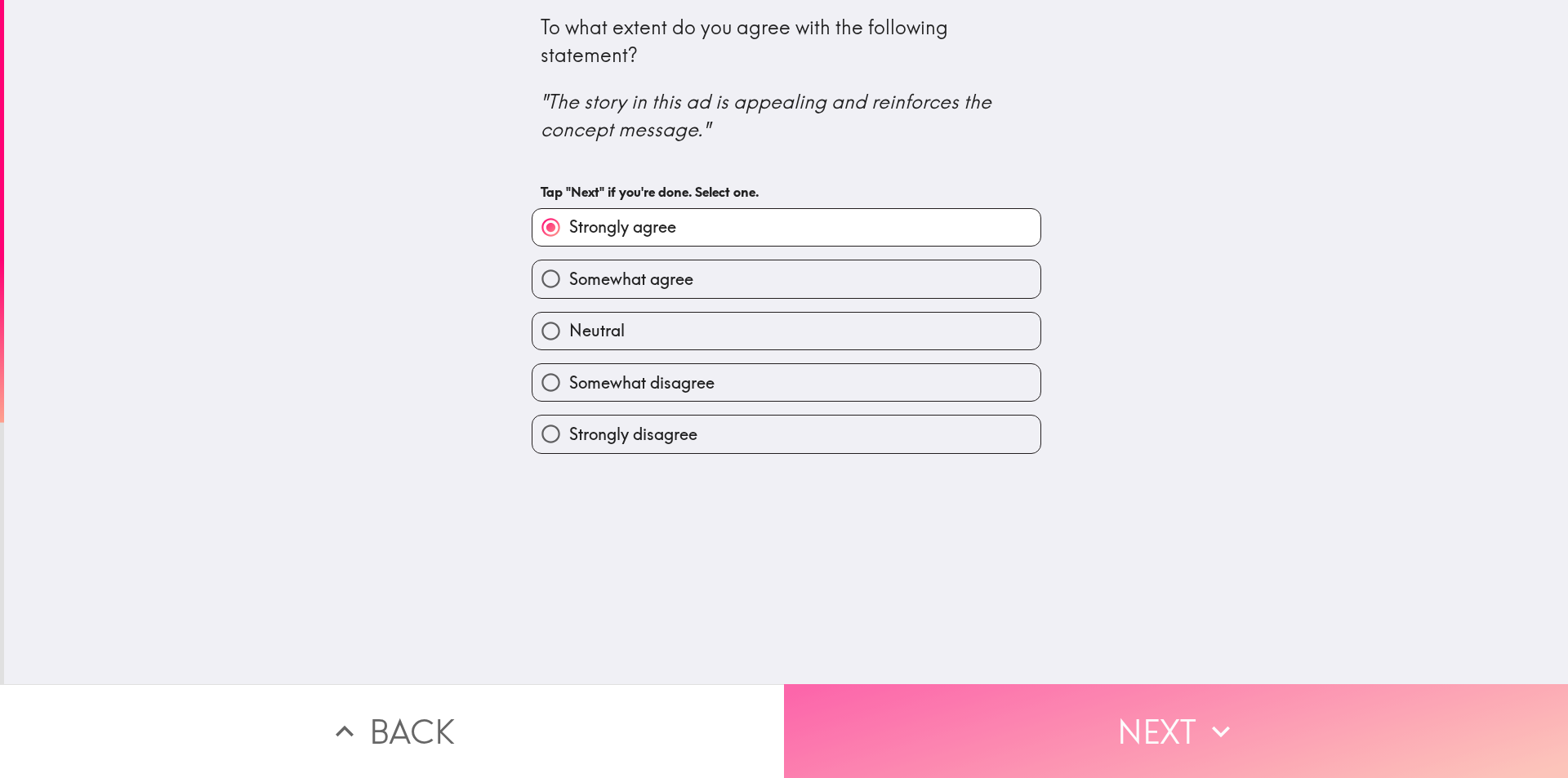
click at [1033, 723] on button "Next" at bounding box center [1176, 731] width 784 height 94
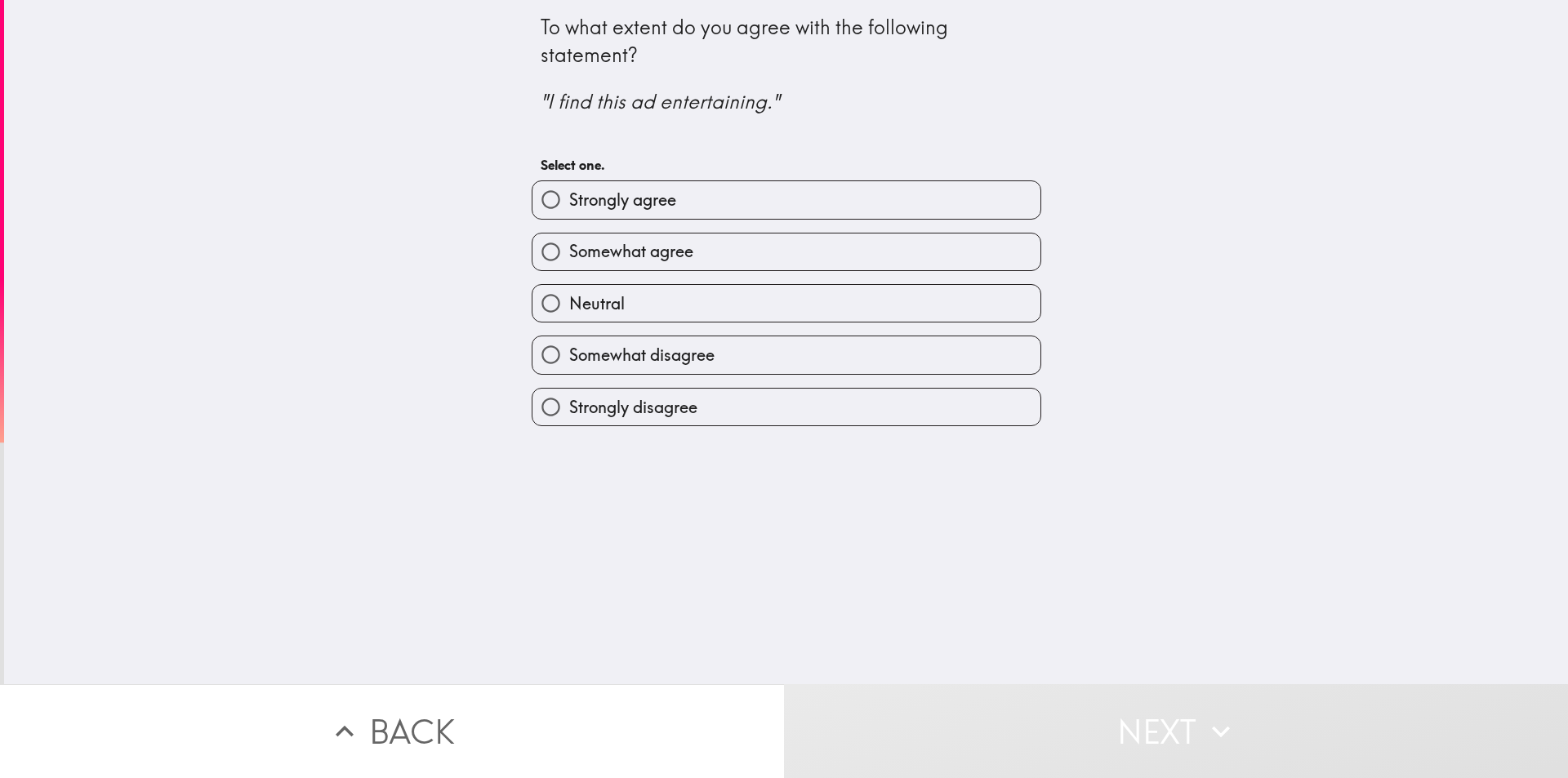
click at [628, 195] on span "Strongly agree" at bounding box center [622, 200] width 107 height 23
click at [569, 195] on input "Strongly agree" at bounding box center [551, 199] width 37 height 37
radio input "true"
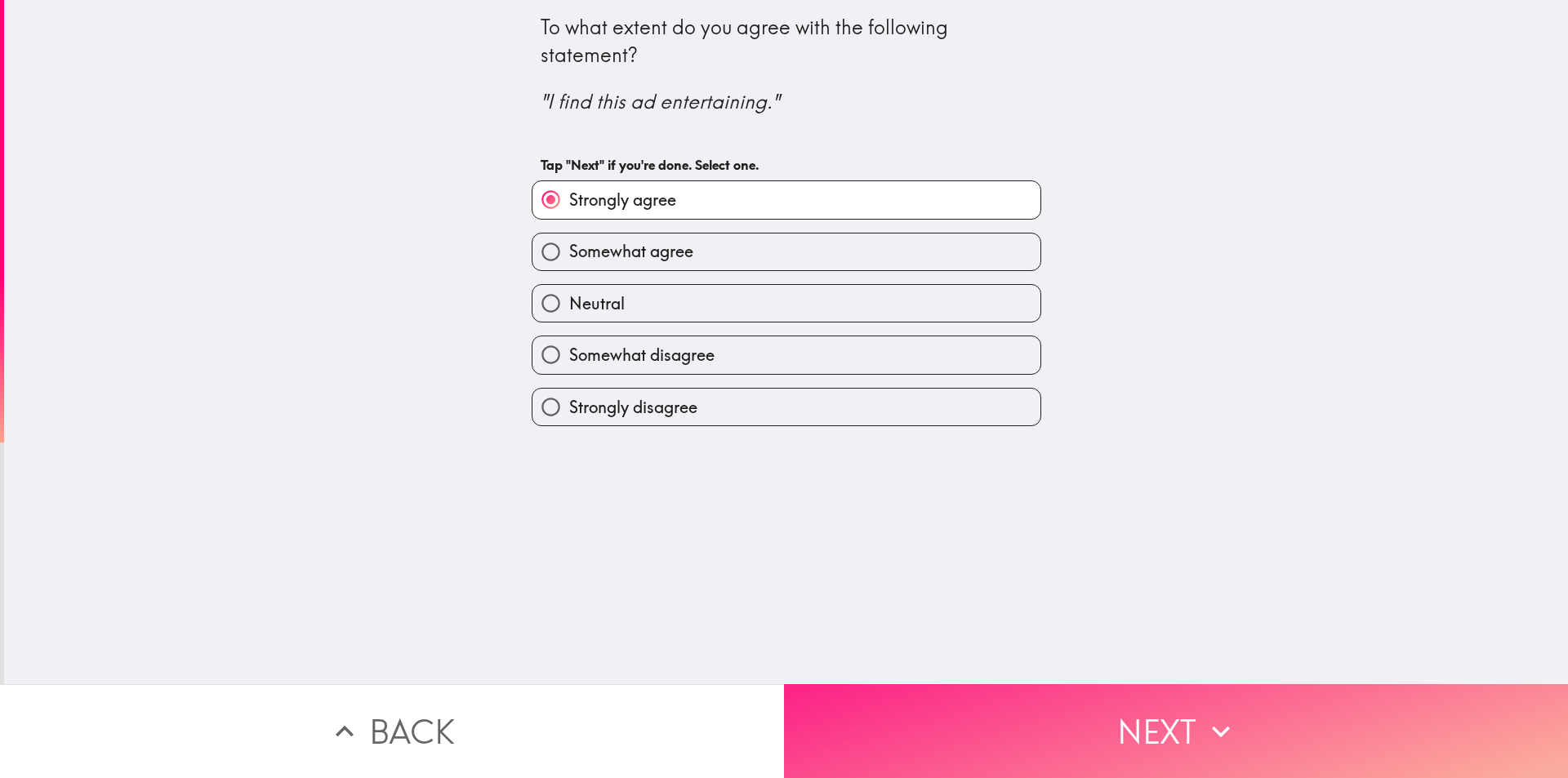
click at [944, 724] on button "Next" at bounding box center [1176, 731] width 784 height 94
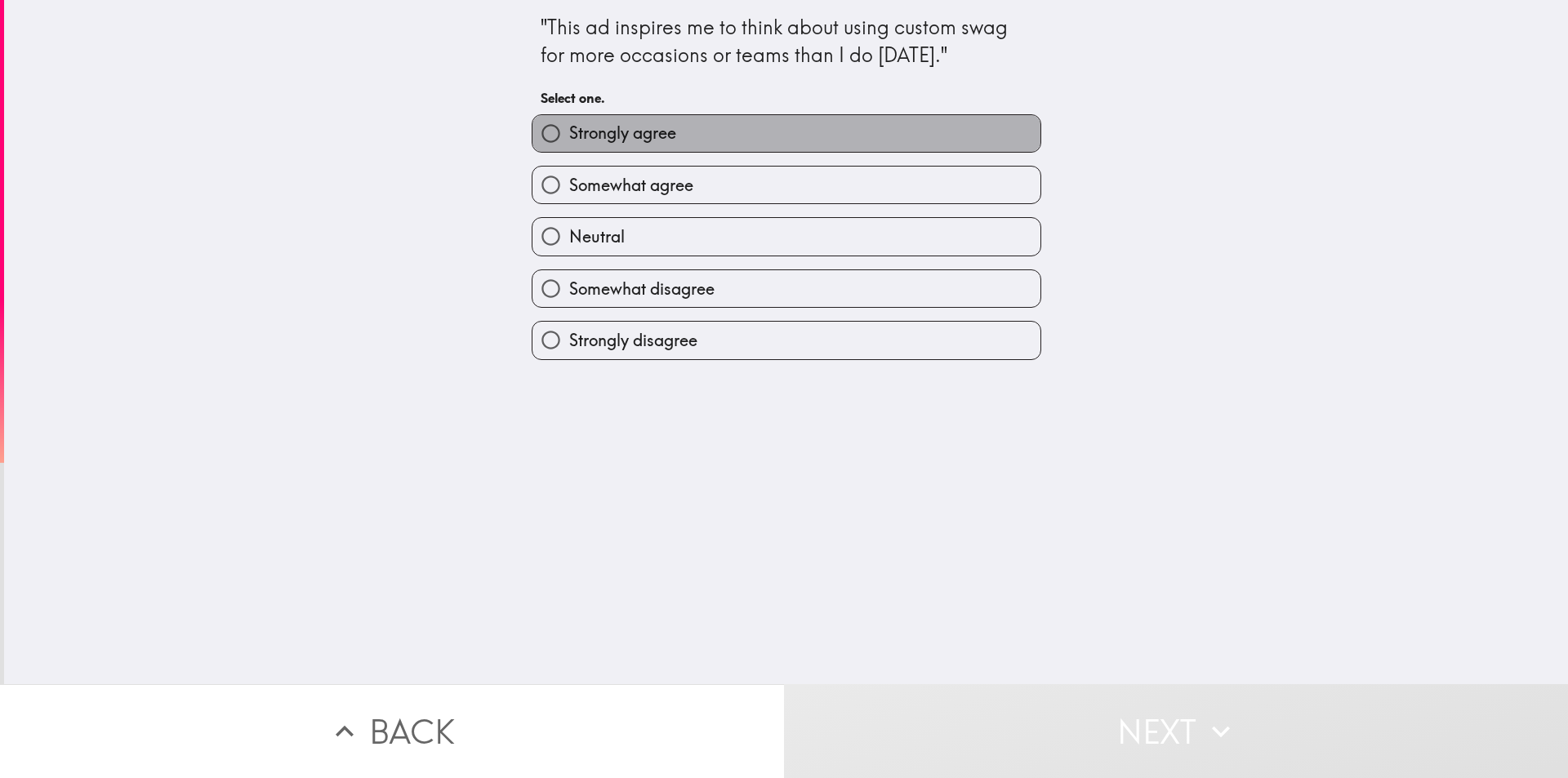
click at [647, 144] on span "Strongly agree" at bounding box center [622, 133] width 107 height 23
click at [569, 144] on input "Strongly agree" at bounding box center [551, 133] width 37 height 37
radio input "true"
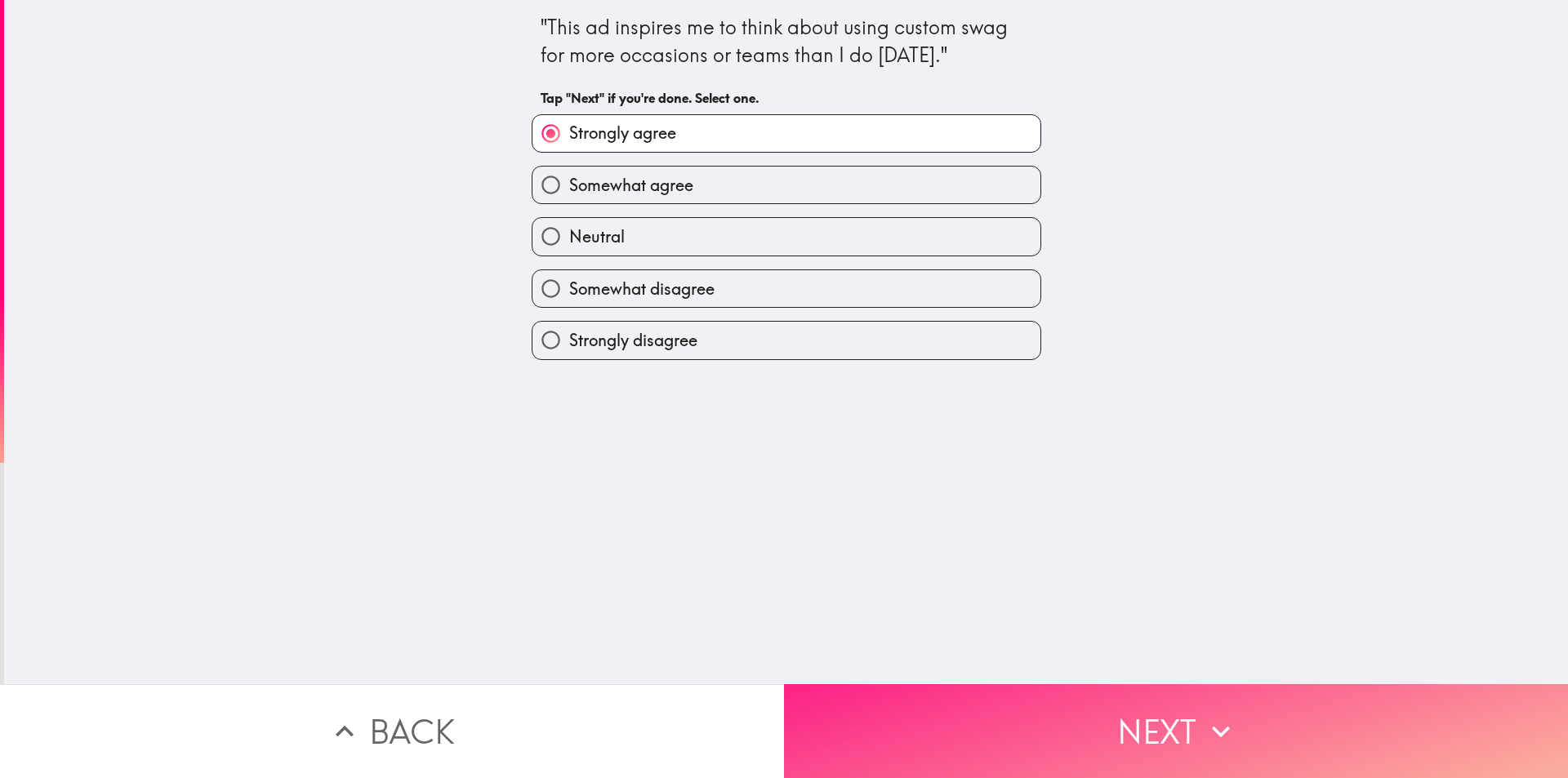
click at [911, 702] on button "Next" at bounding box center [1176, 731] width 784 height 94
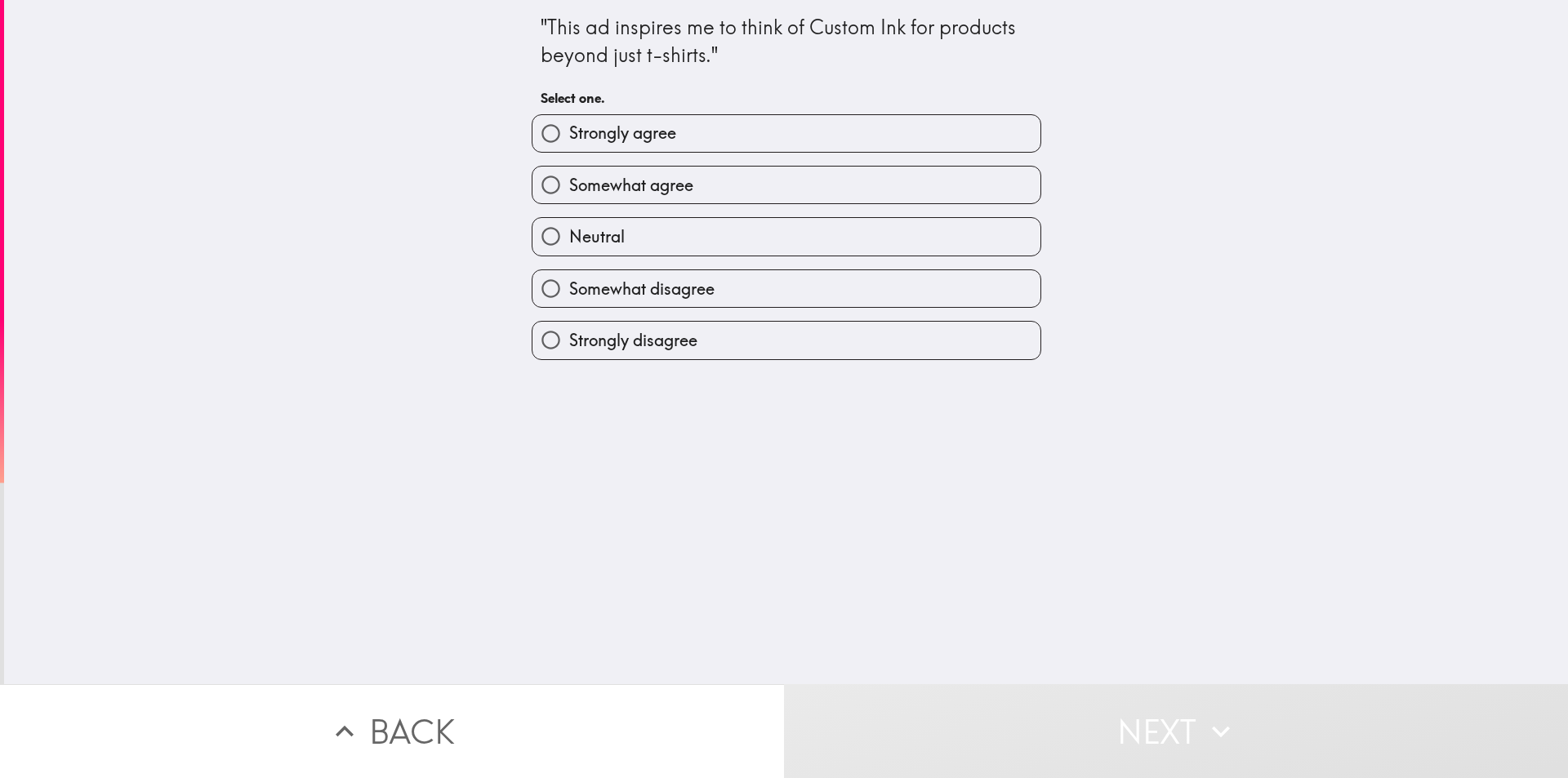
click at [645, 139] on span "Strongly agree" at bounding box center [622, 133] width 107 height 23
click at [569, 139] on input "Strongly agree" at bounding box center [551, 133] width 37 height 37
radio input "true"
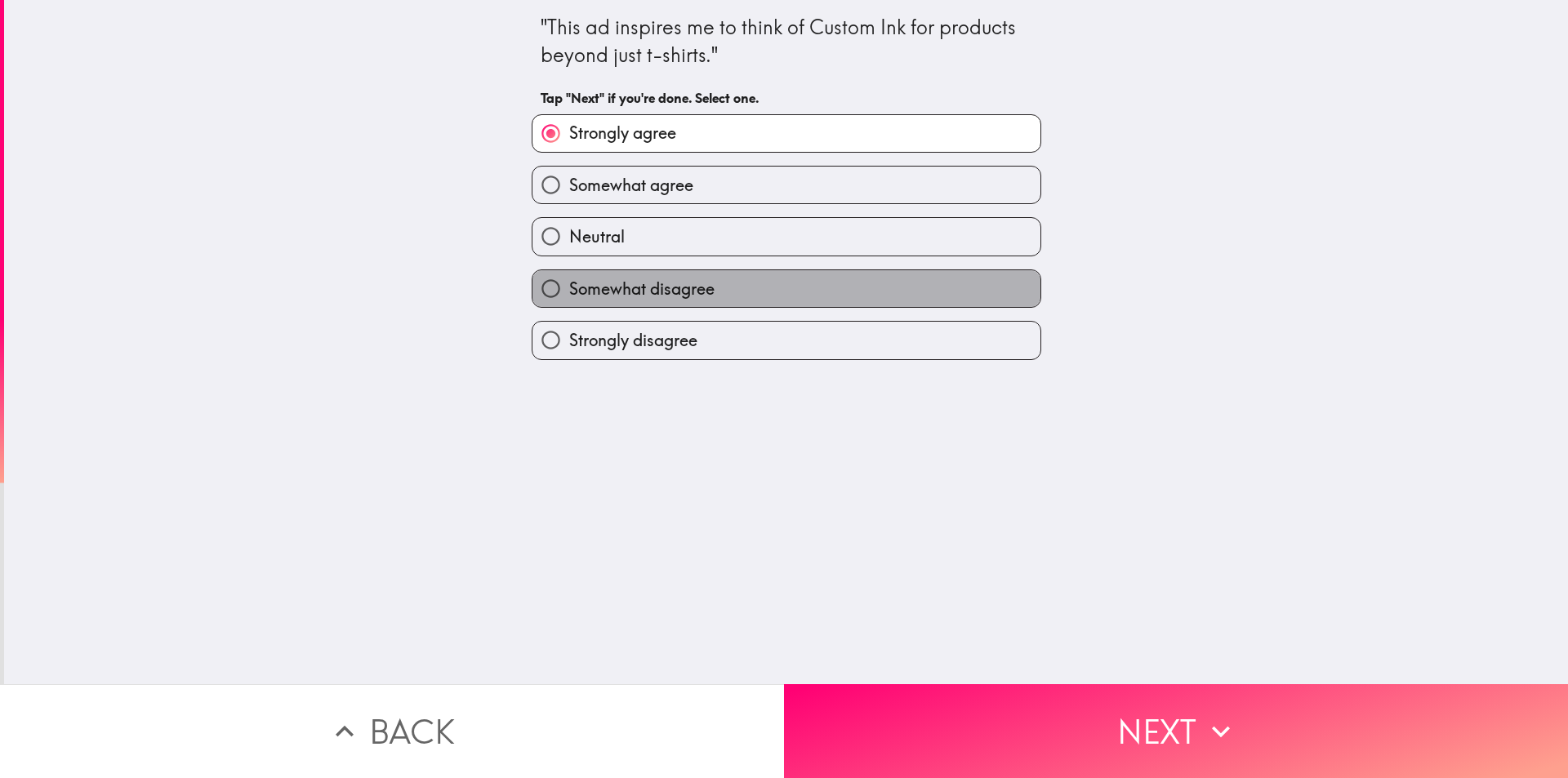
click at [609, 294] on span "Somewhat disagree" at bounding box center [642, 289] width 145 height 23
click at [569, 294] on input "Somewhat disagree" at bounding box center [551, 289] width 37 height 37
radio input "true"
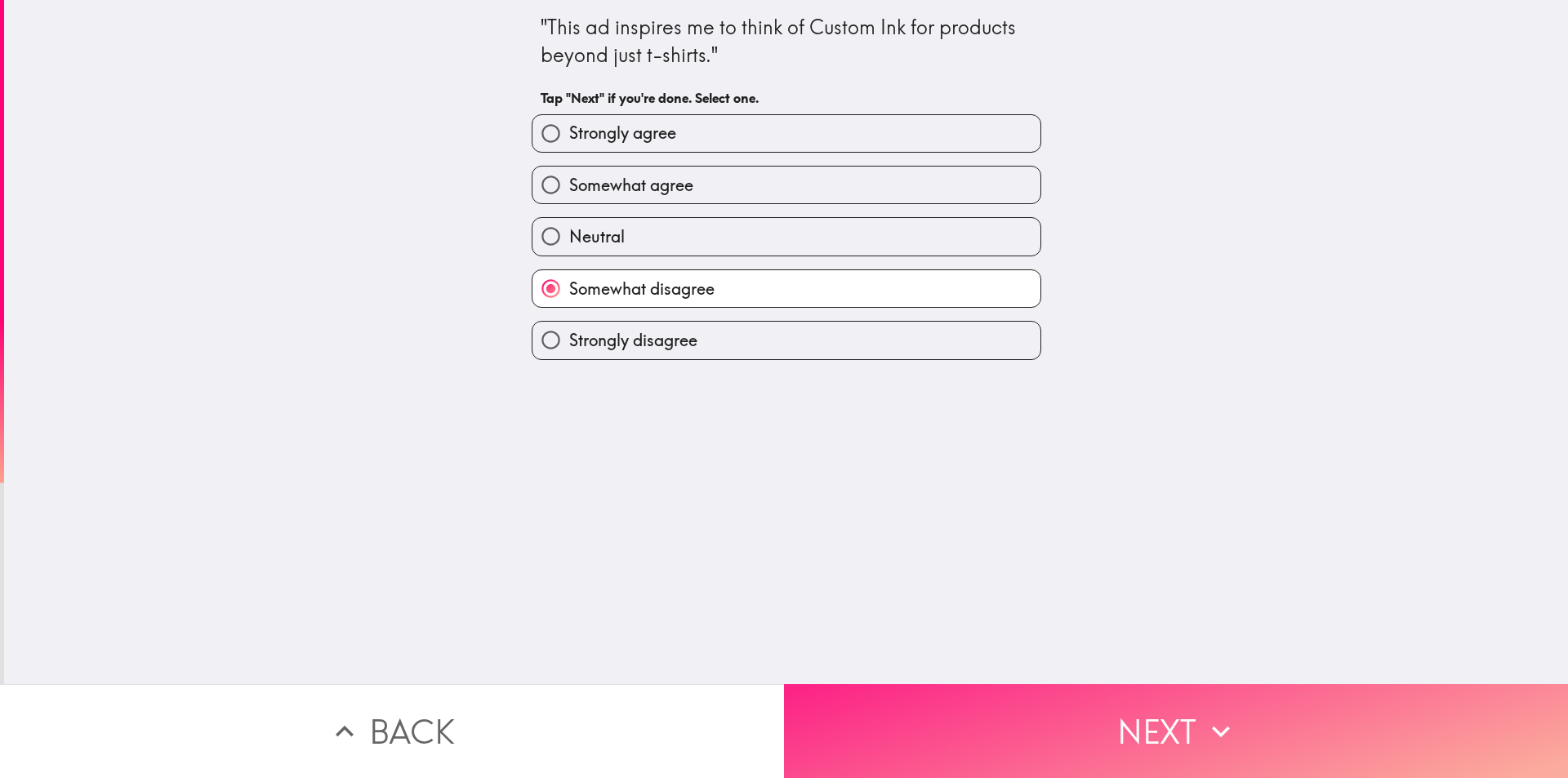
click at [1063, 696] on button "Next" at bounding box center [1176, 731] width 784 height 94
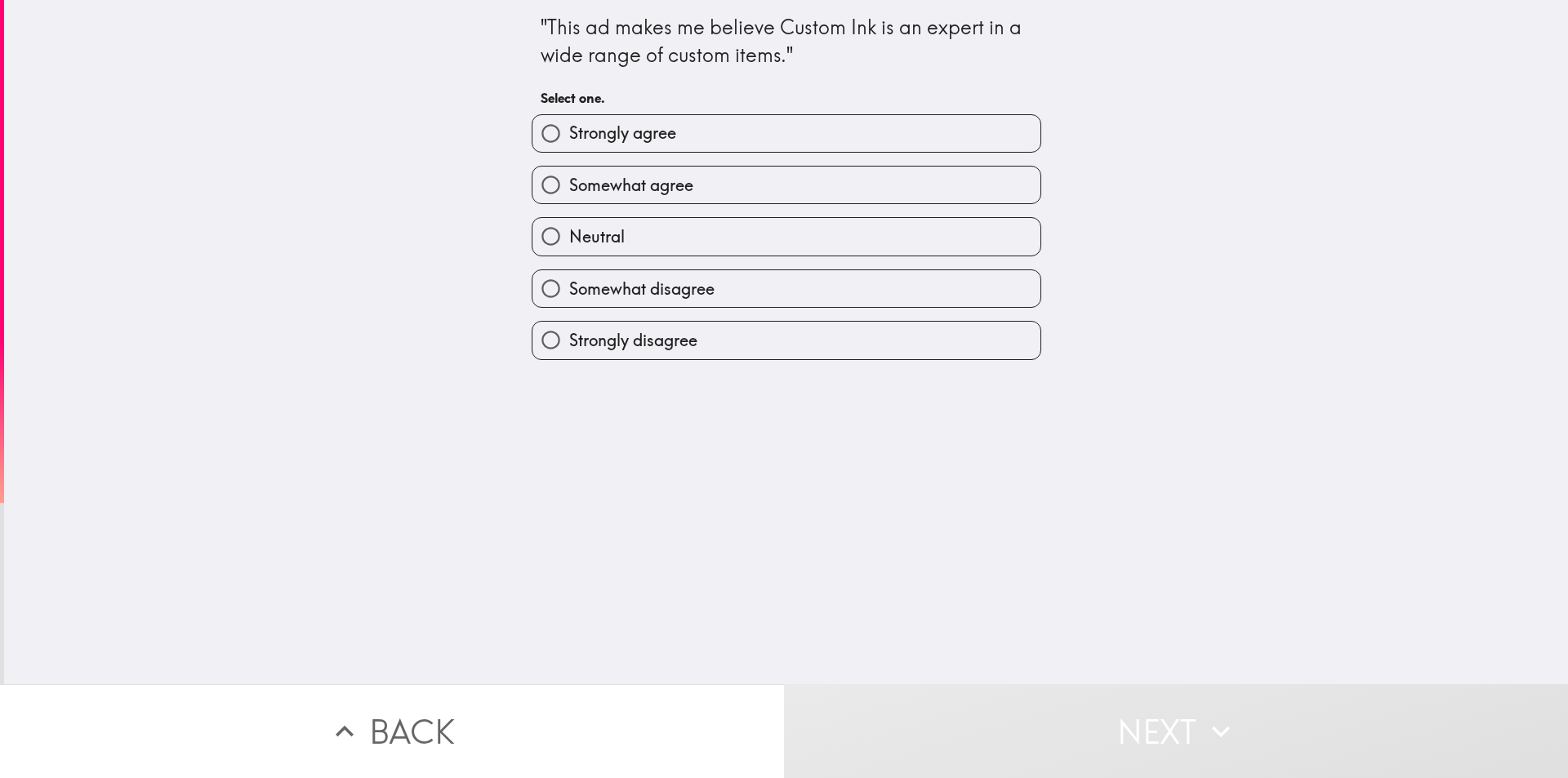
click at [635, 135] on span "Strongly agree" at bounding box center [622, 133] width 107 height 23
click at [569, 135] on input "Strongly agree" at bounding box center [551, 133] width 37 height 37
radio input "true"
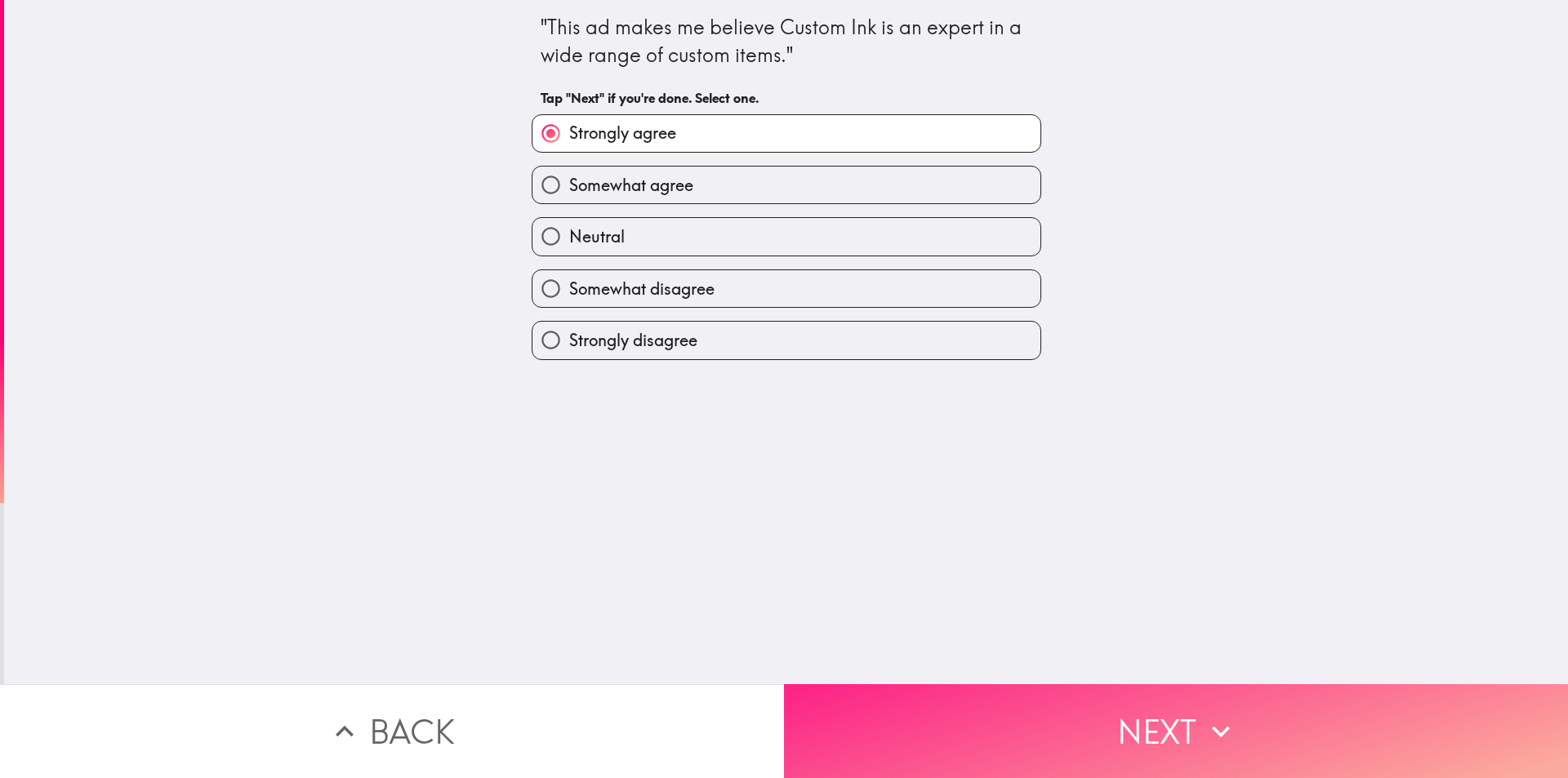
click at [892, 727] on button "Next" at bounding box center [1176, 731] width 784 height 94
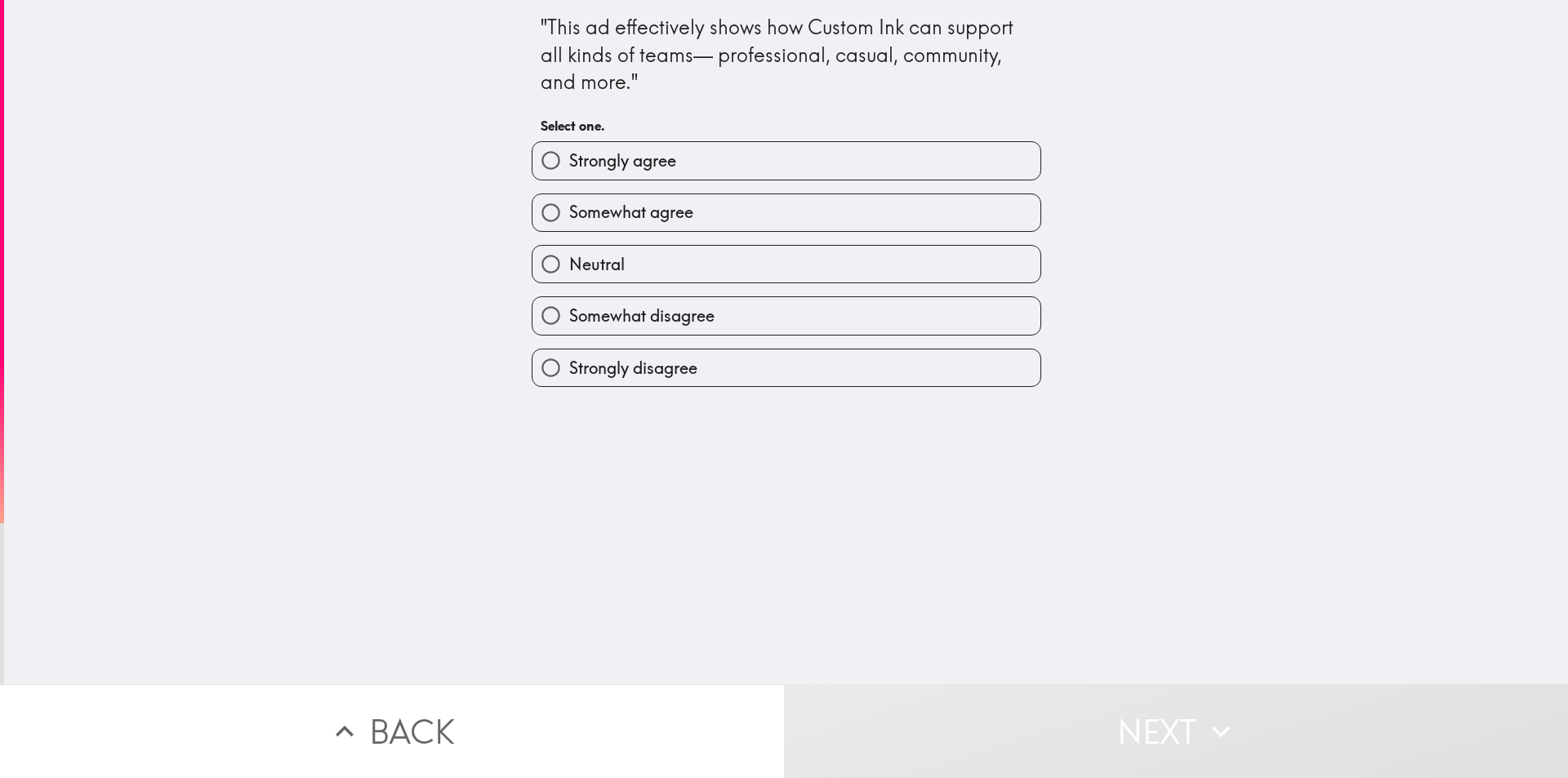
click at [681, 163] on label "Strongly agree" at bounding box center [787, 160] width 508 height 37
click at [569, 163] on input "Strongly agree" at bounding box center [551, 160] width 37 height 37
radio input "true"
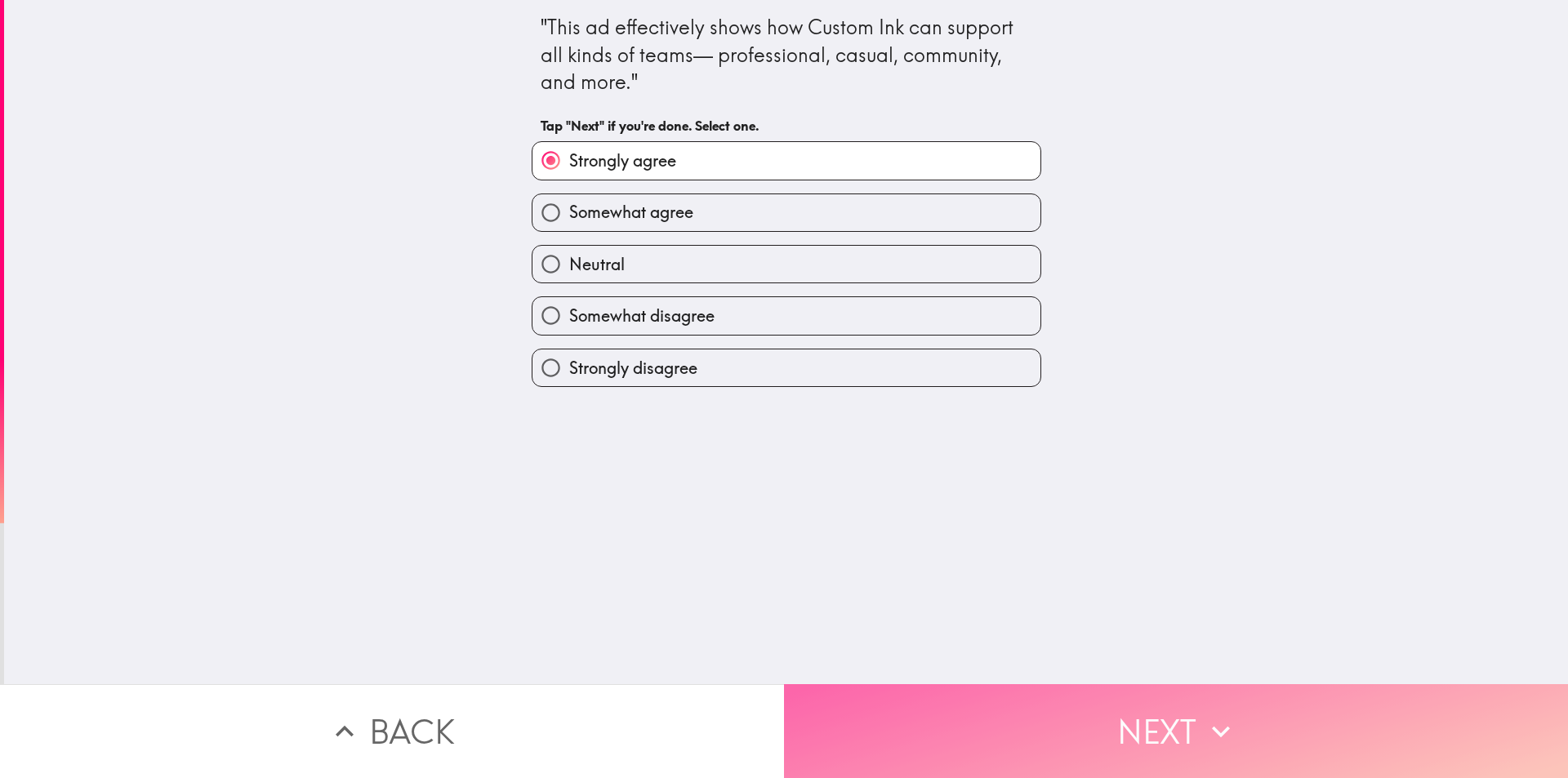
click at [971, 706] on button "Next" at bounding box center [1176, 731] width 784 height 94
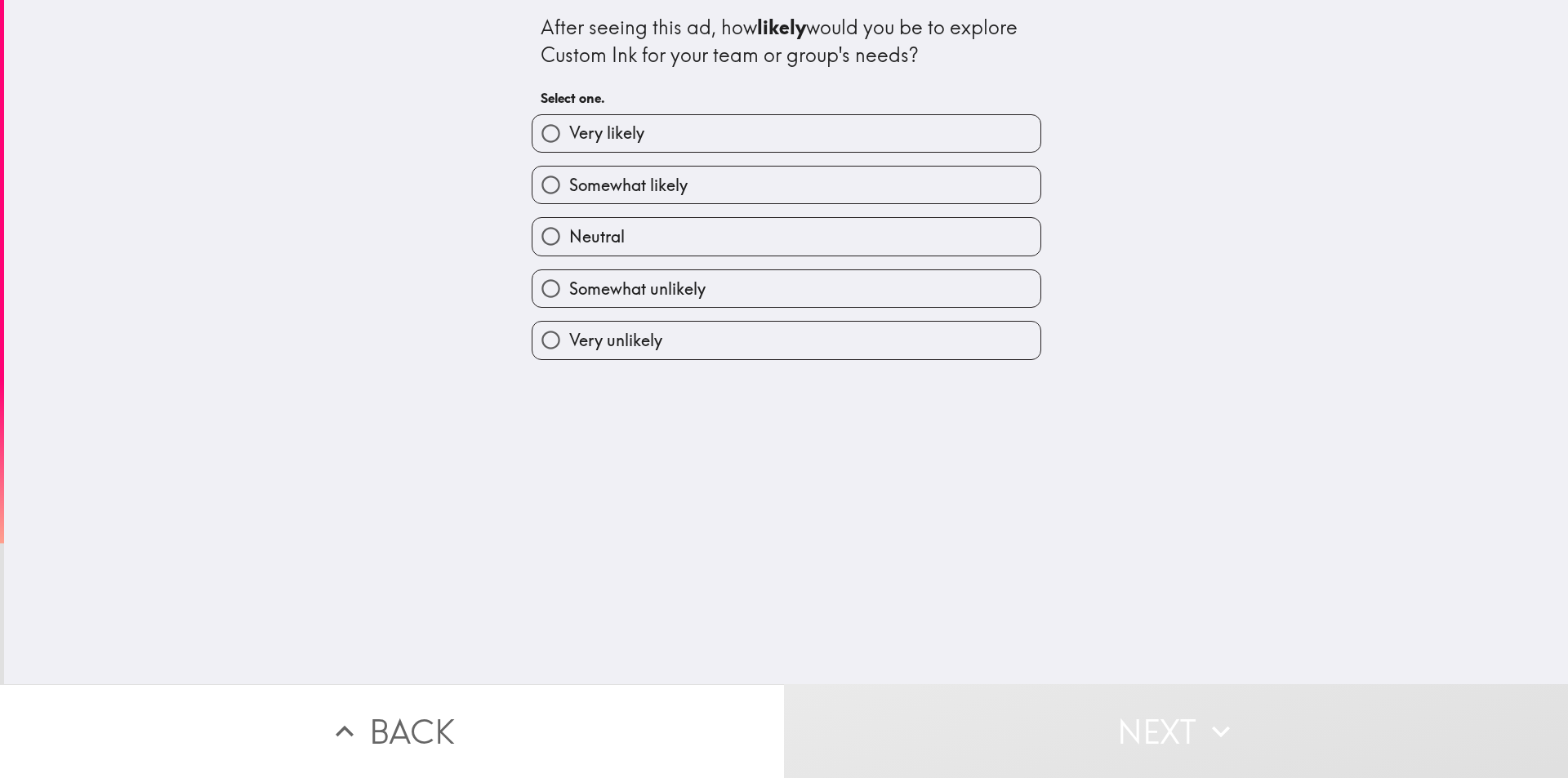
click at [764, 124] on label "Very likely" at bounding box center [787, 133] width 508 height 37
click at [569, 124] on input "Very likely" at bounding box center [551, 133] width 37 height 37
radio input "true"
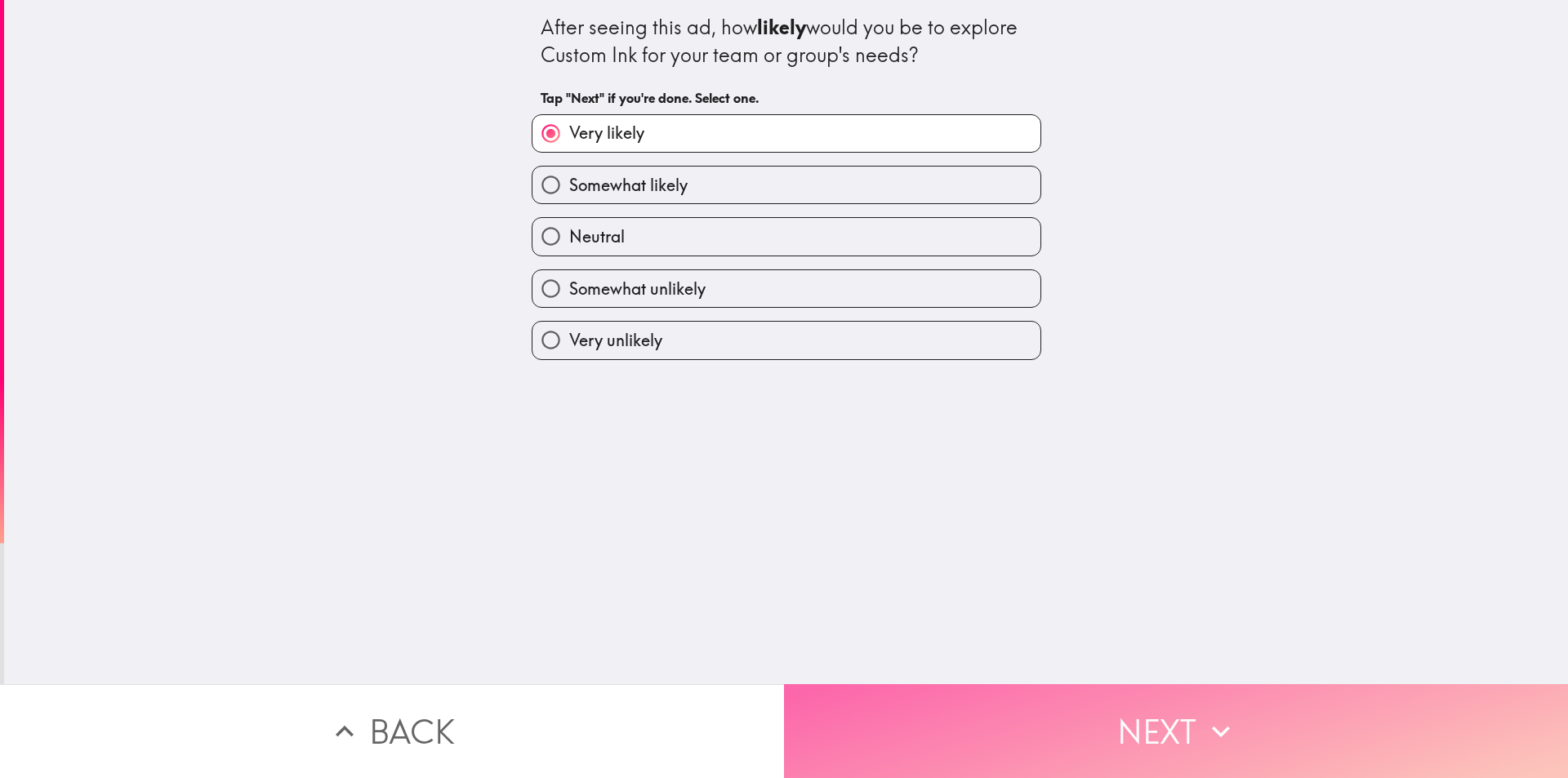
click at [1048, 734] on button "Next" at bounding box center [1176, 731] width 784 height 94
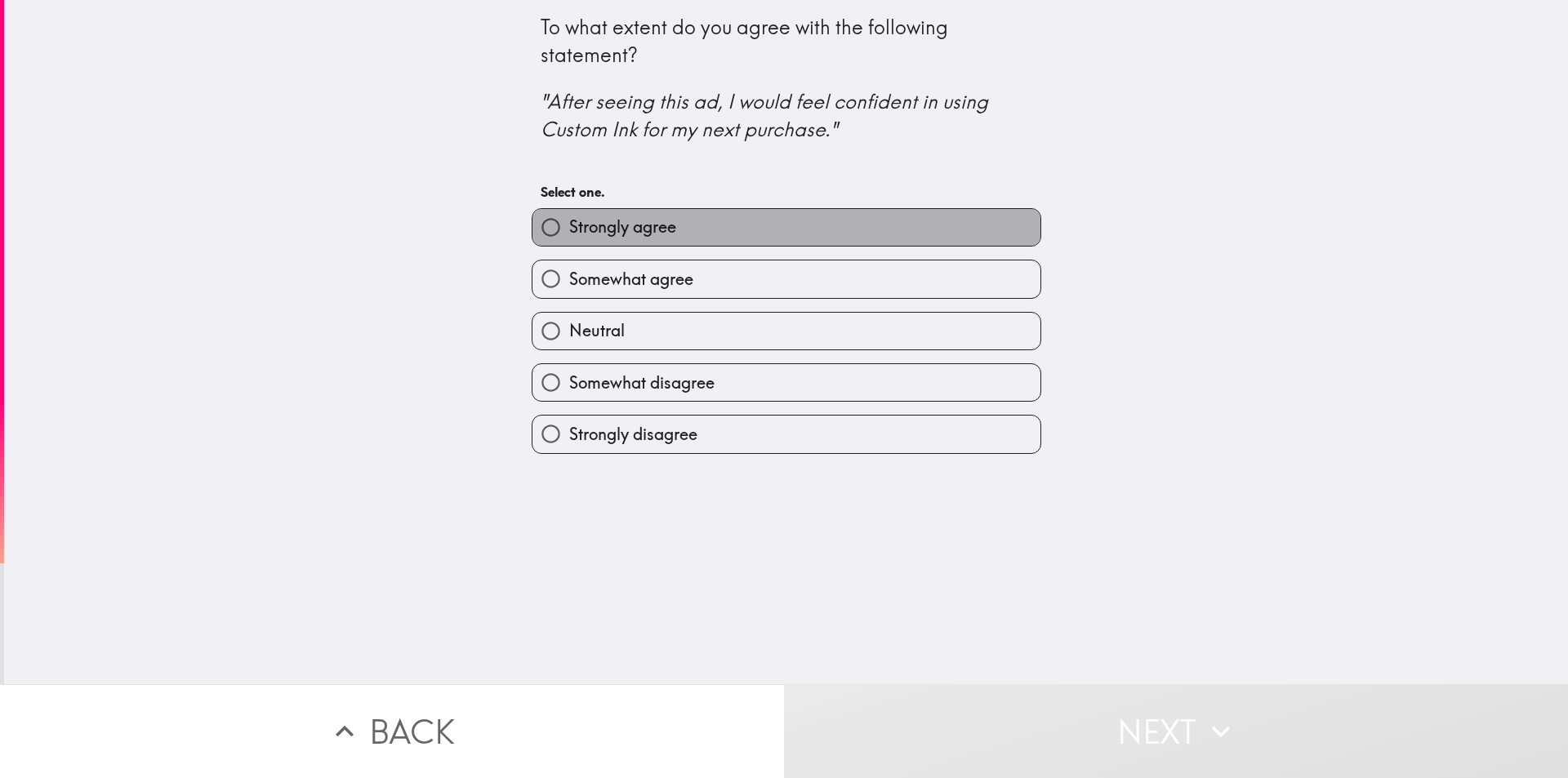
click at [760, 237] on label "Strongly agree" at bounding box center [787, 227] width 508 height 37
click at [569, 237] on input "Strongly agree" at bounding box center [551, 227] width 37 height 37
radio input "true"
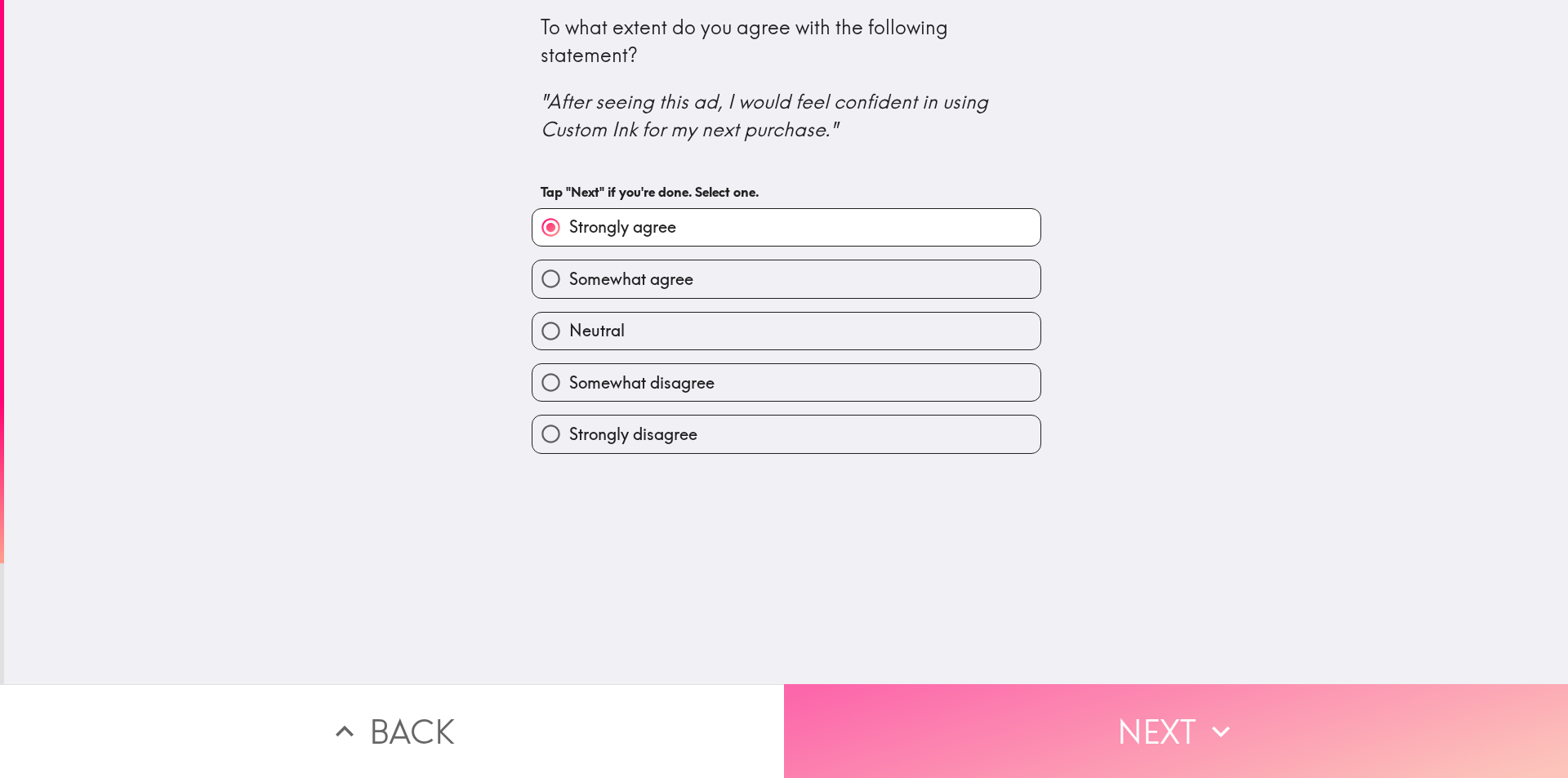
click at [998, 739] on button "Next" at bounding box center [1176, 731] width 784 height 94
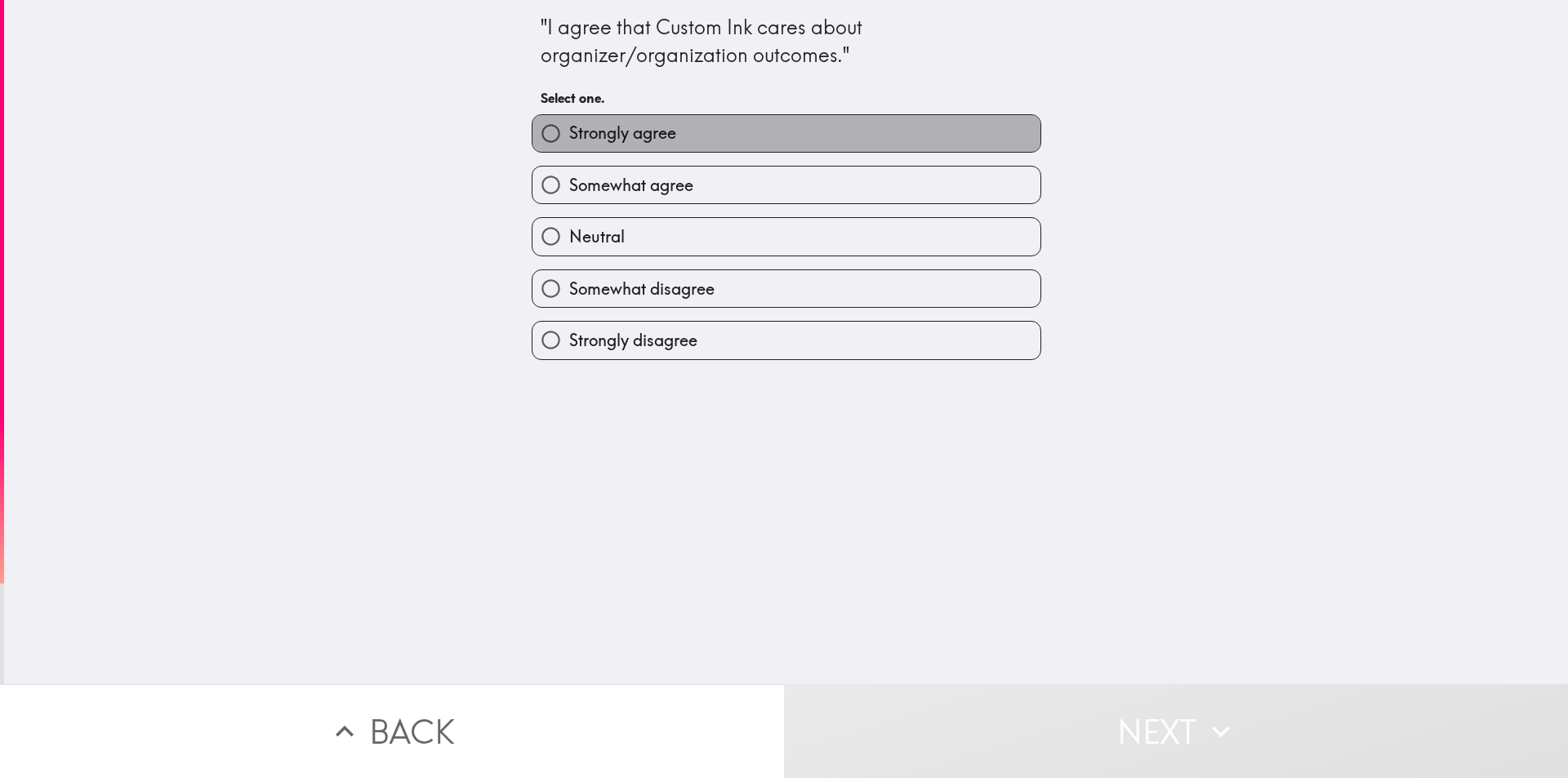
click at [667, 136] on label "Strongly agree" at bounding box center [787, 133] width 508 height 37
click at [569, 136] on input "Strongly agree" at bounding box center [551, 133] width 37 height 37
radio input "true"
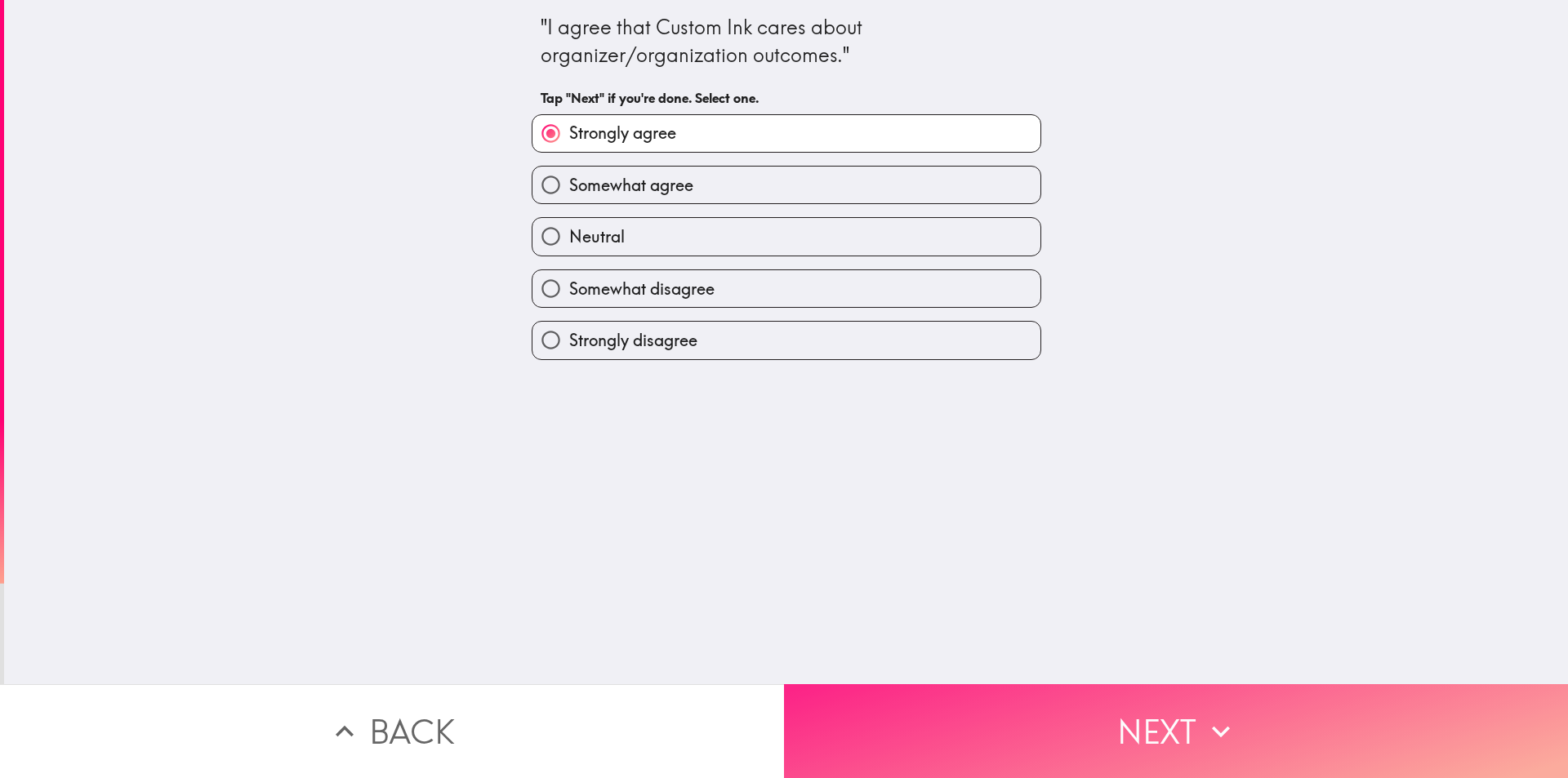
click at [948, 708] on button "Next" at bounding box center [1176, 731] width 784 height 94
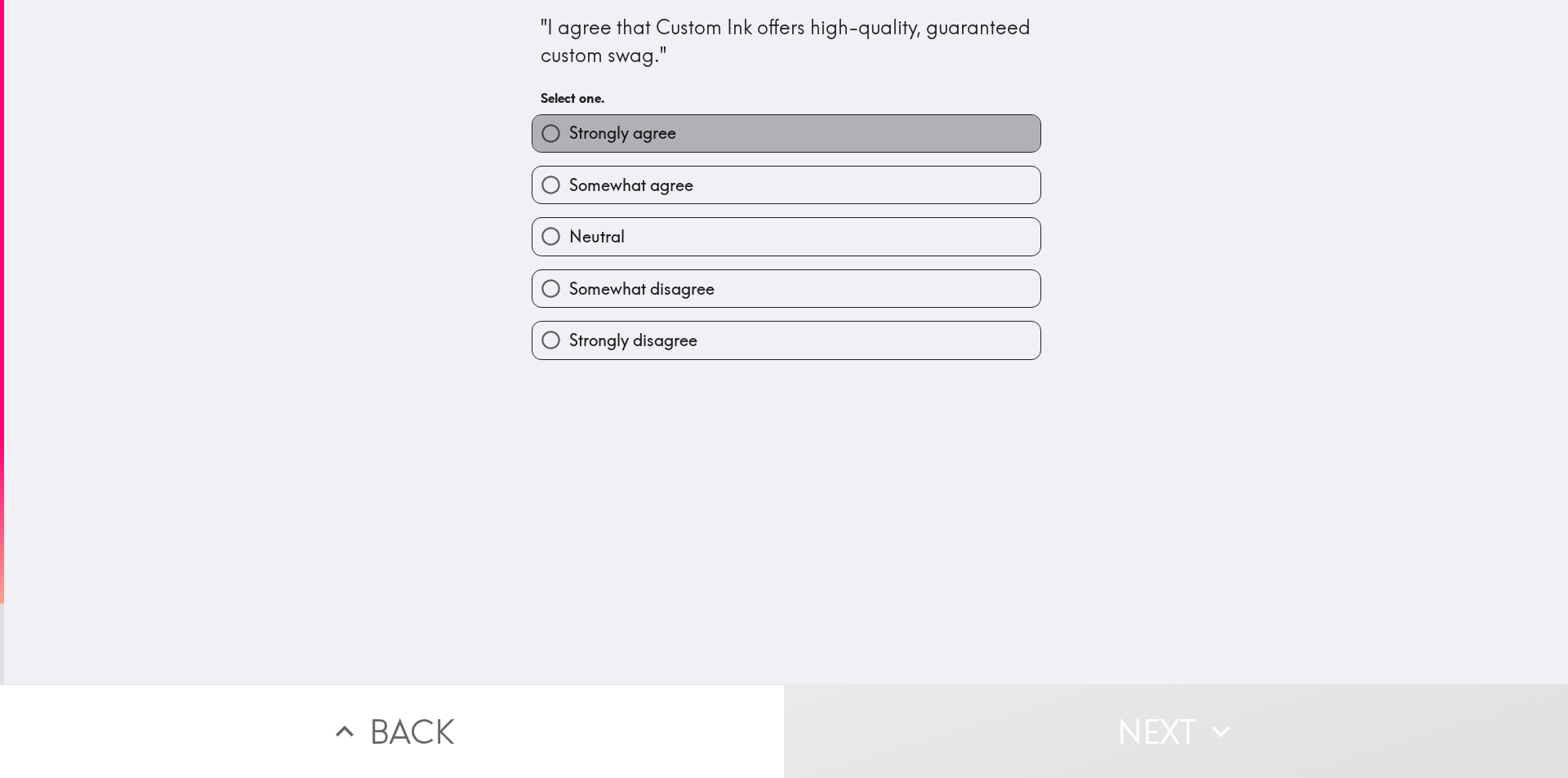
click at [654, 122] on span "Strongly agree" at bounding box center [622, 133] width 107 height 23
click at [569, 122] on input "Strongly agree" at bounding box center [551, 133] width 37 height 37
radio input "true"
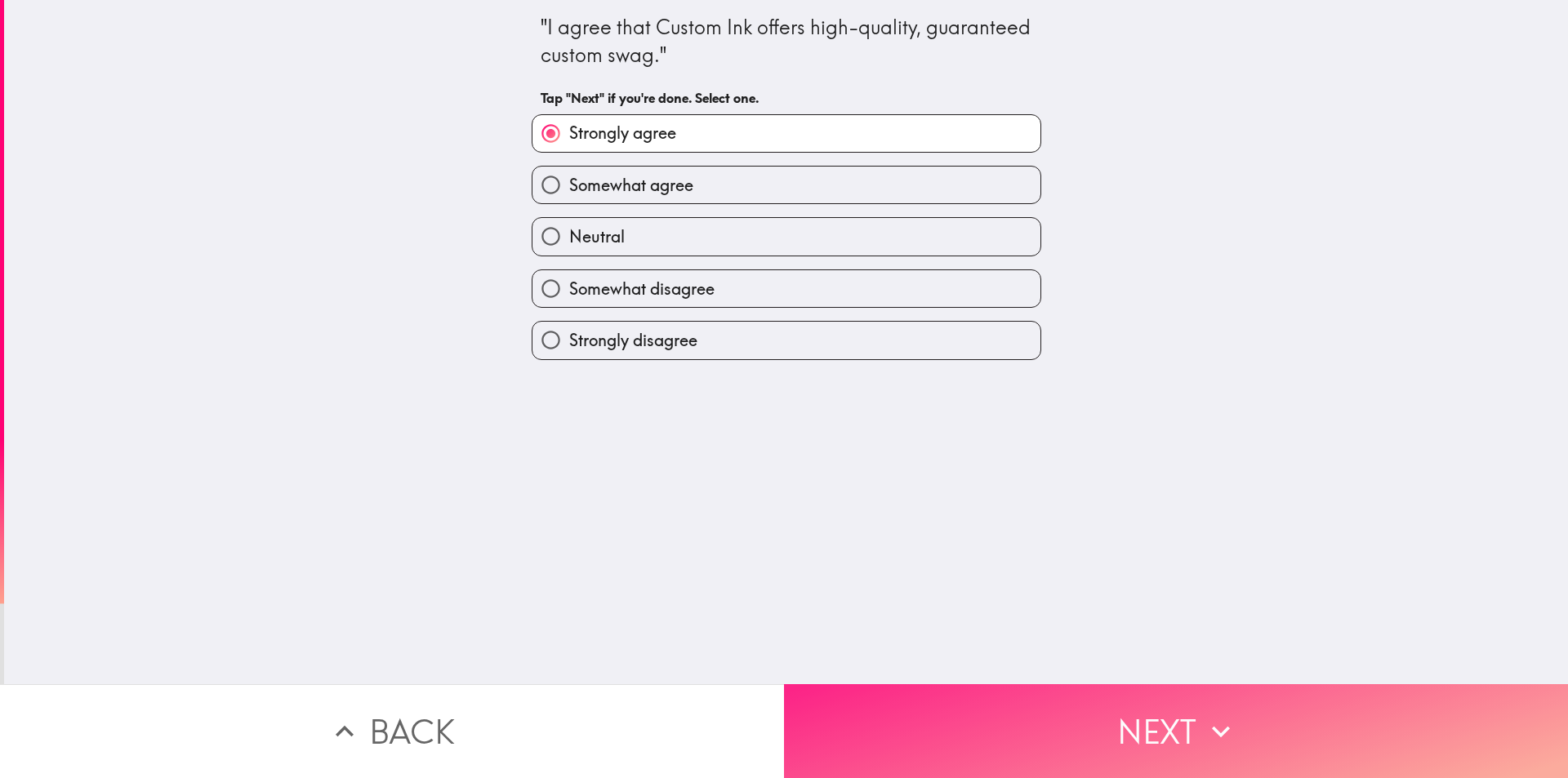
click at [958, 760] on button "Next" at bounding box center [1176, 731] width 784 height 94
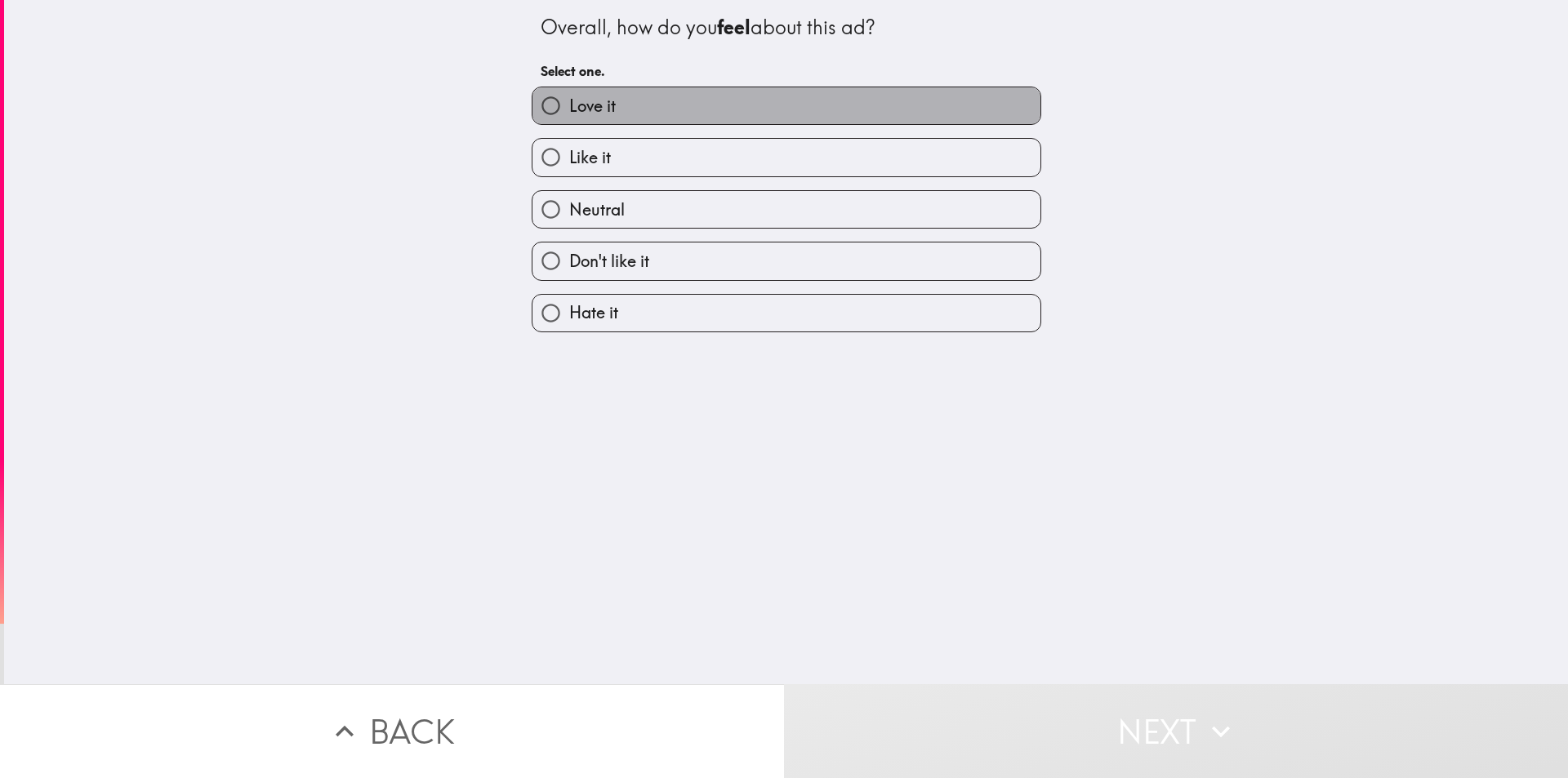
click at [654, 114] on label "Love it" at bounding box center [787, 105] width 508 height 37
click at [569, 114] on input "Love it" at bounding box center [551, 105] width 37 height 37
radio input "true"
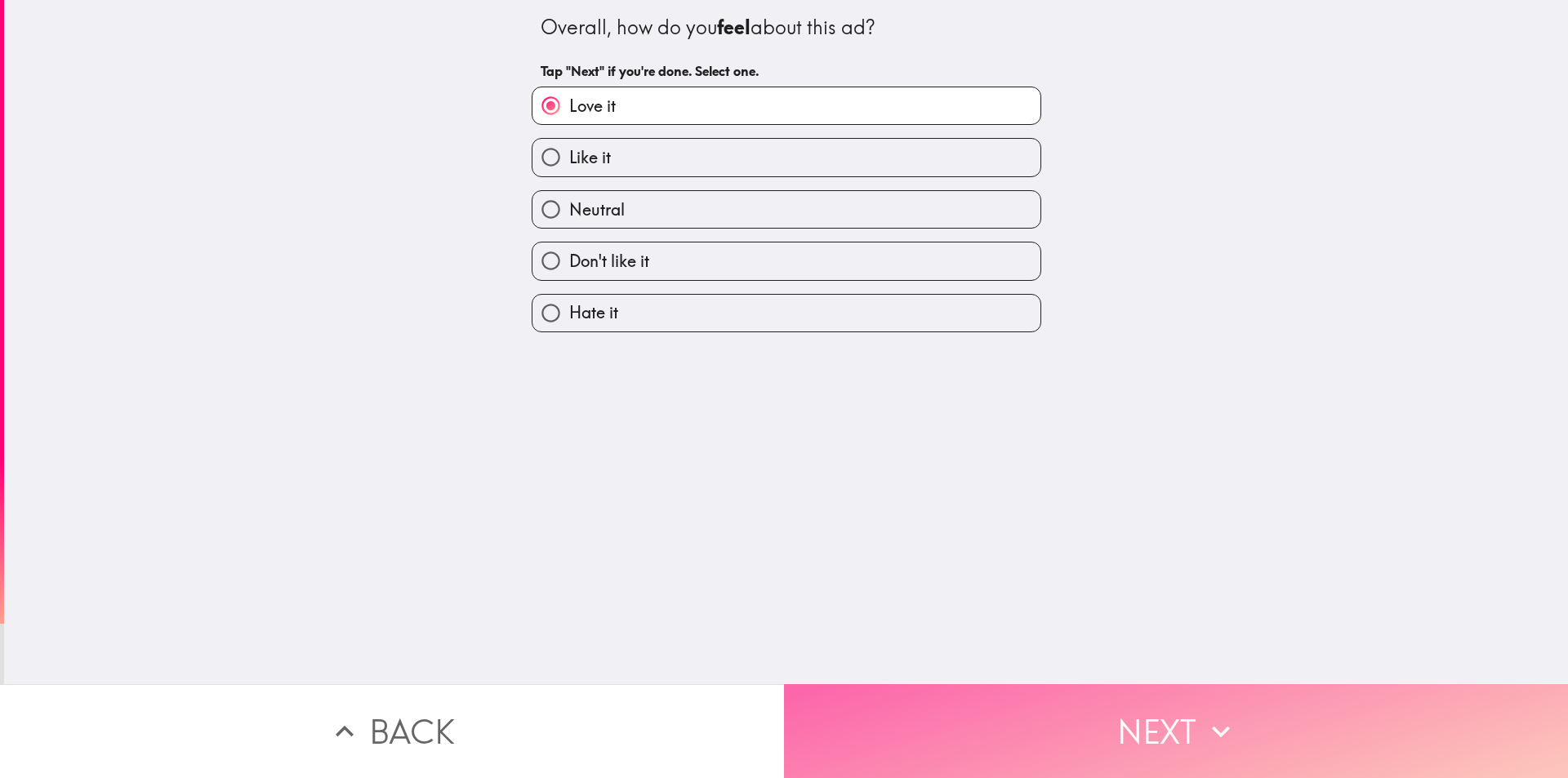
click at [993, 713] on button "Next" at bounding box center [1176, 731] width 784 height 94
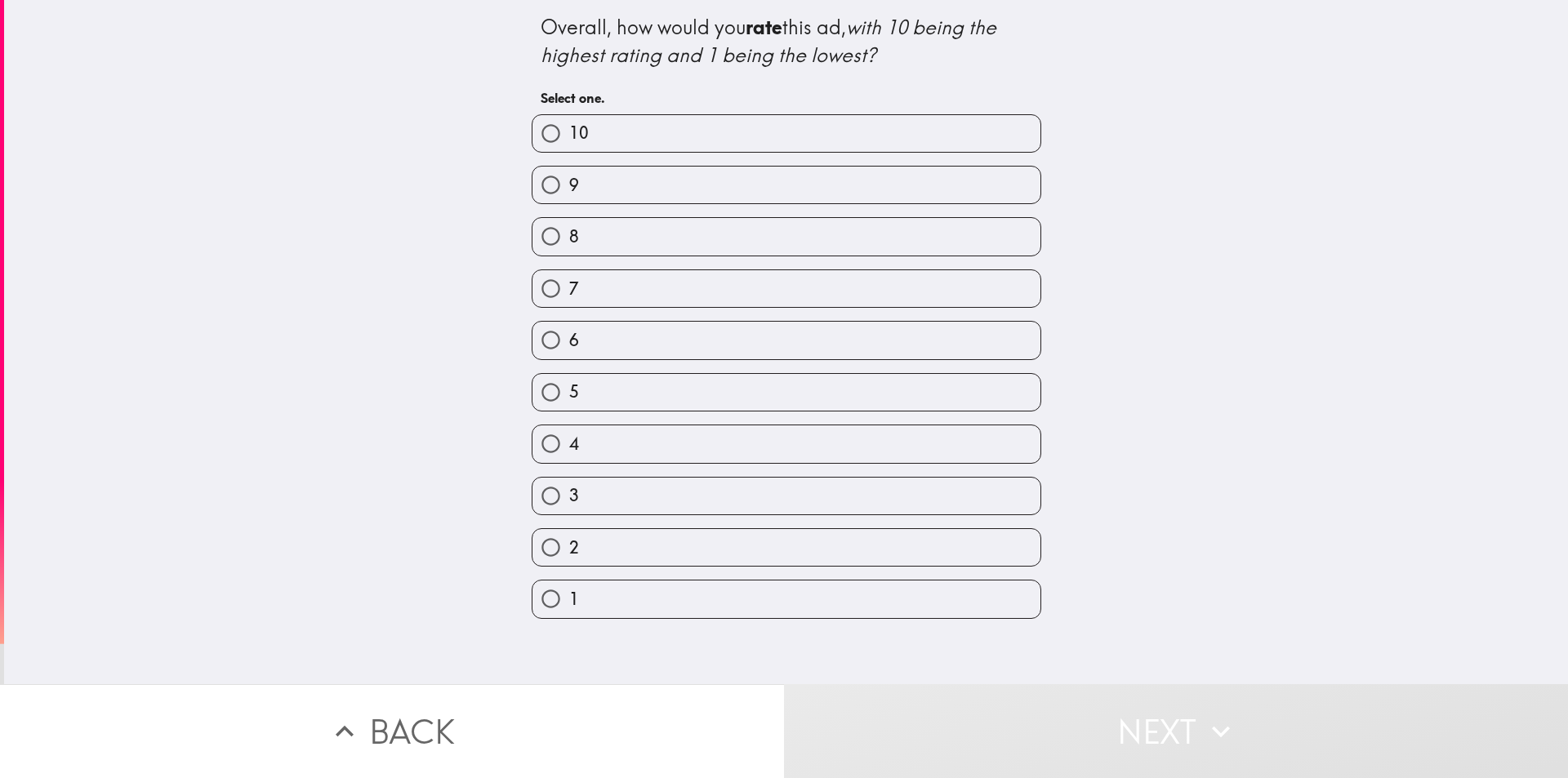
click at [711, 142] on label "10" at bounding box center [787, 133] width 508 height 37
click at [569, 142] on input "10" at bounding box center [551, 133] width 37 height 37
radio input "true"
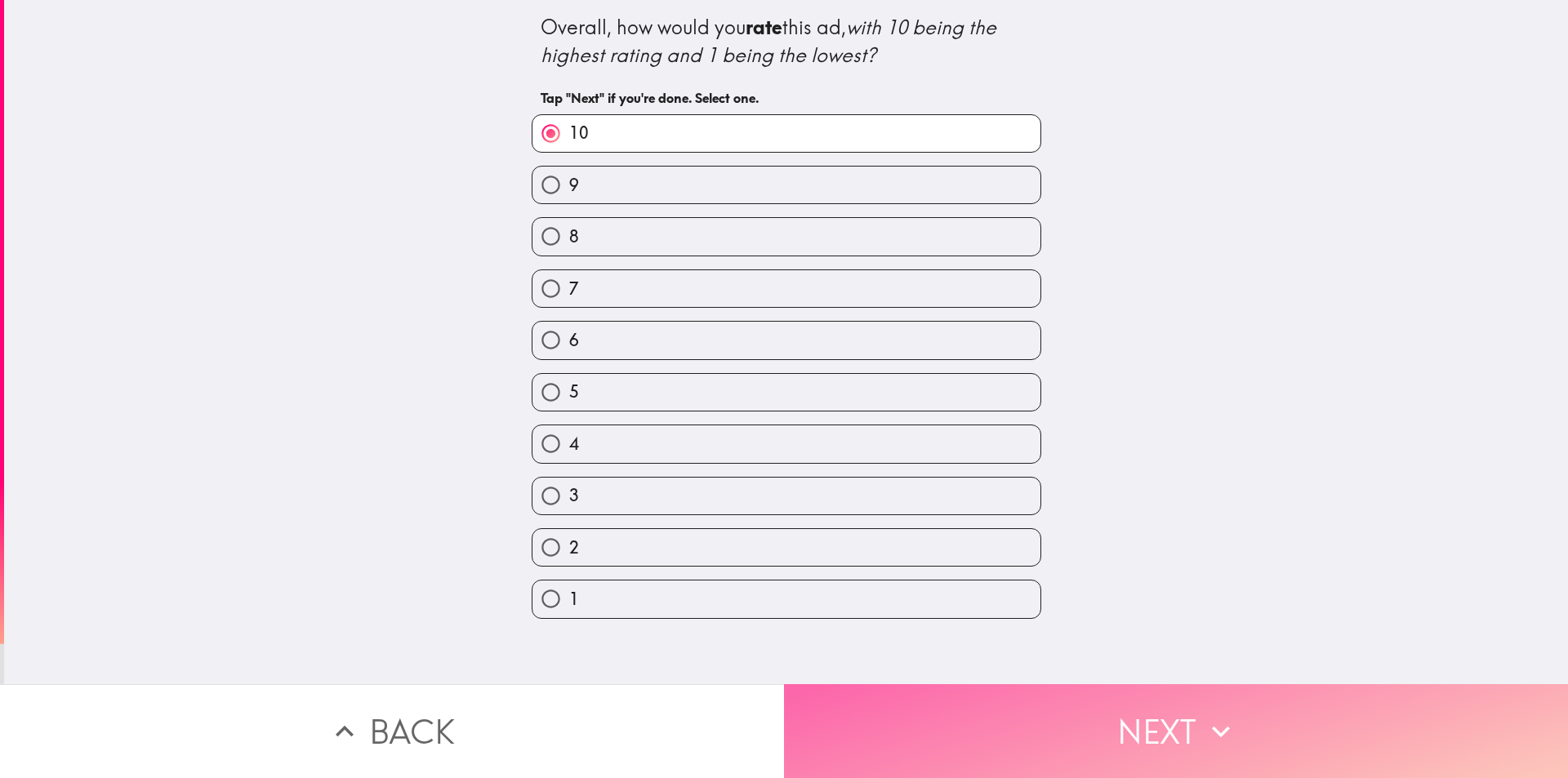
click at [998, 741] on button "Next" at bounding box center [1176, 731] width 784 height 94
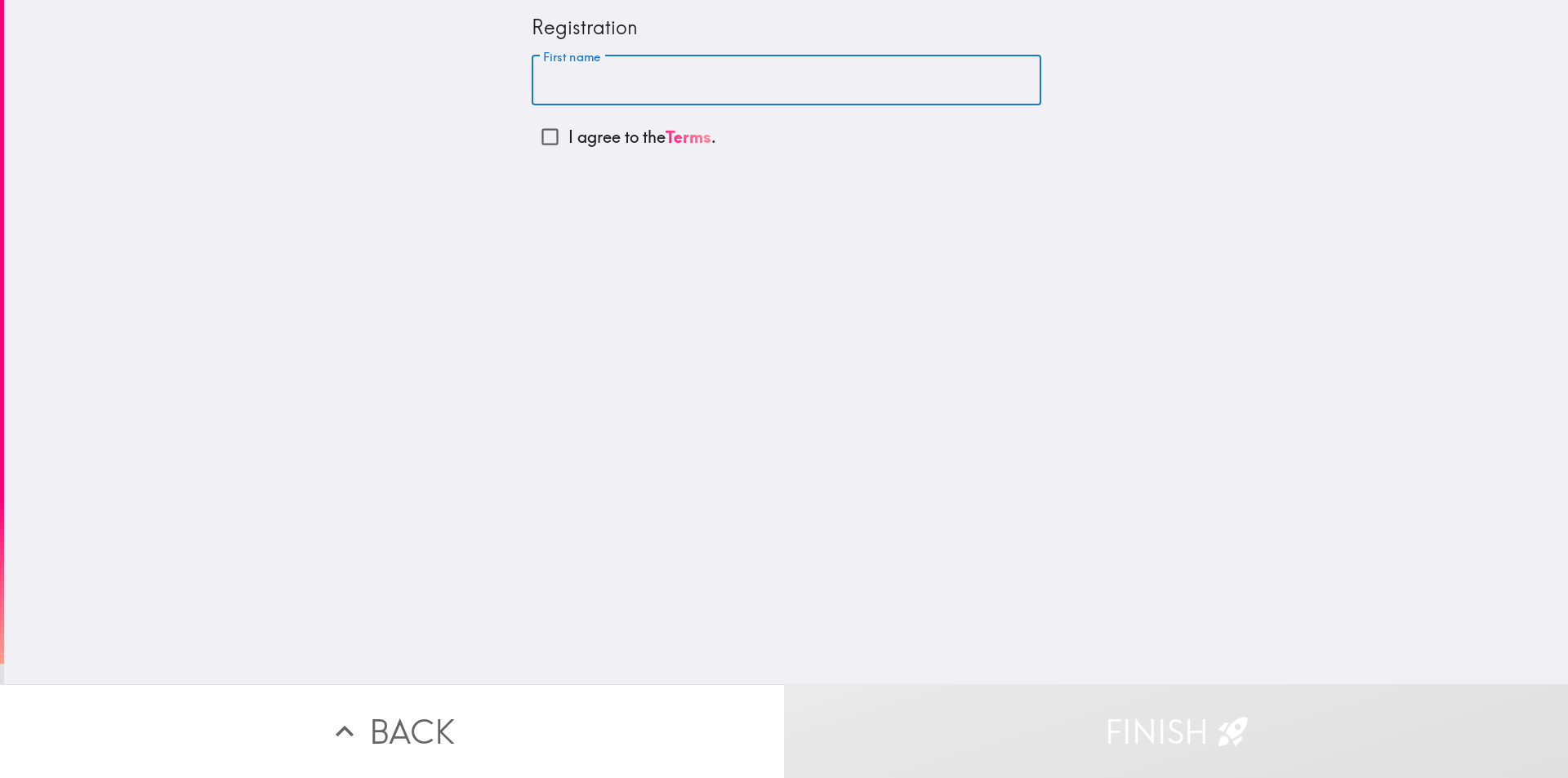
click at [592, 77] on input "First name" at bounding box center [786, 81] width 509 height 50
type input "[PERSON_NAME]"
click at [535, 132] on input "I agree to the Terms ." at bounding box center [550, 137] width 37 height 37
checkbox input "true"
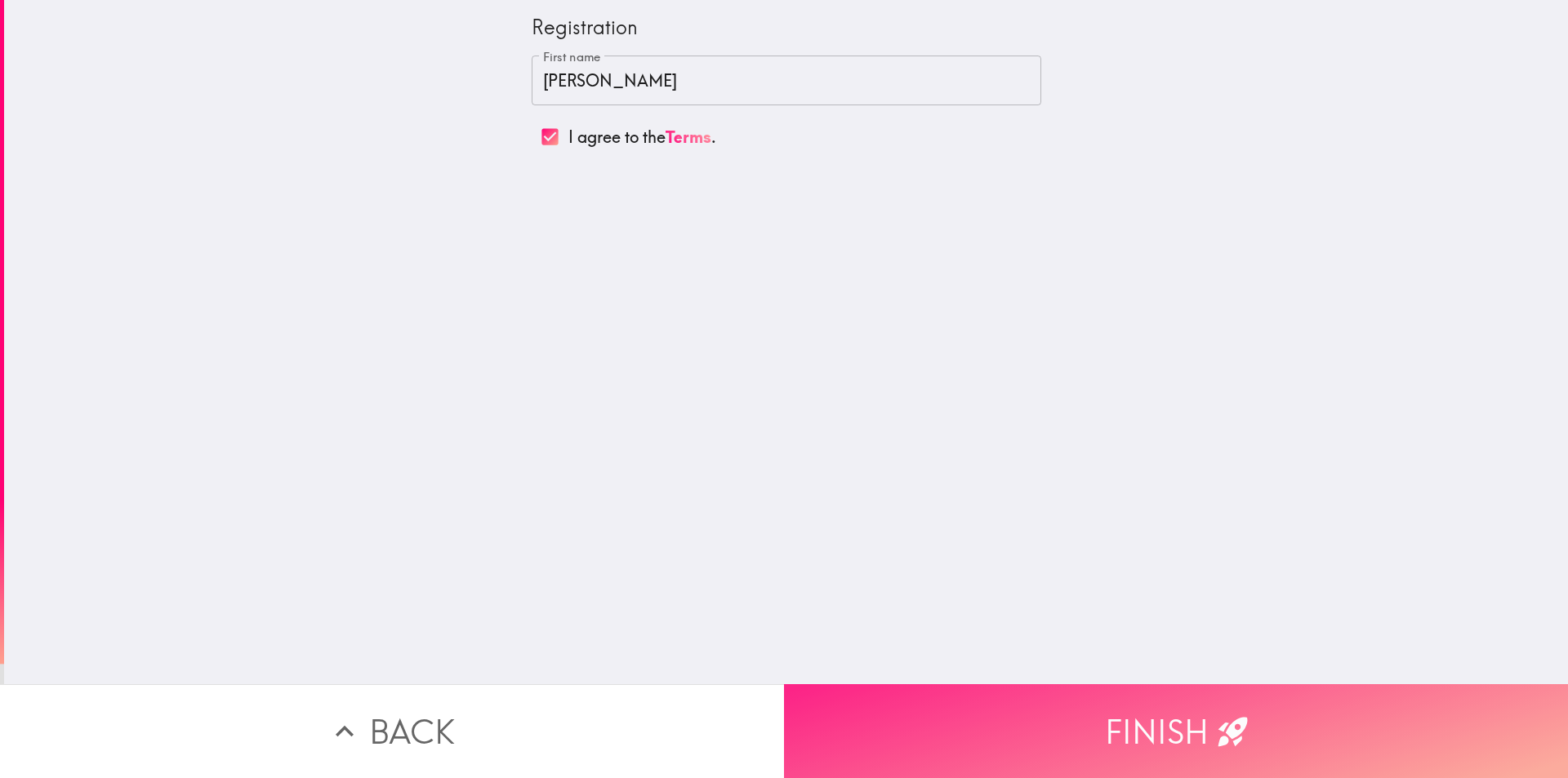
click at [942, 701] on button "Finish" at bounding box center [1176, 731] width 784 height 94
